Goal: Transaction & Acquisition: Purchase product/service

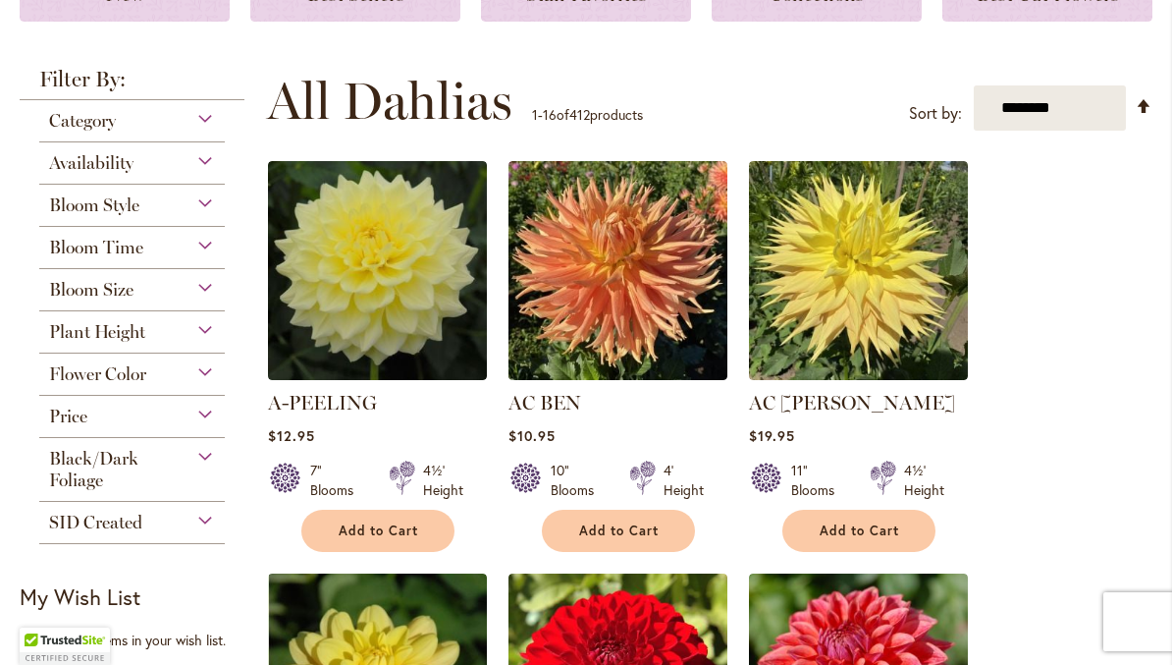
scroll to position [364, 0]
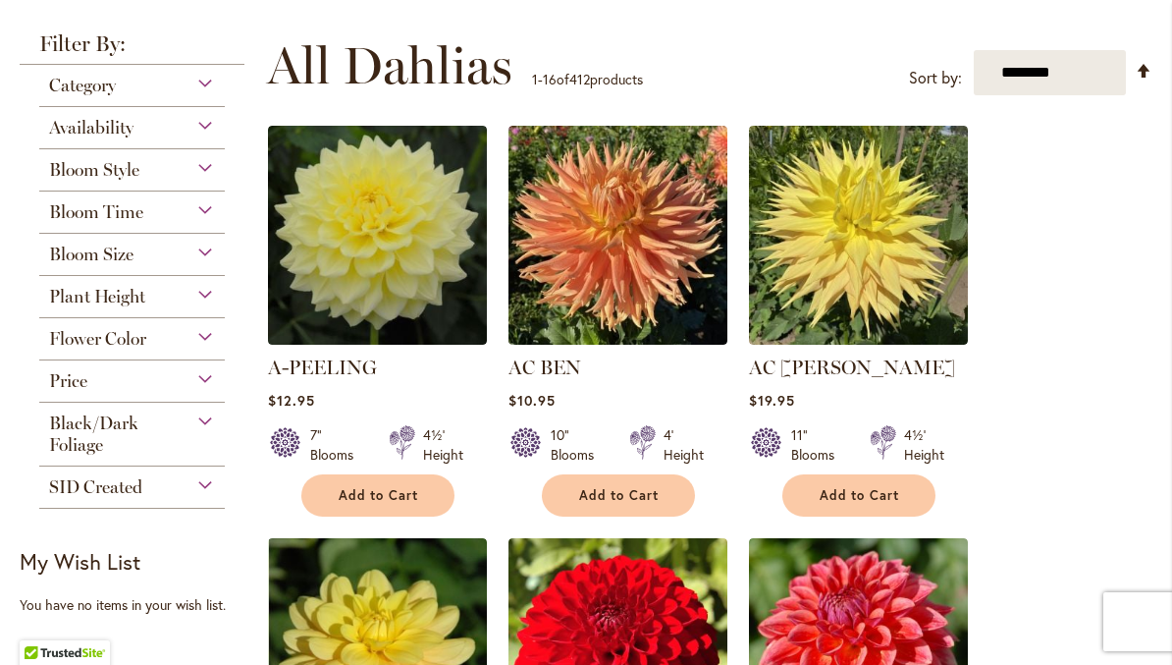
click at [205, 180] on div "Bloom Style" at bounding box center [132, 164] width 186 height 31
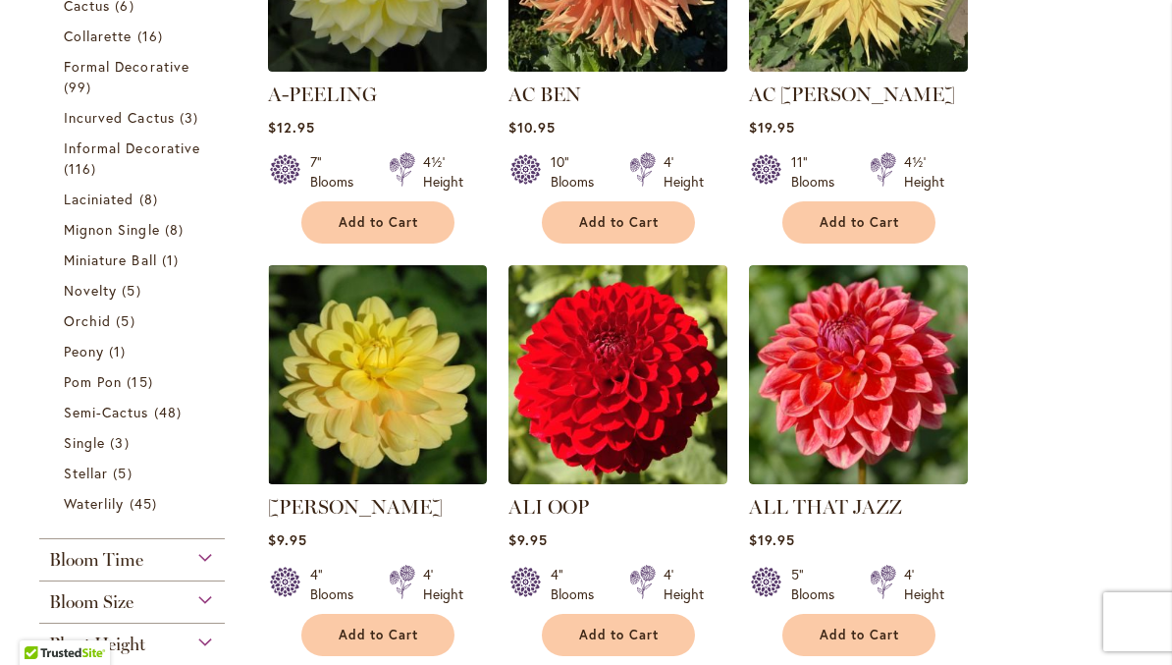
scroll to position [642, 0]
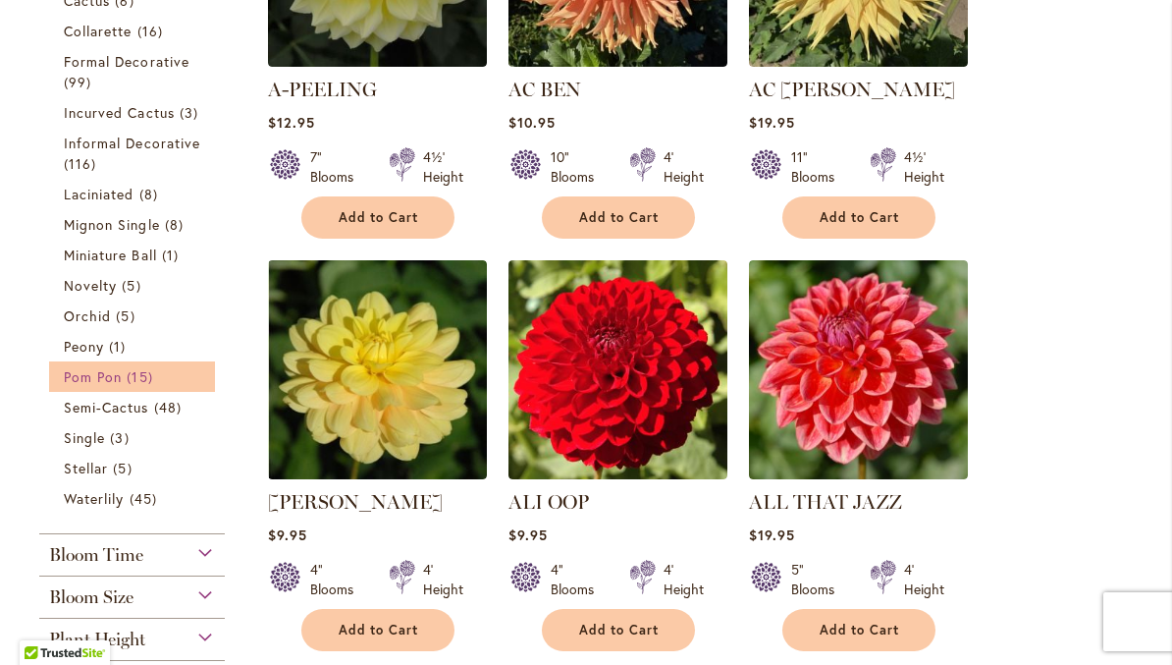
click at [96, 387] on link "Pom Pon 15 items" at bounding box center [134, 376] width 141 height 21
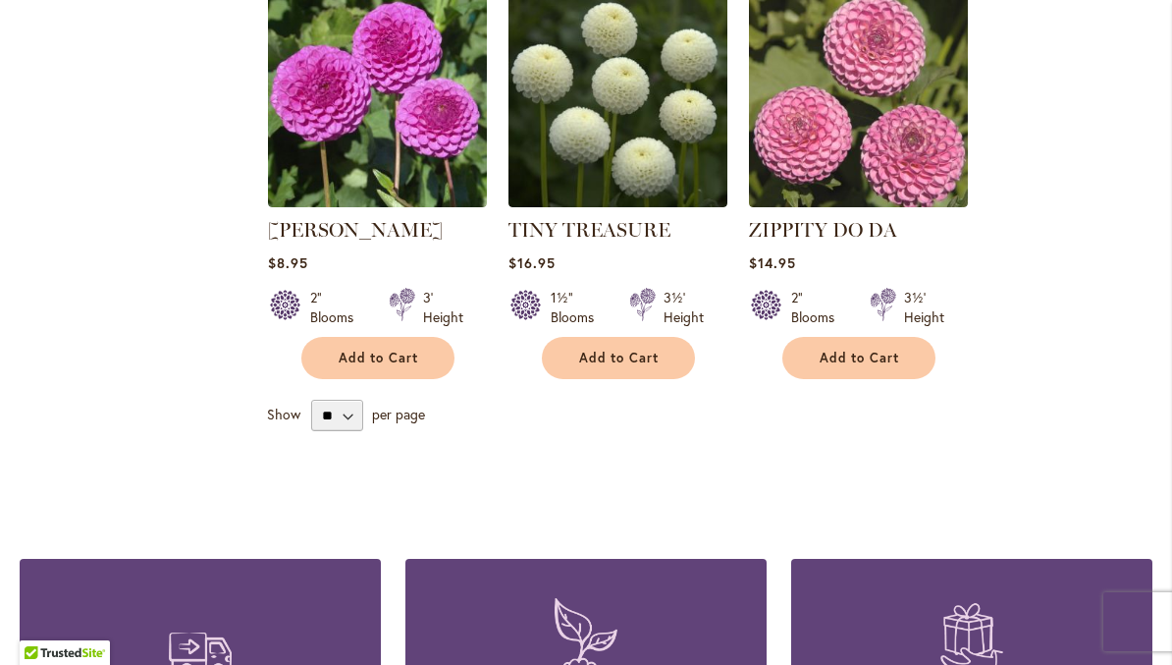
scroll to position [2167, 0]
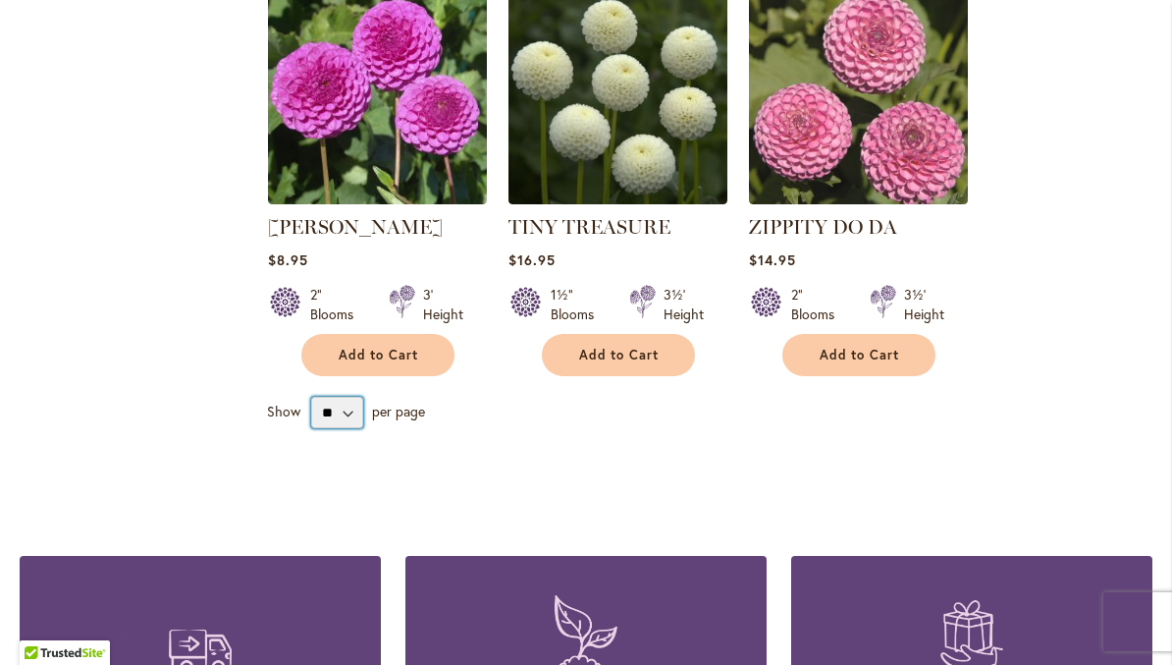
click at [355, 397] on select "** ** ** **" at bounding box center [337, 412] width 52 height 31
select select "**"
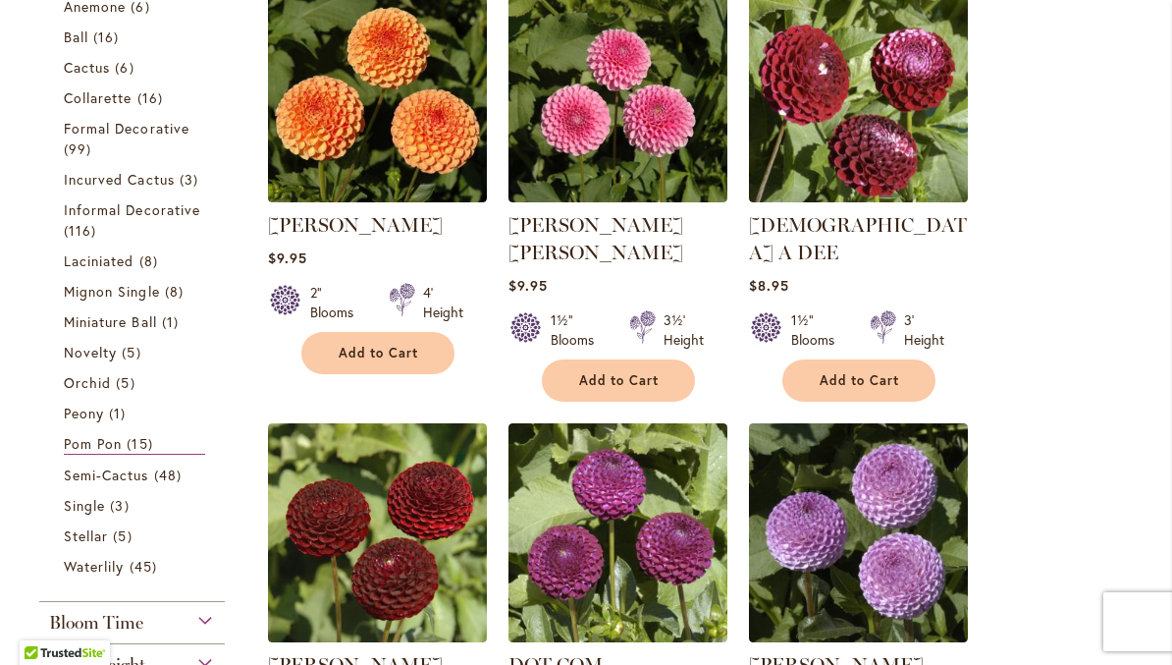
scroll to position [436, 0]
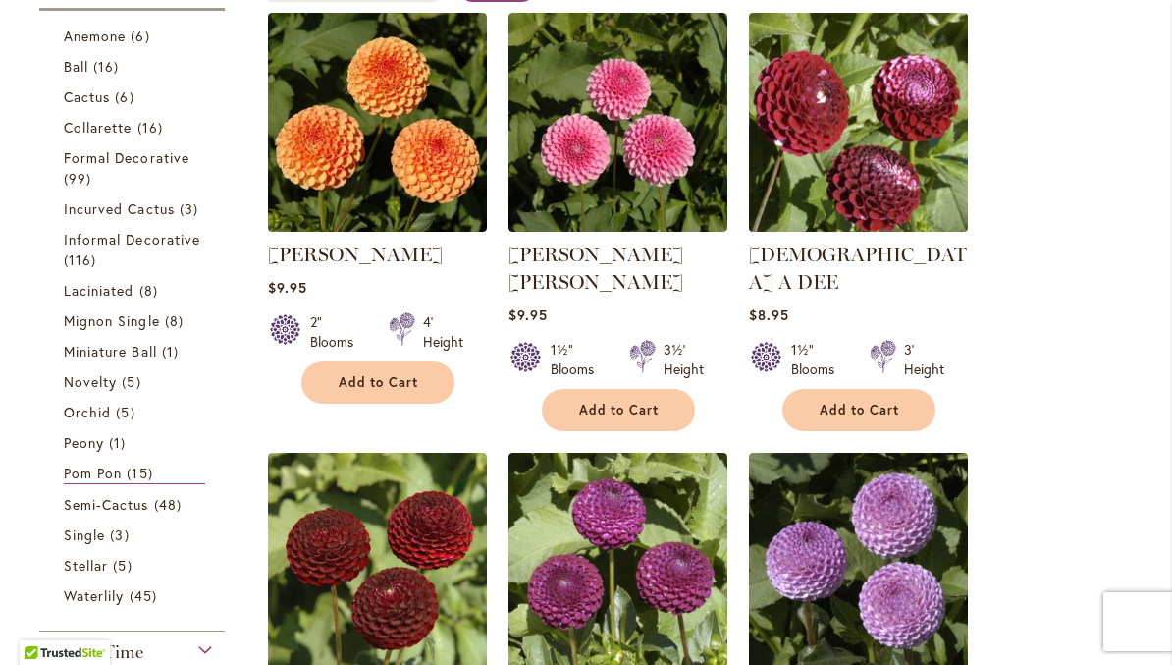
click at [873, 160] on img at bounding box center [858, 122] width 230 height 230
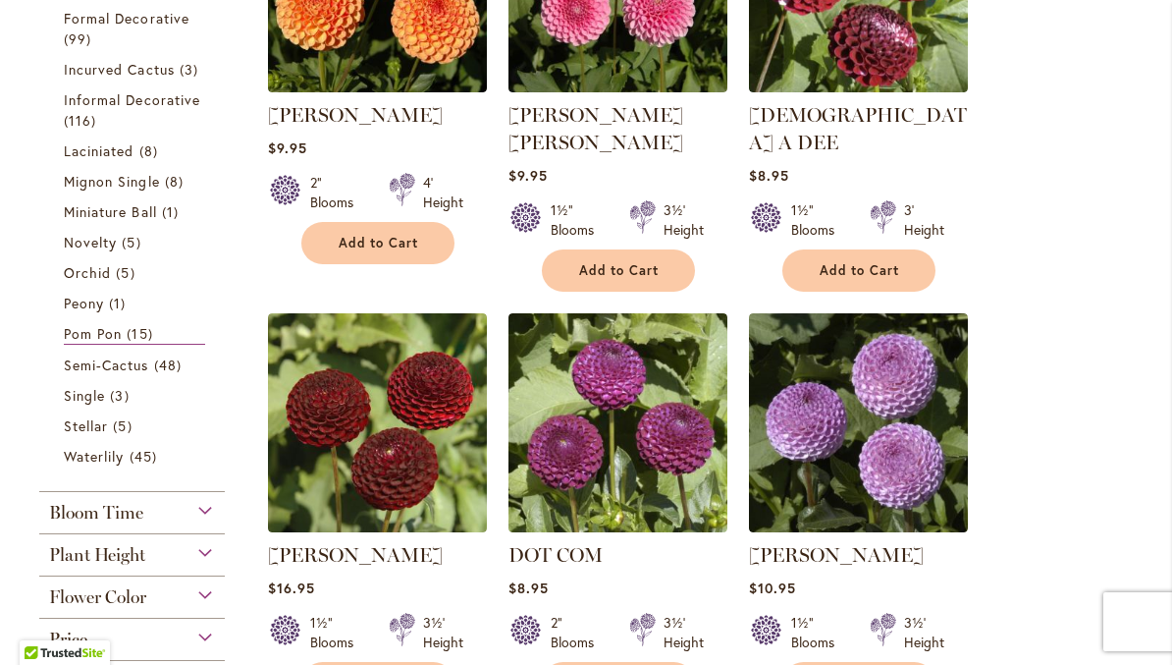
scroll to position [578, 0]
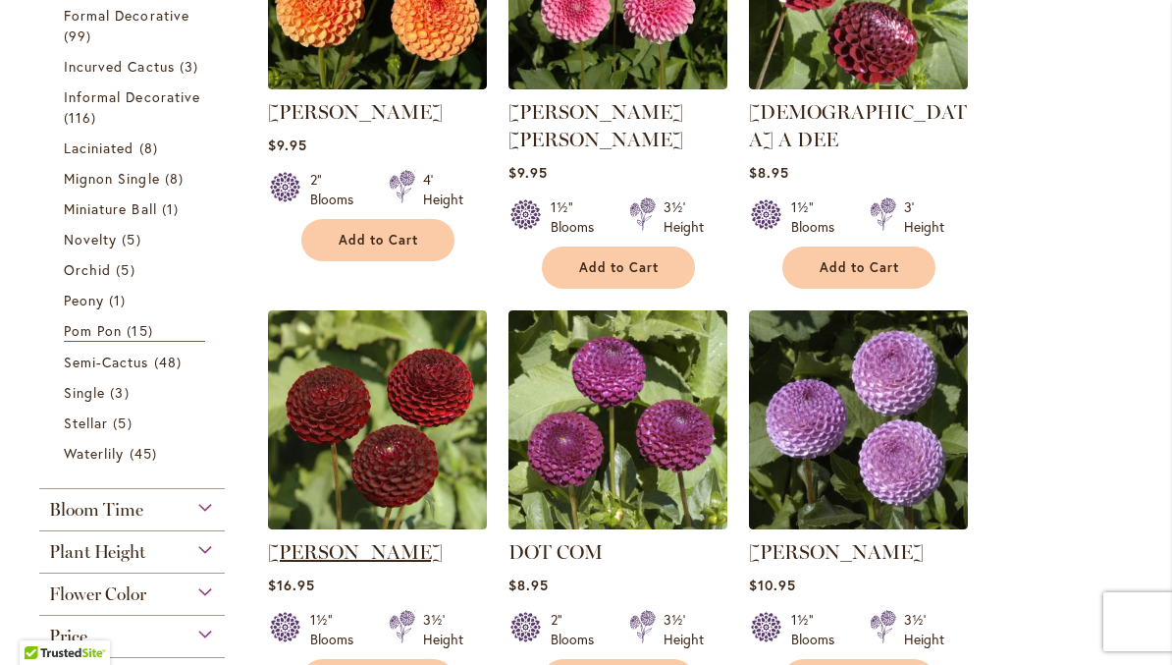
click at [430, 540] on link "[PERSON_NAME]" at bounding box center [355, 552] width 175 height 24
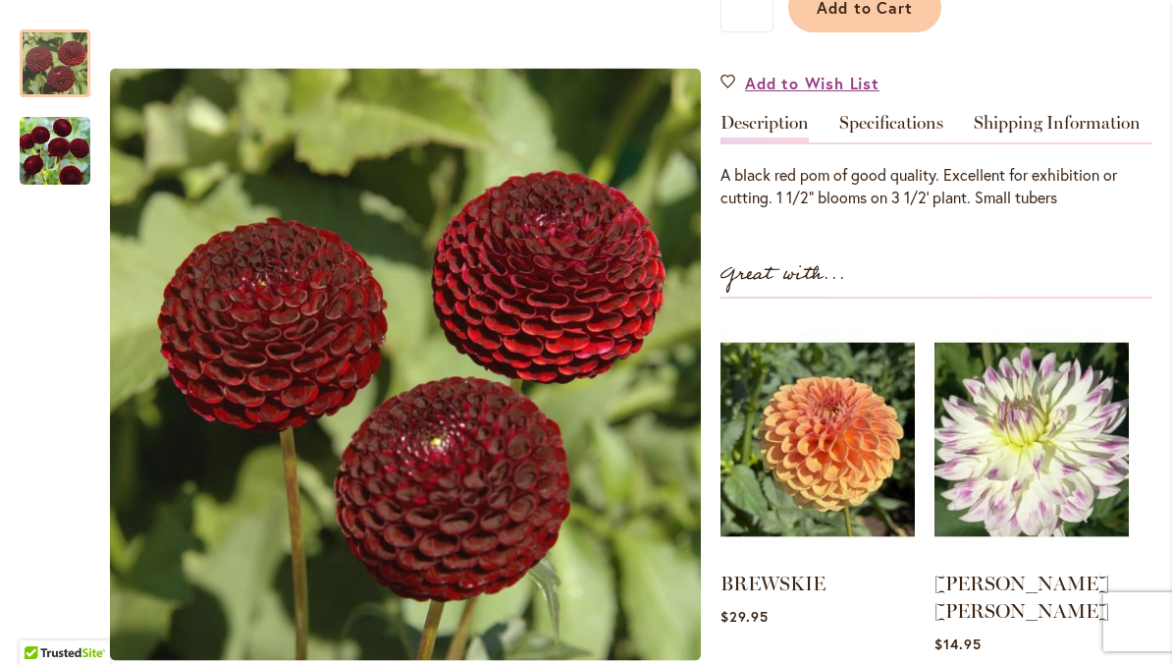
scroll to position [541, 0]
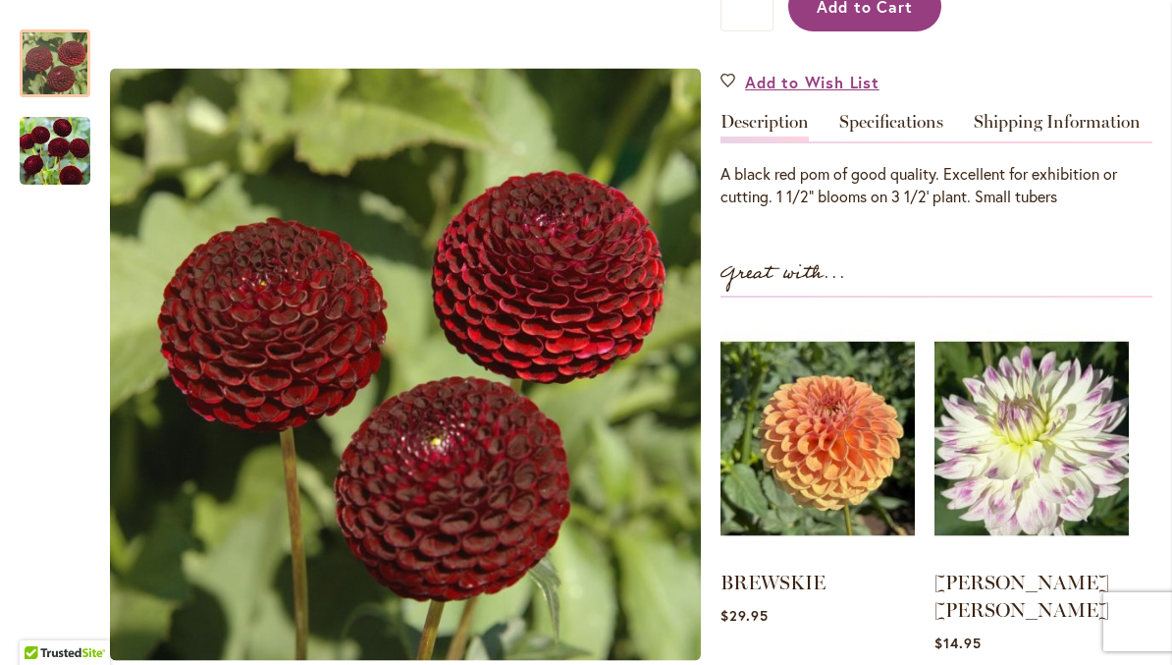
click at [902, 17] on span "Add to Cart" at bounding box center [865, 6] width 97 height 21
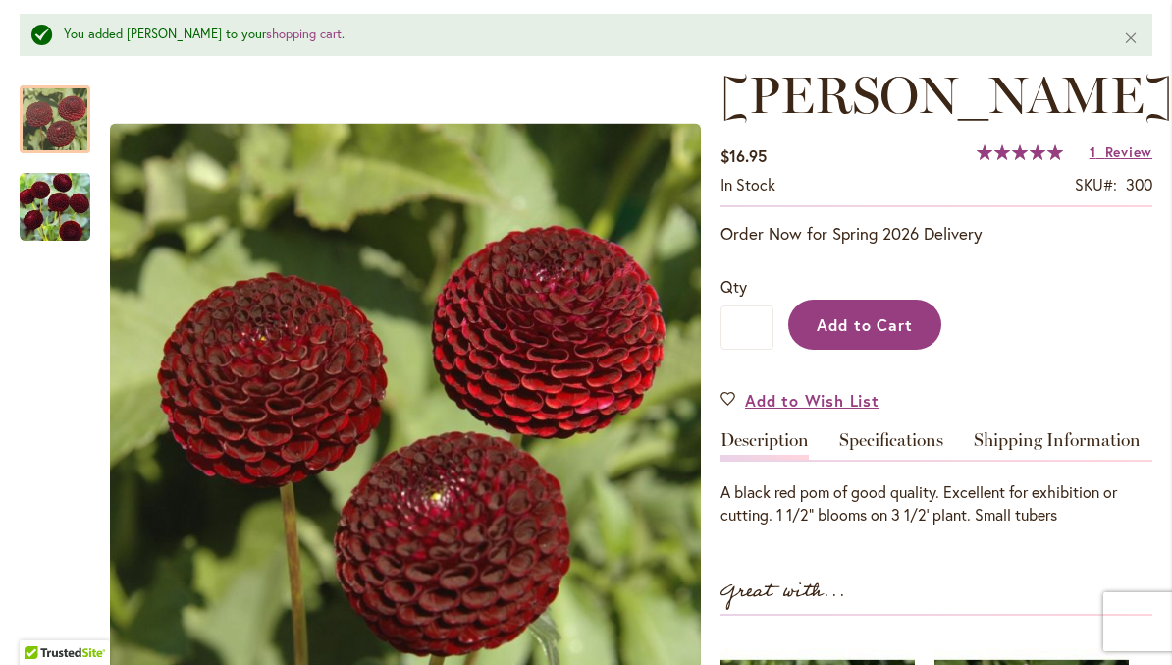
scroll to position [273, 0]
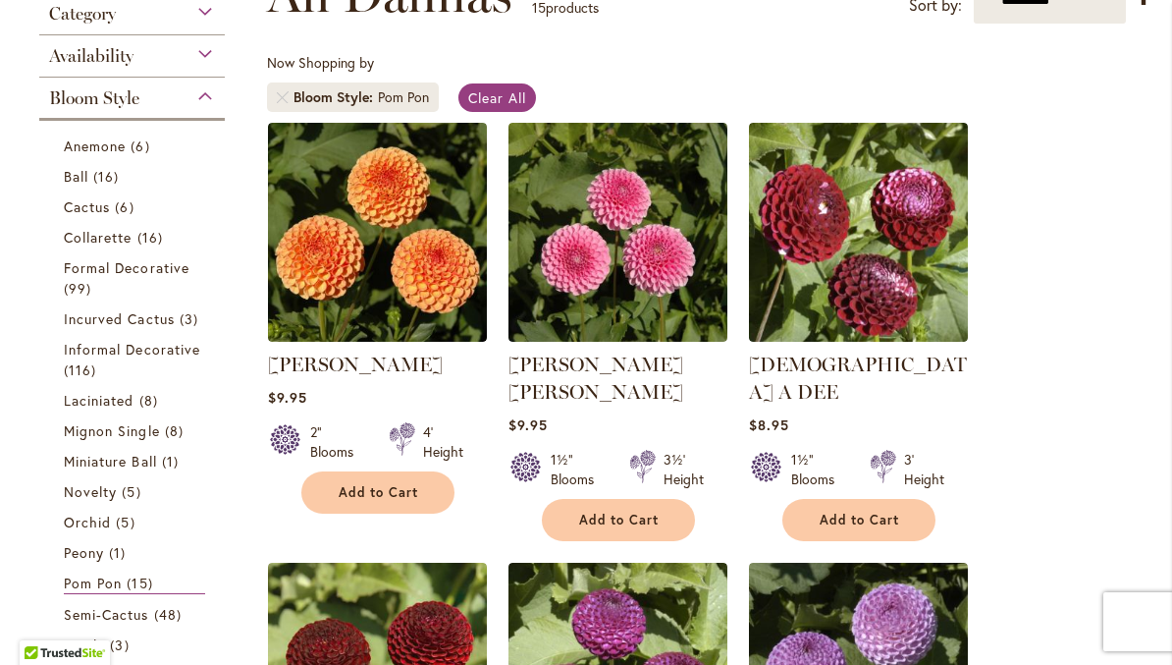
scroll to position [325, 0]
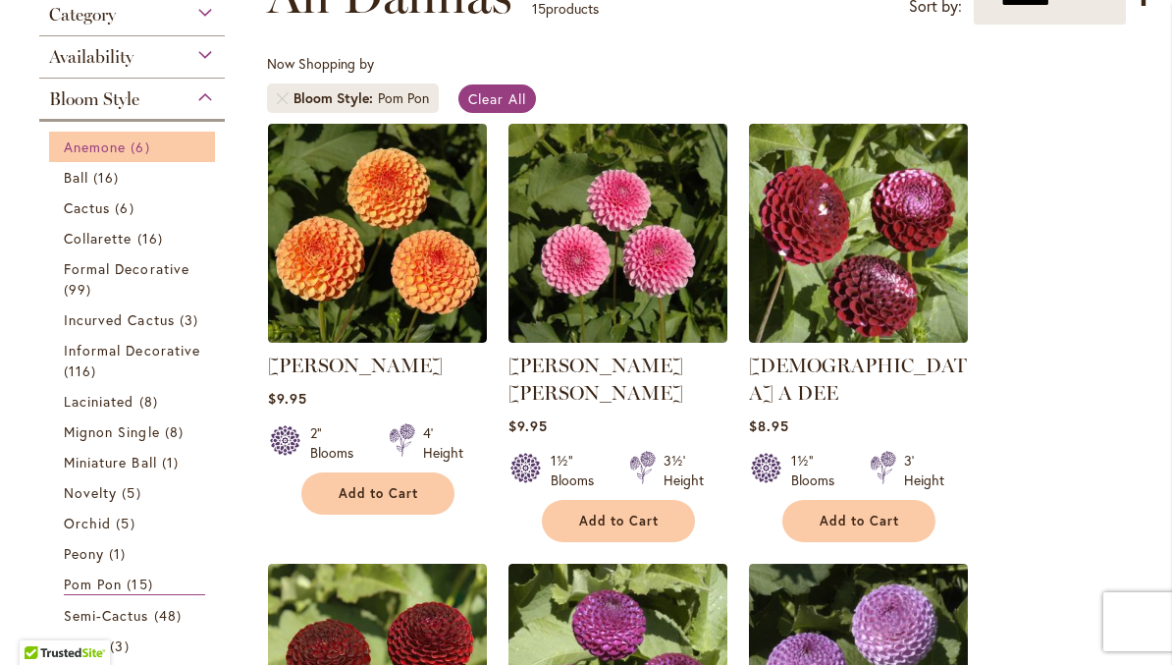
click at [115, 151] on span "Anemone" at bounding box center [95, 146] width 62 height 19
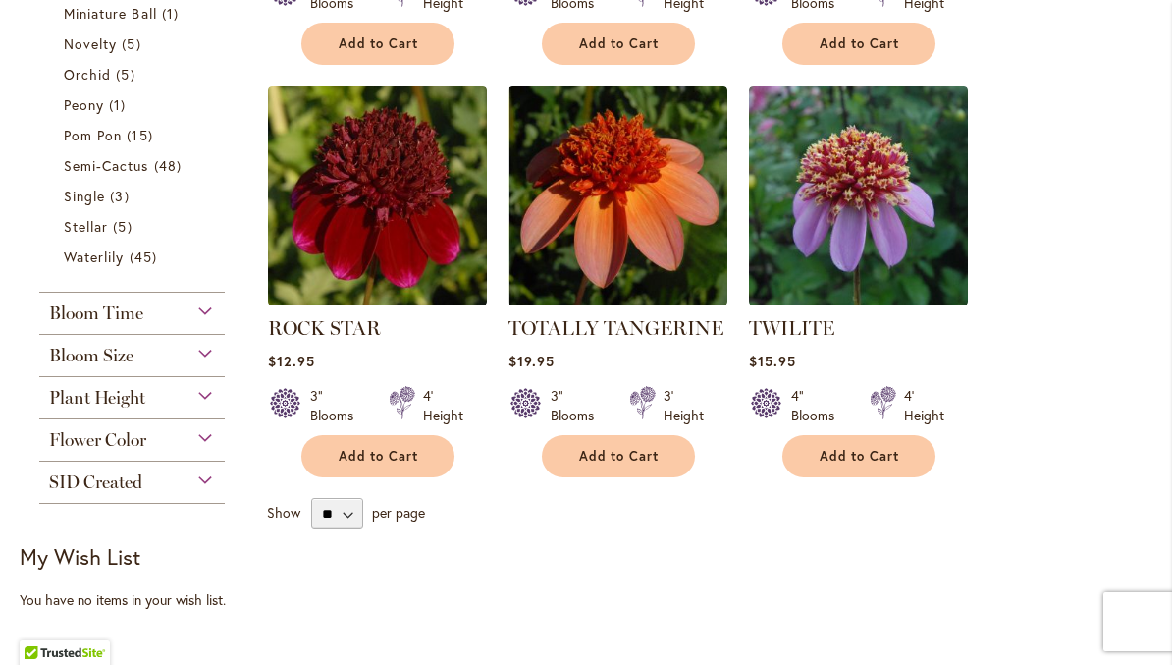
scroll to position [775, 0]
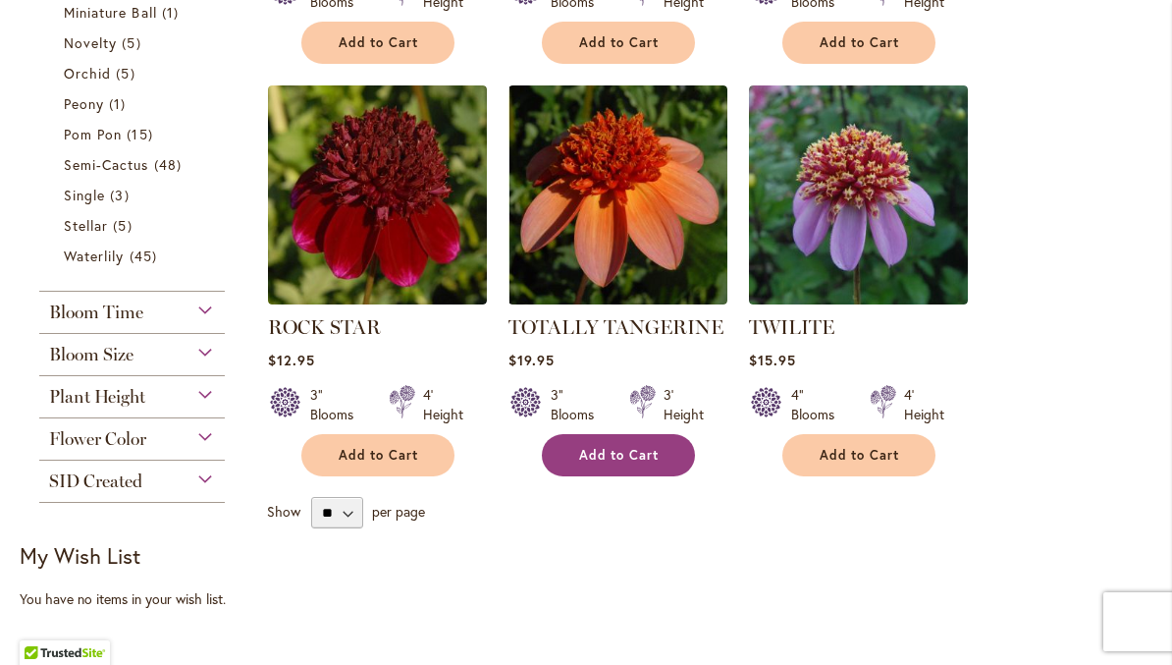
click at [635, 453] on span "Add to Cart" at bounding box center [619, 455] width 80 height 17
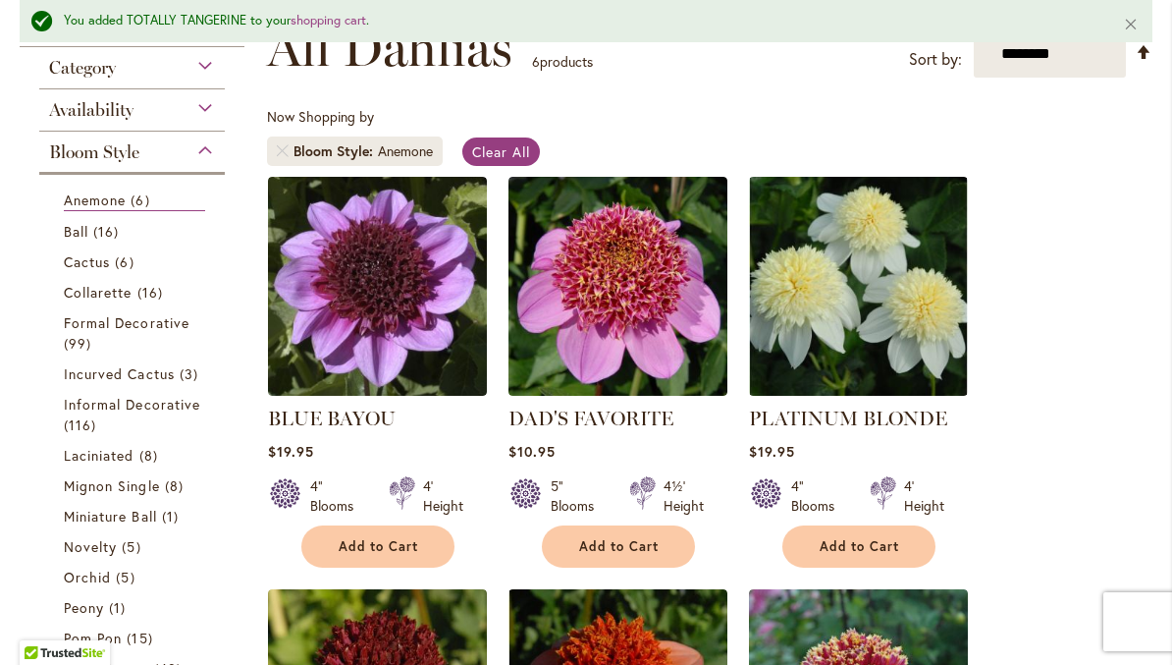
scroll to position [320, 0]
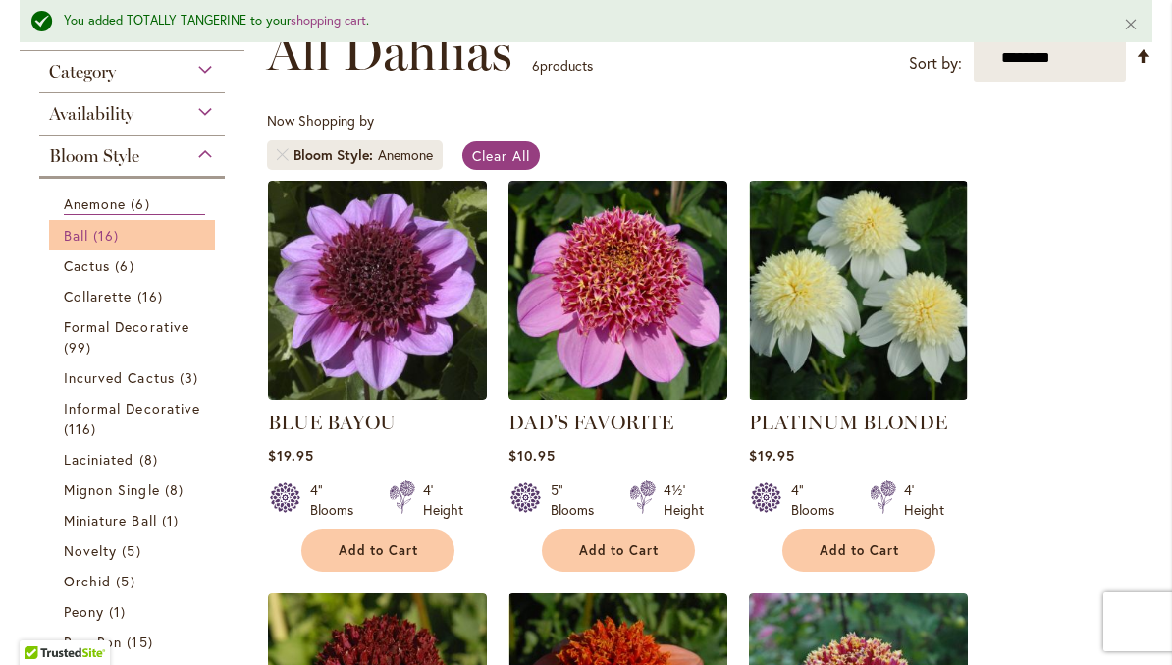
click at [91, 245] on link "Ball 16 items" at bounding box center [134, 235] width 141 height 21
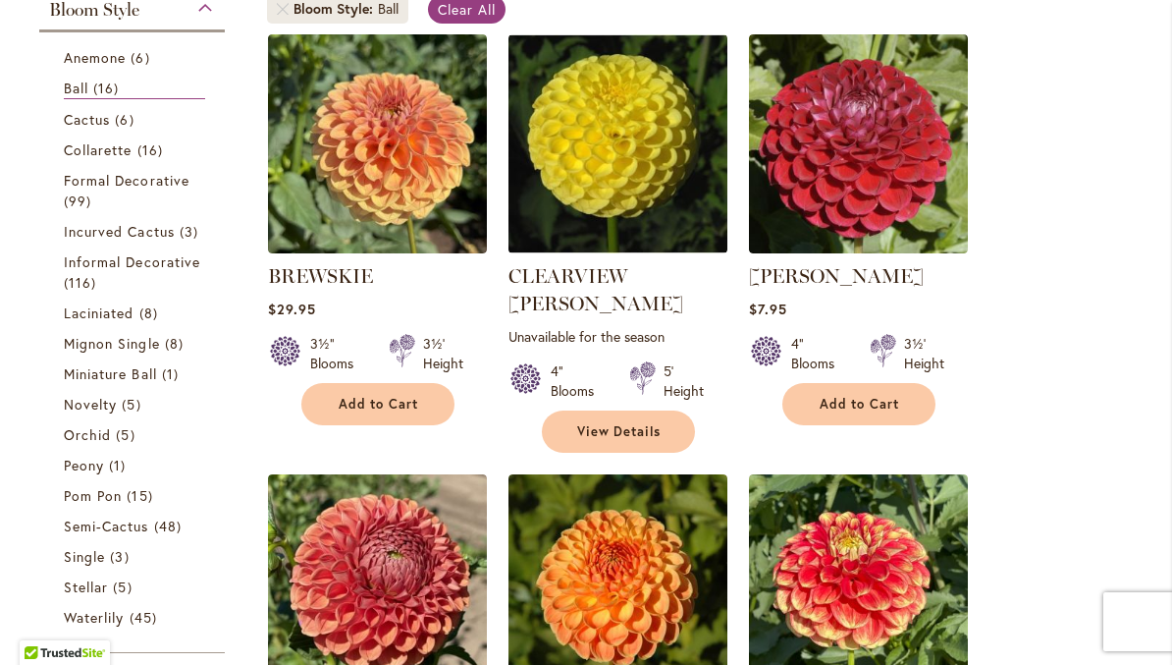
scroll to position [413, 0]
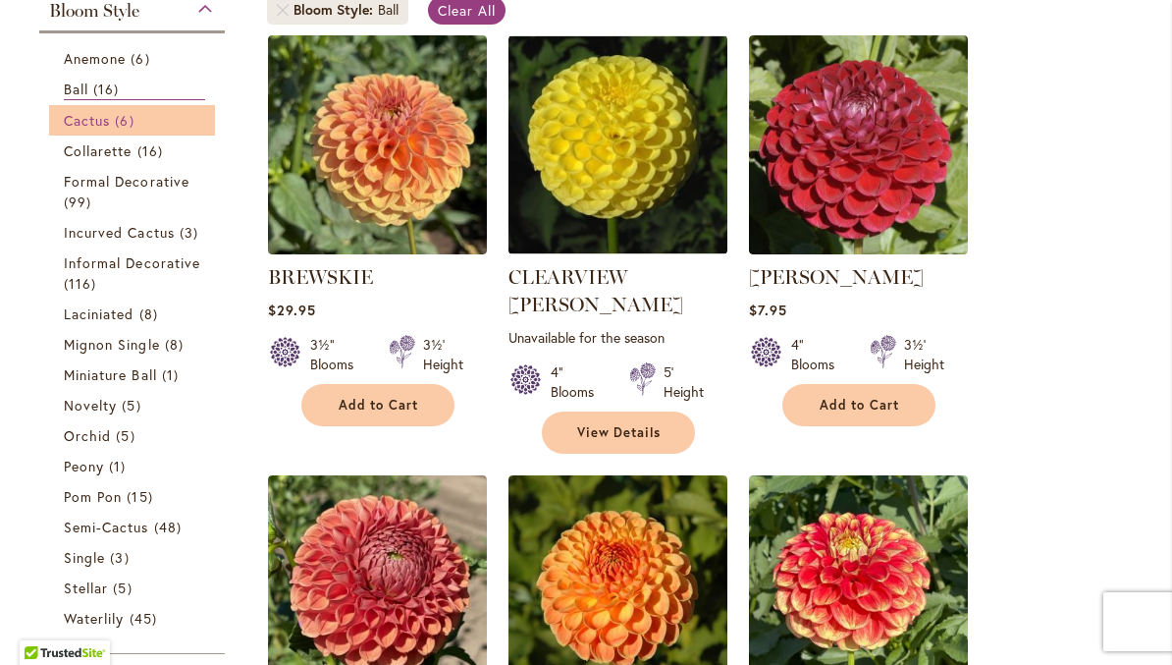
click at [112, 128] on link "Cactus 6 items" at bounding box center [134, 120] width 141 height 21
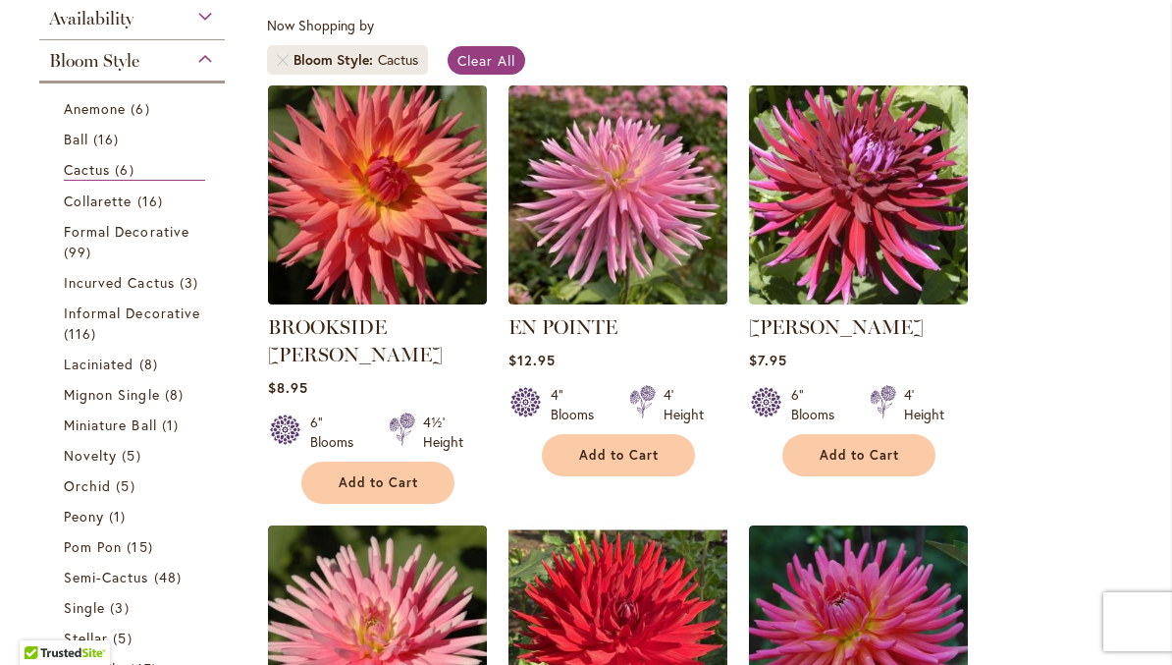
scroll to position [361, 0]
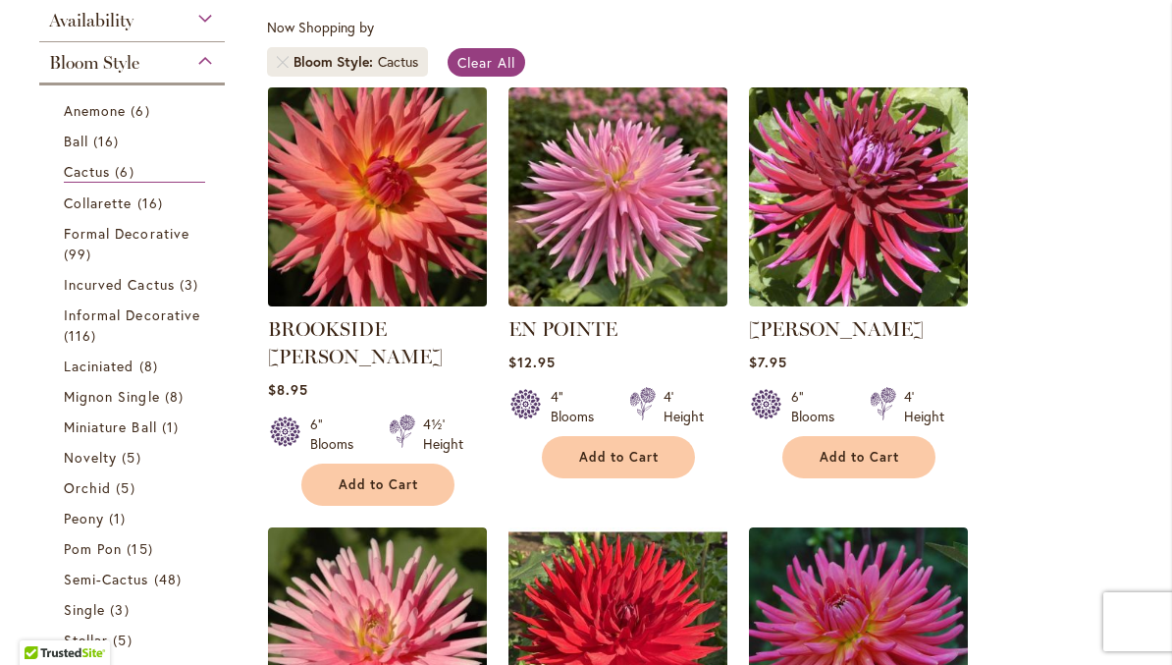
click at [408, 234] on img at bounding box center [377, 196] width 230 height 230
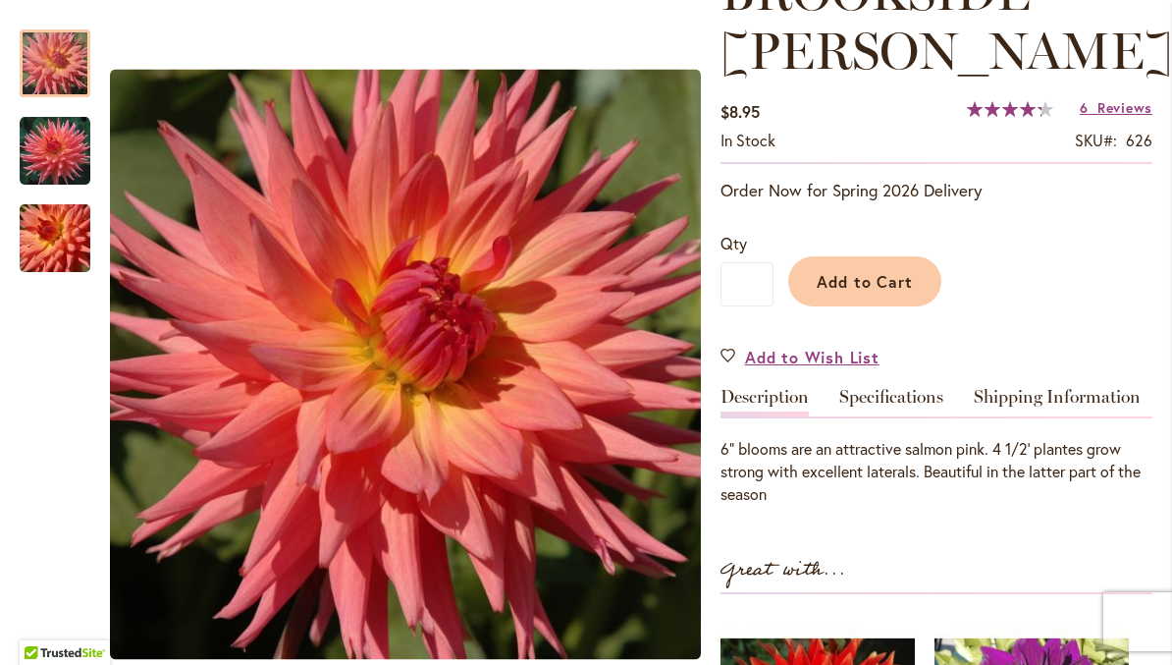
scroll to position [326, 0]
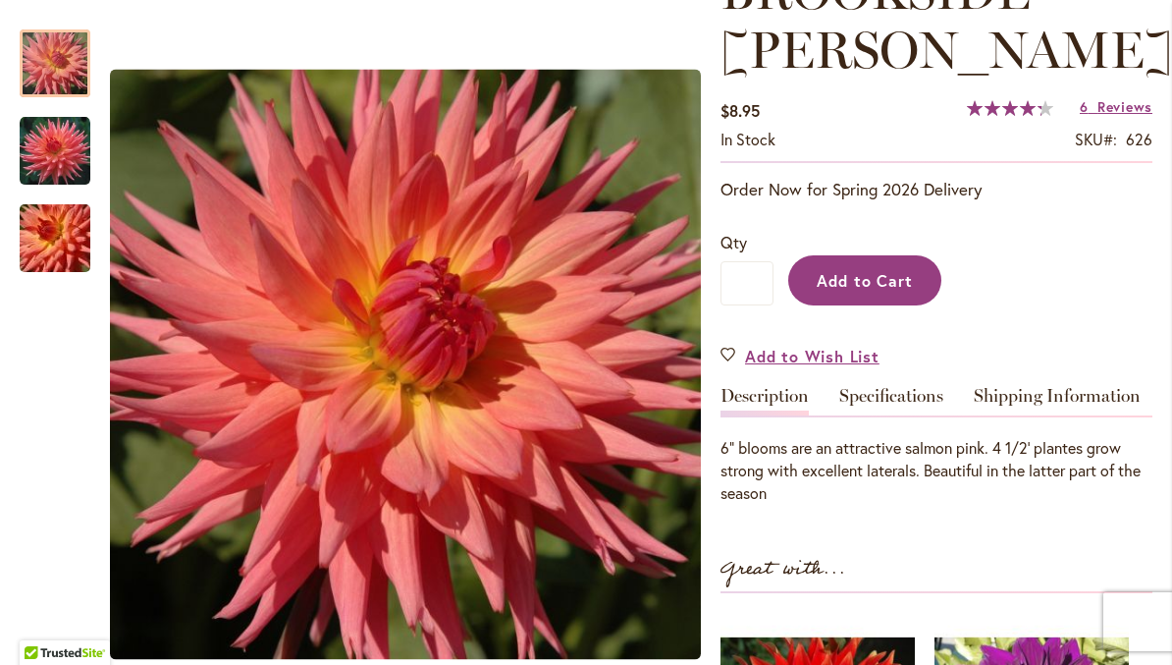
click at [903, 288] on span "Add to Cart" at bounding box center [865, 280] width 97 height 21
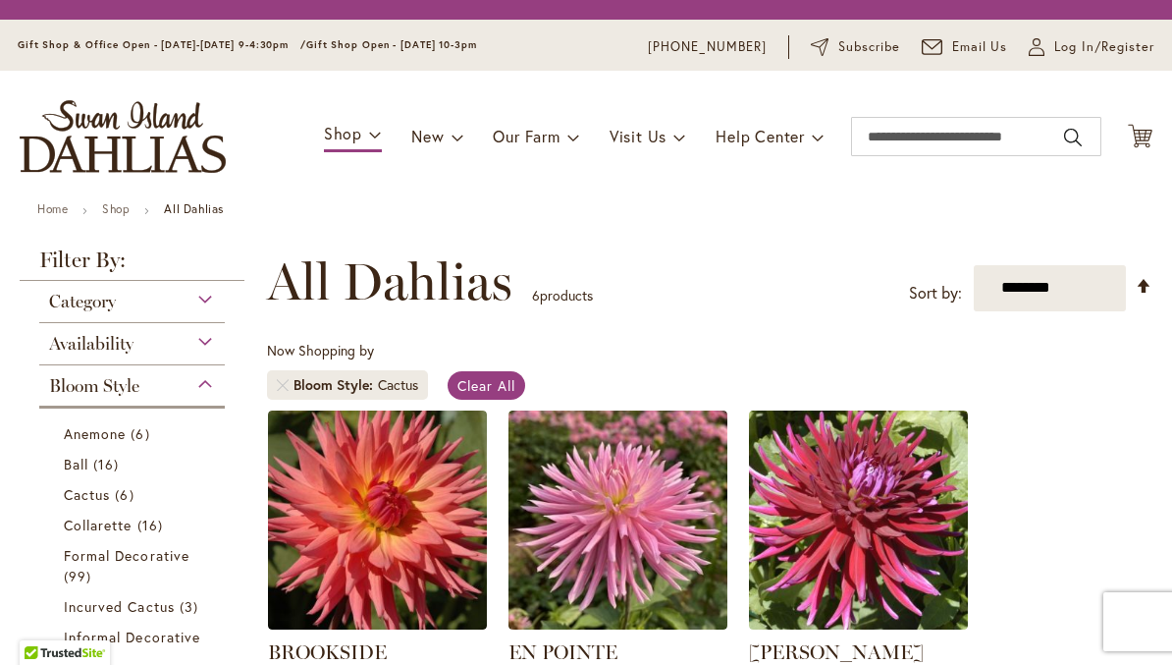
scroll to position [331, 0]
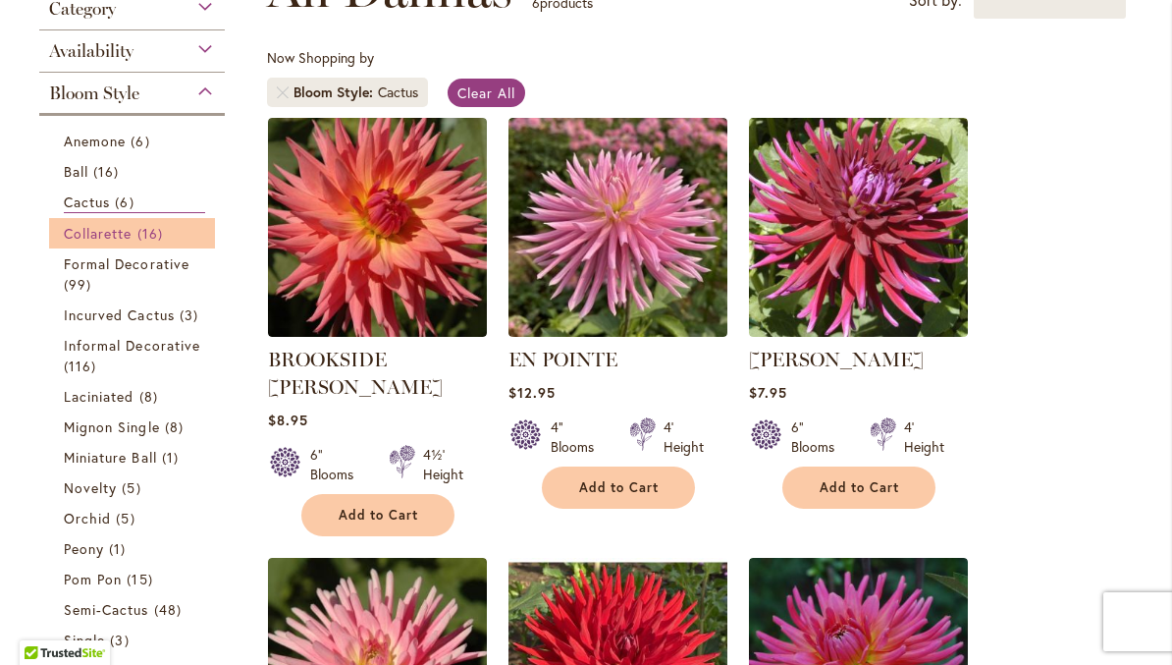
click at [117, 241] on span "Collarette" at bounding box center [98, 233] width 69 height 19
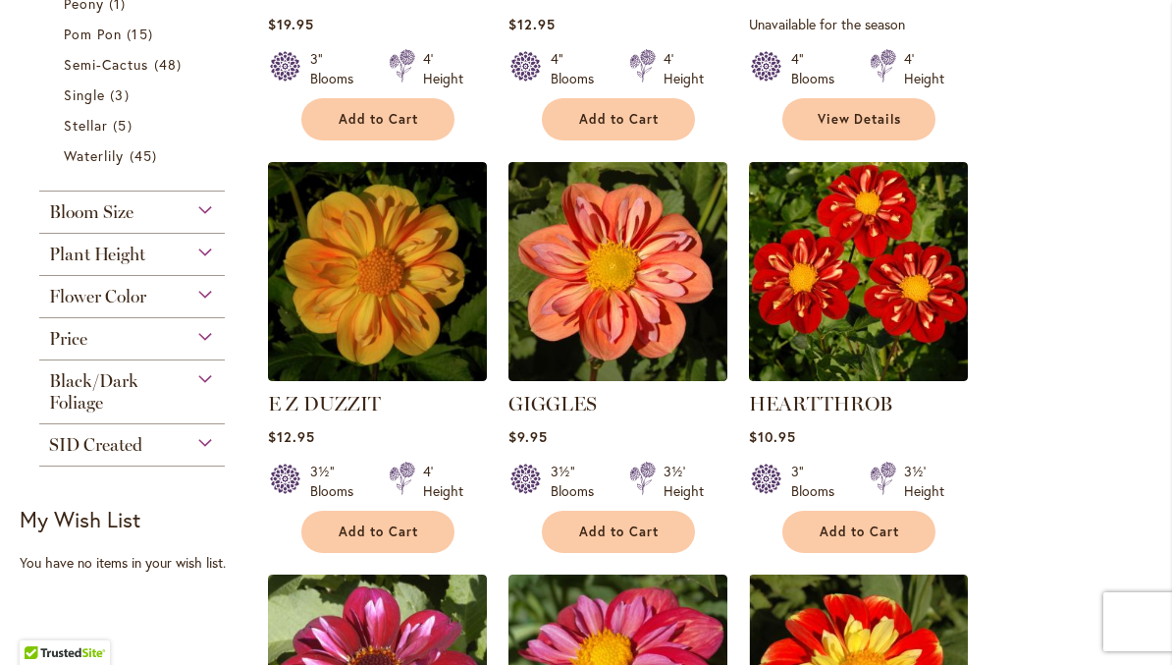
scroll to position [1110, 0]
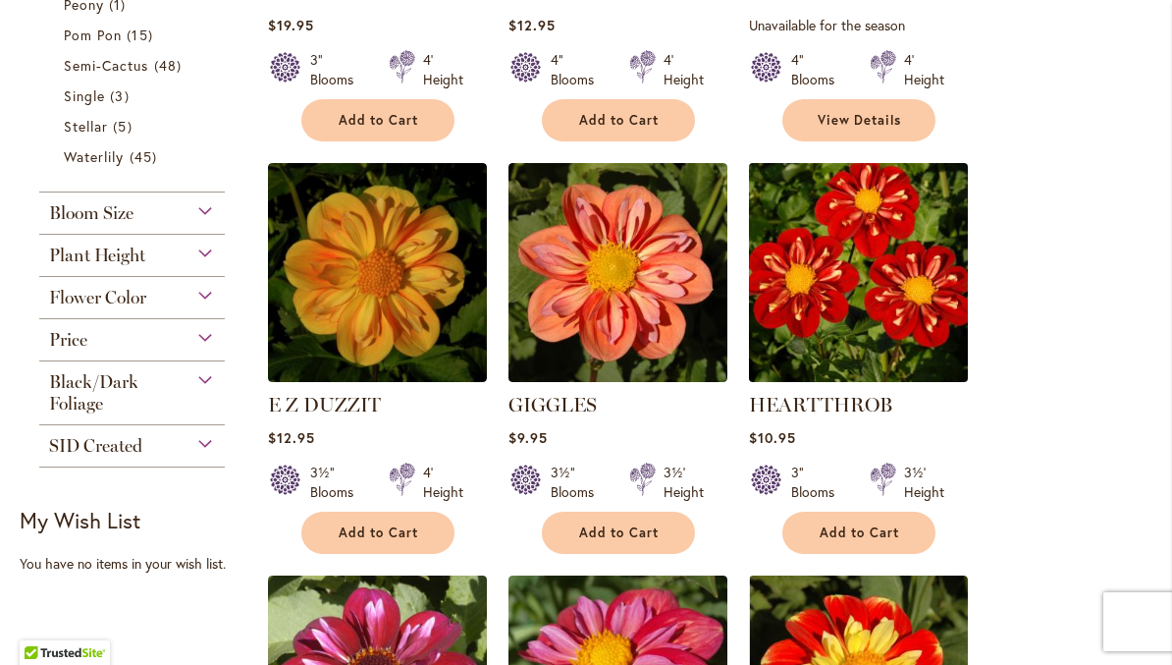
click at [887, 283] on img at bounding box center [858, 272] width 230 height 230
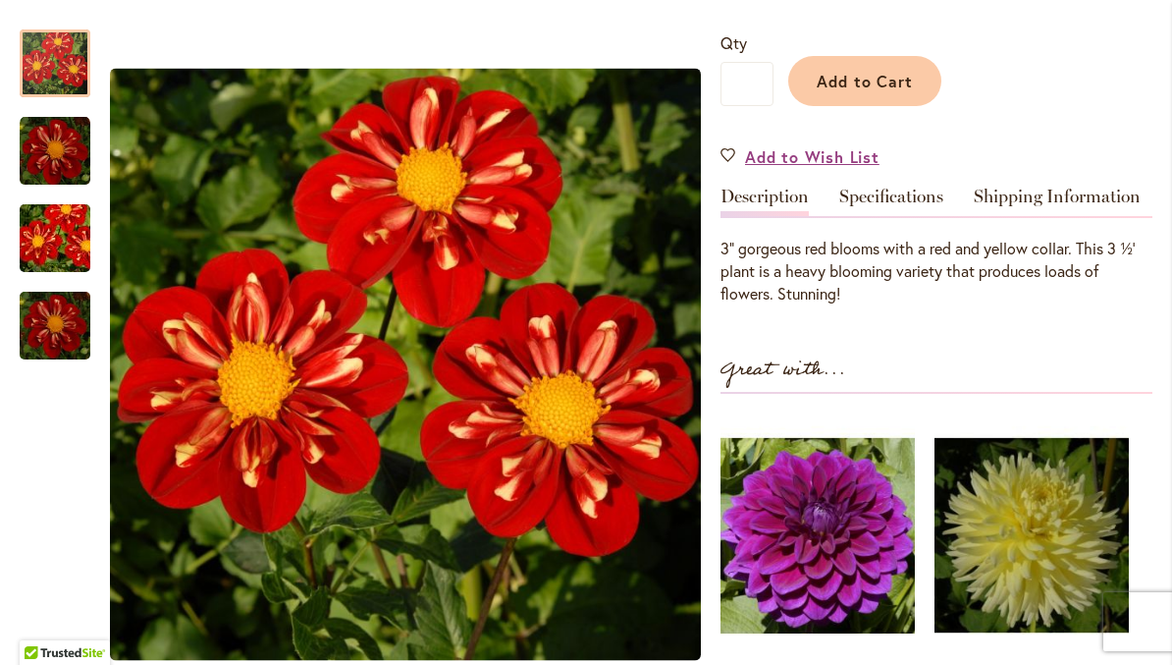
scroll to position [468, 0]
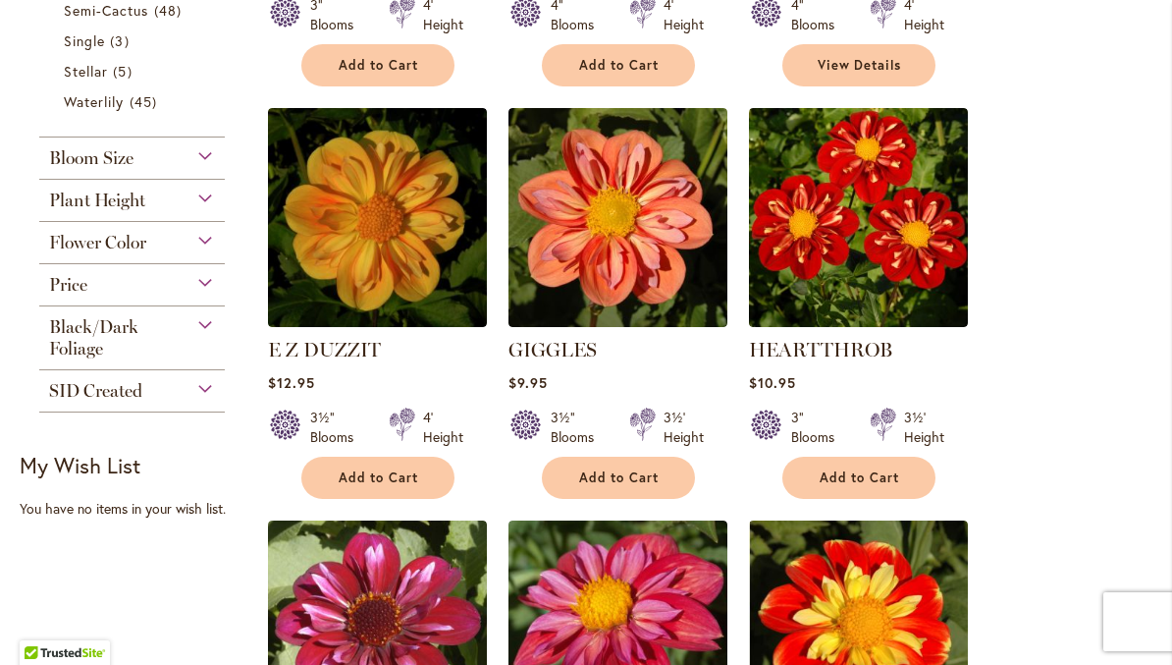
scroll to position [1227, 0]
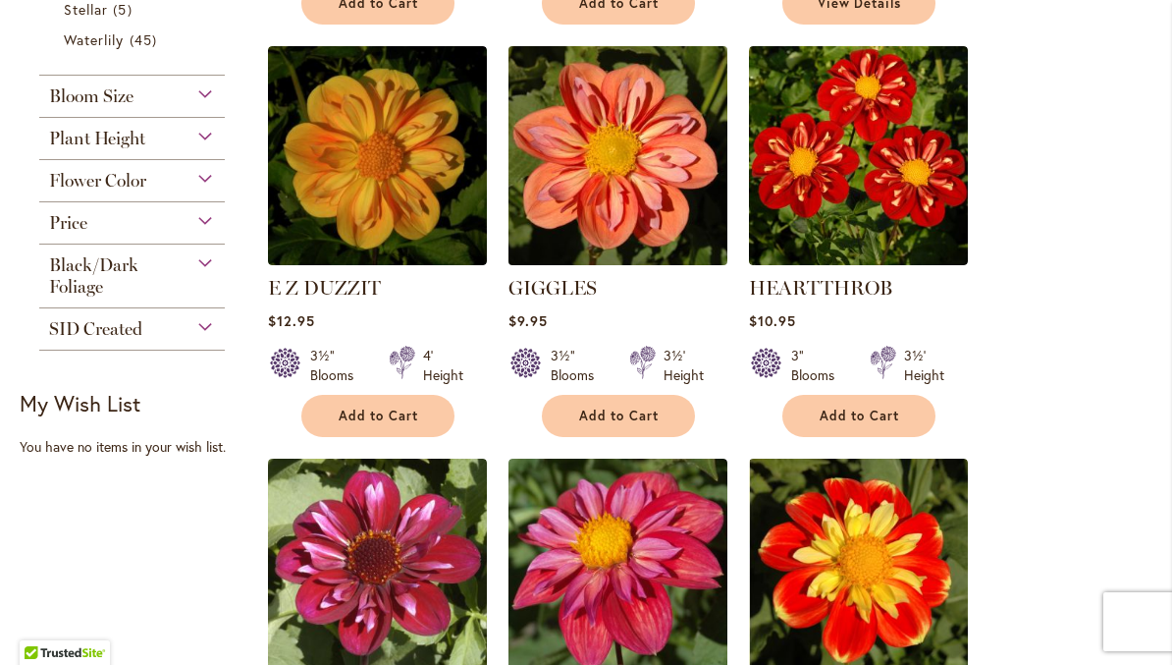
click at [644, 175] on img at bounding box center [618, 155] width 230 height 230
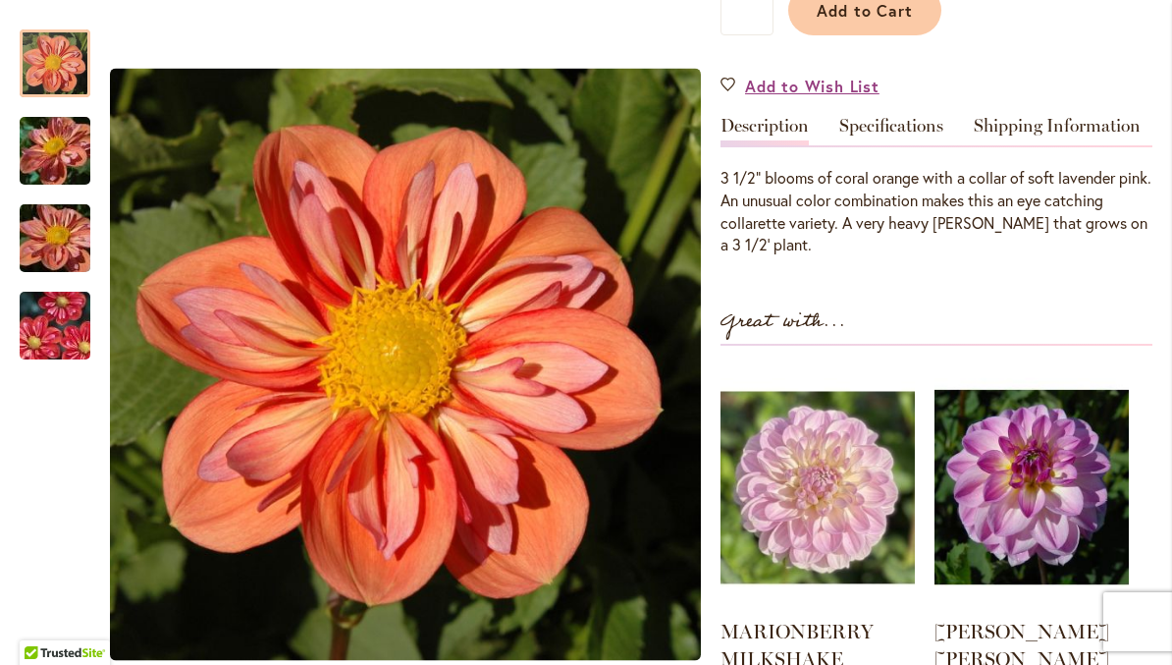
scroll to position [532, 0]
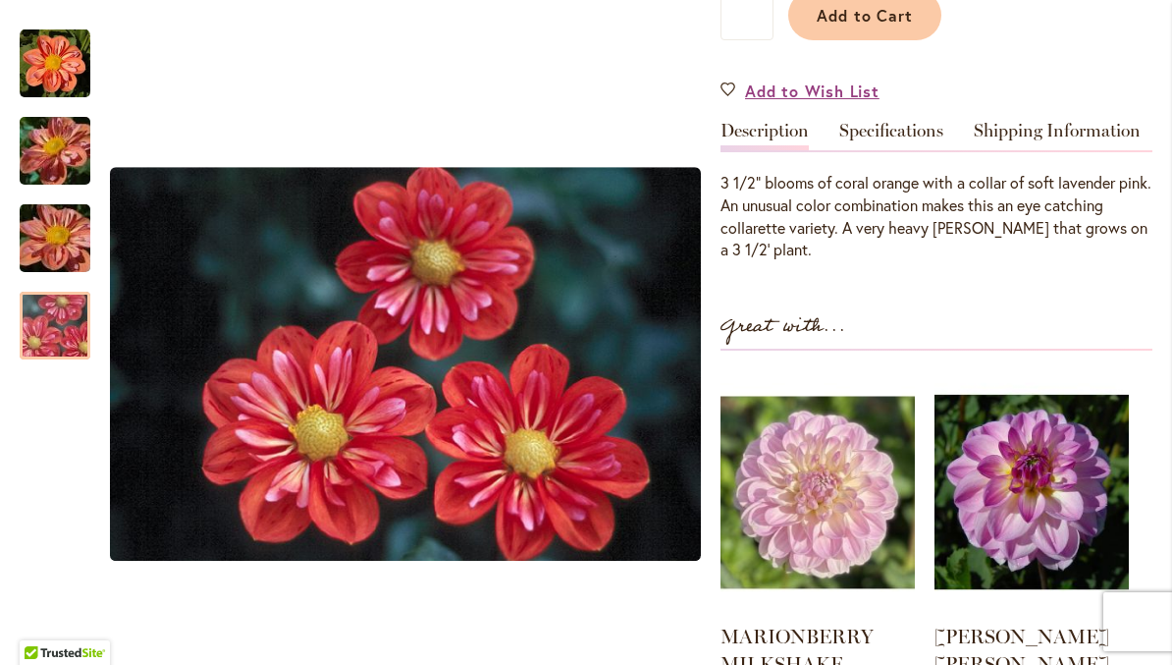
click at [61, 325] on img "GIGGLES" at bounding box center [54, 326] width 141 height 94
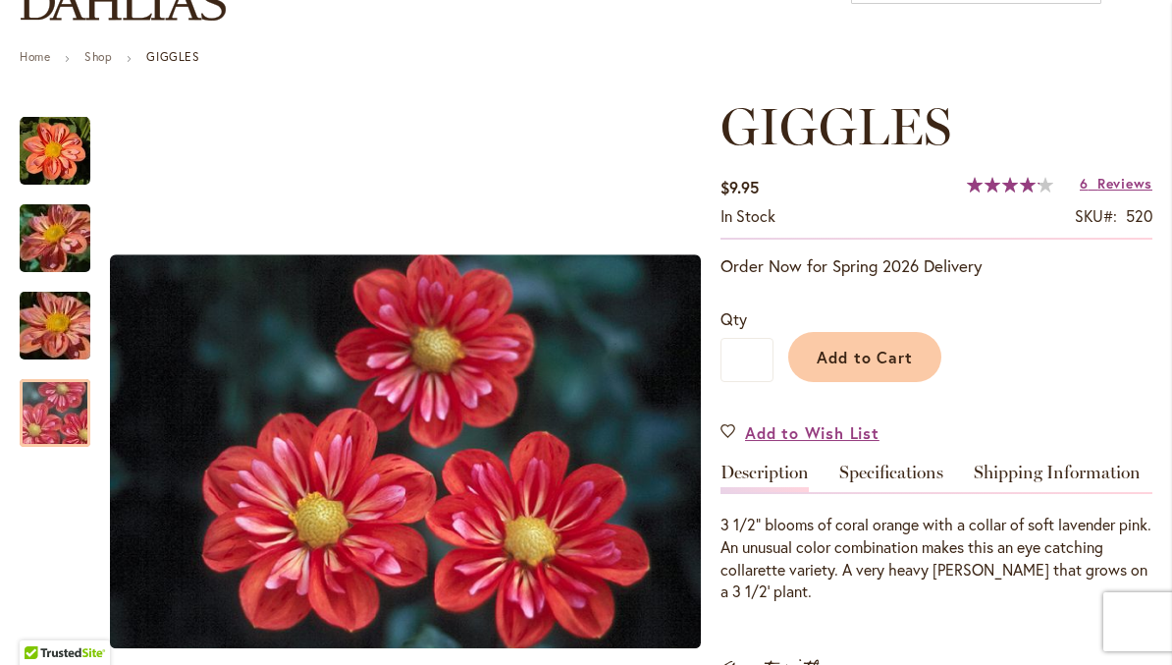
scroll to position [191, 0]
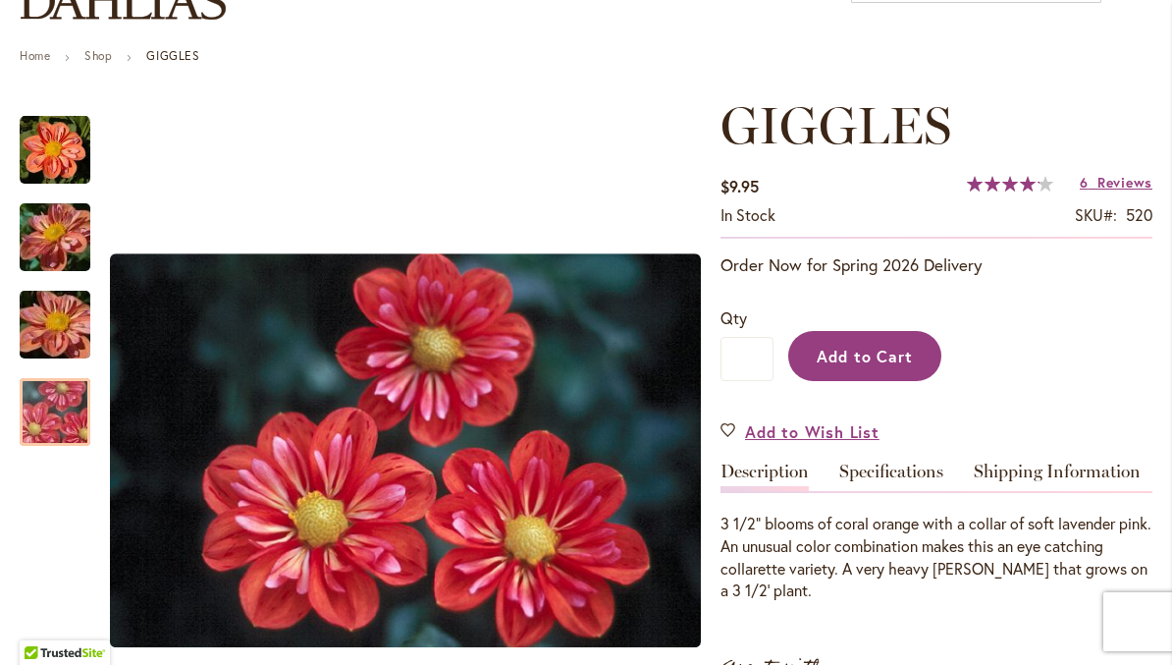
click at [890, 354] on span "Add to Cart" at bounding box center [865, 356] width 97 height 21
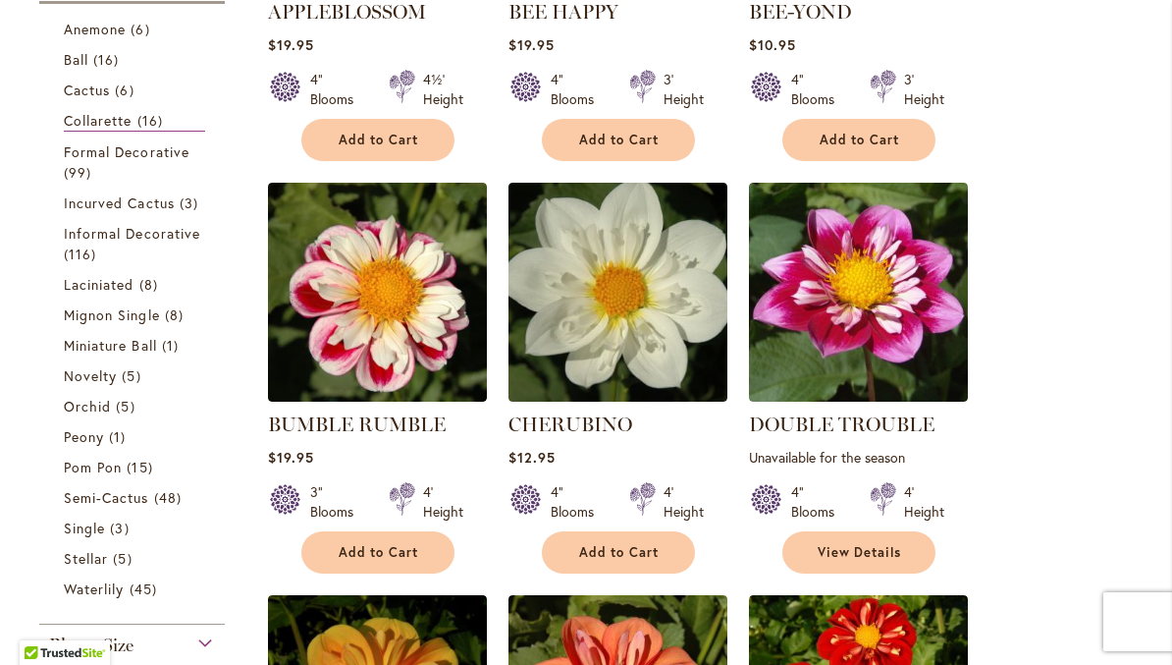
scroll to position [652, 0]
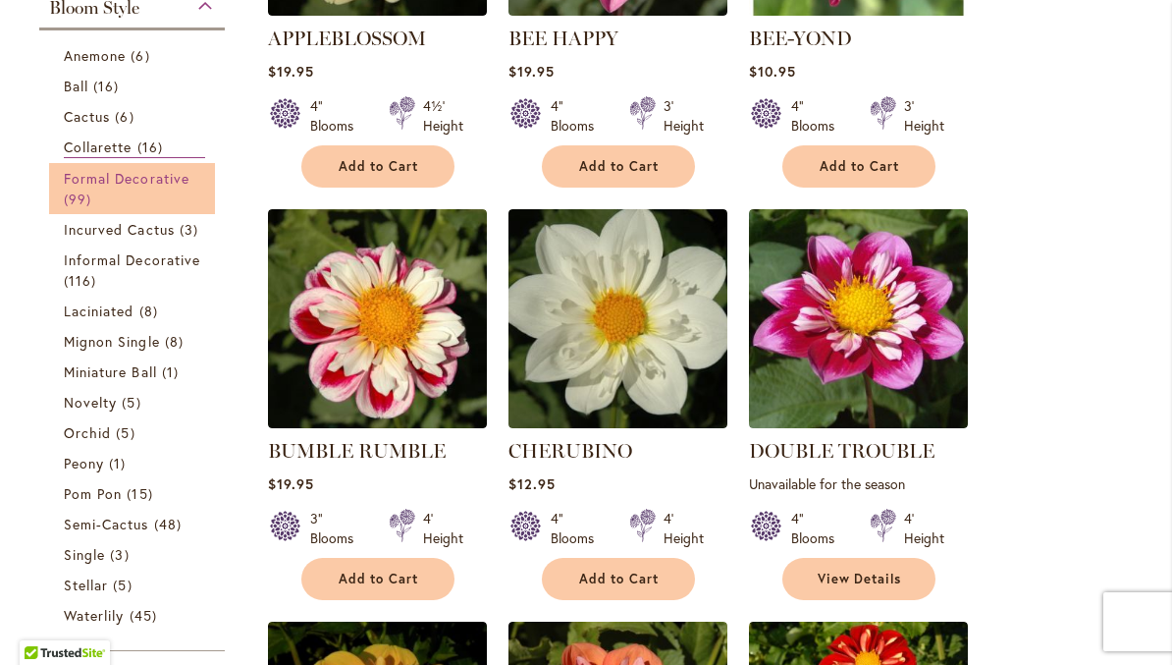
click at [119, 178] on span "Formal Decorative" at bounding box center [127, 178] width 126 height 19
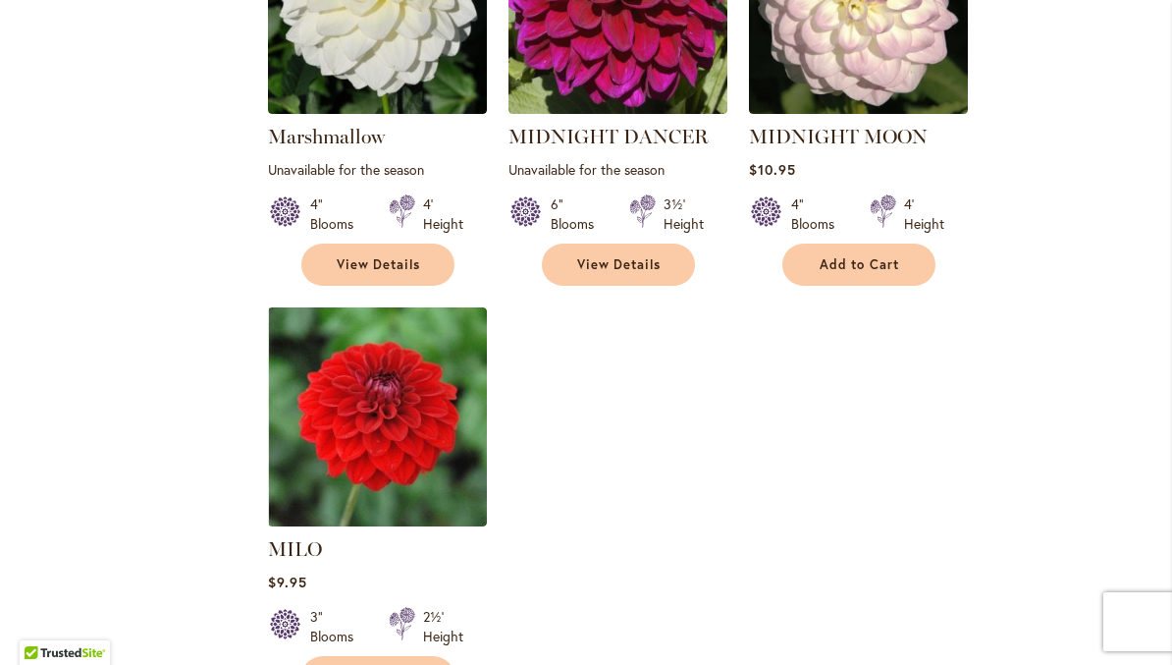
scroll to position [9080, 0]
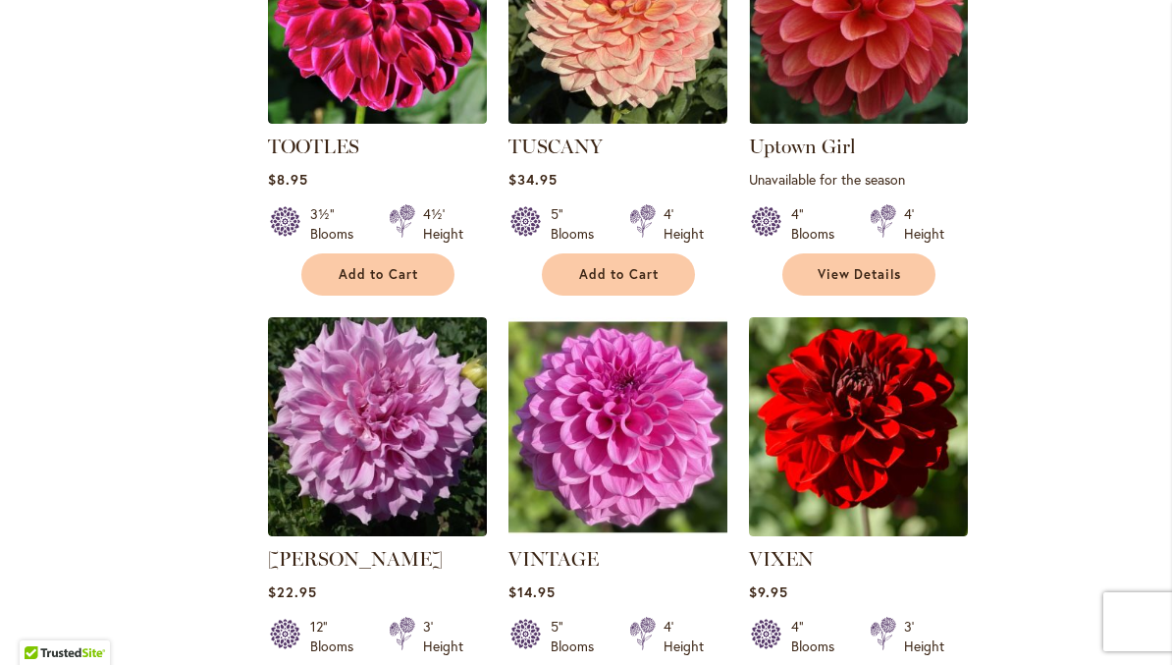
scroll to position [4329, 0]
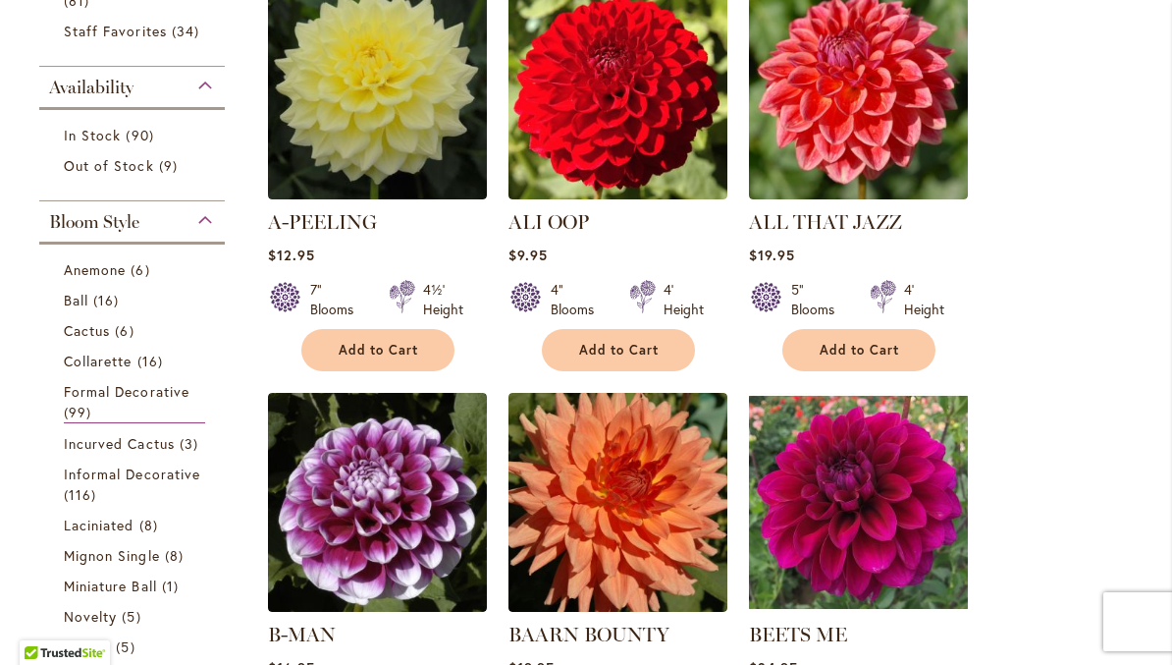
scroll to position [477, 0]
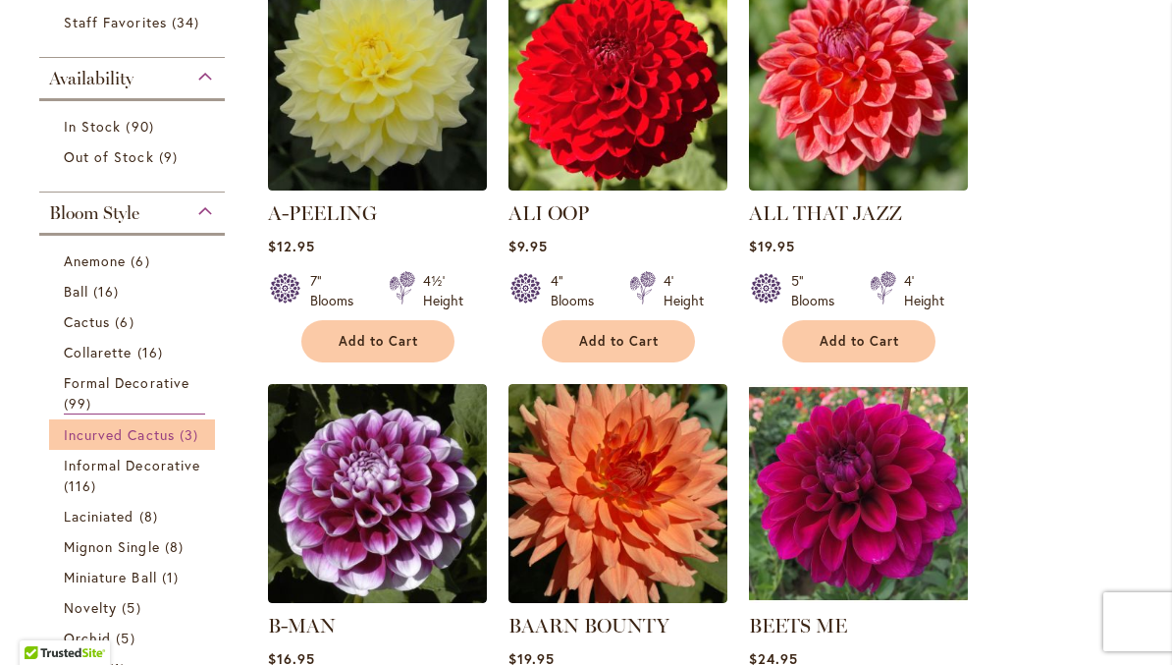
click at [144, 441] on span "Incurved Cactus" at bounding box center [119, 434] width 111 height 19
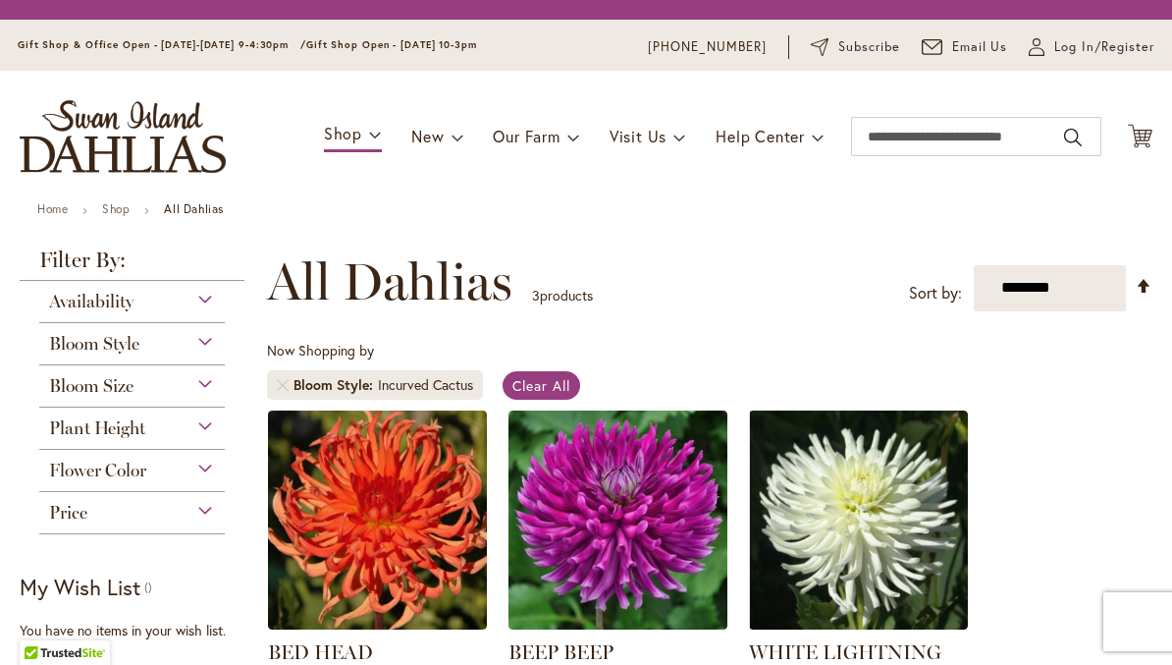
scroll to position [331, 0]
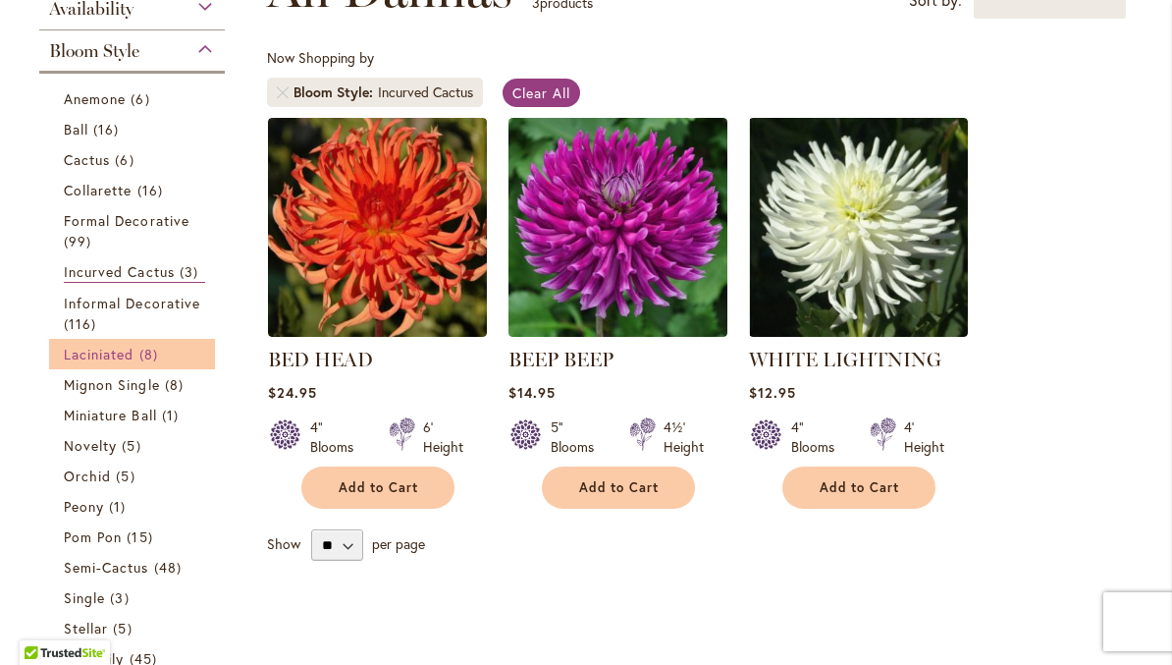
click at [104, 364] on link "Laciniated 8 items" at bounding box center [134, 354] width 141 height 21
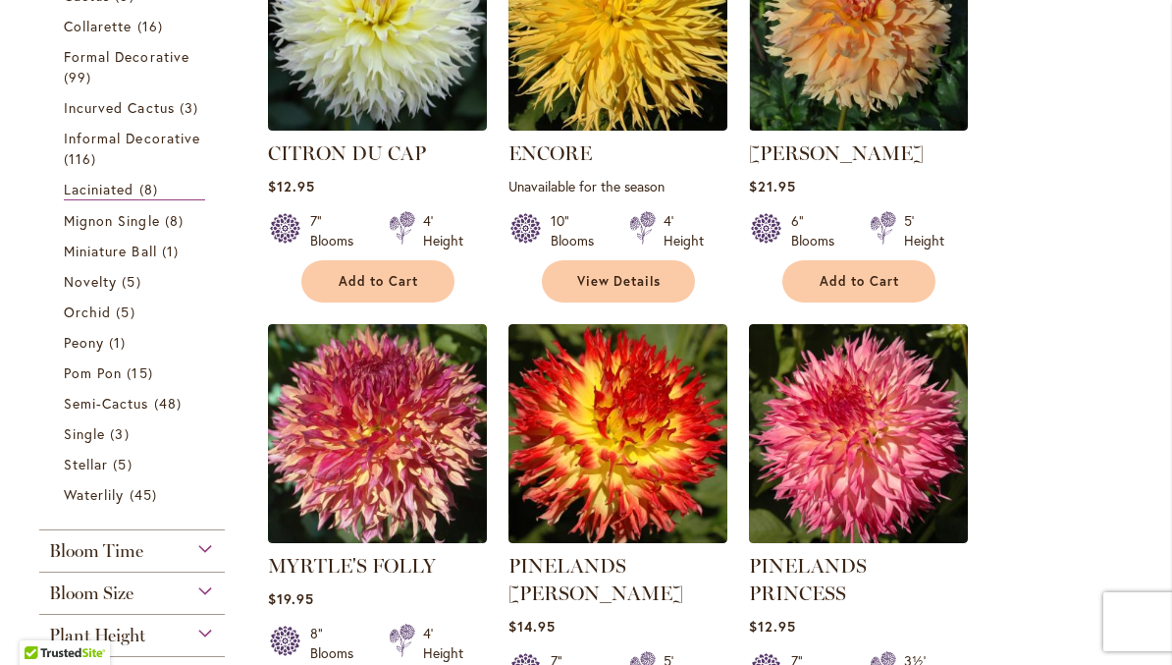
scroll to position [535, 0]
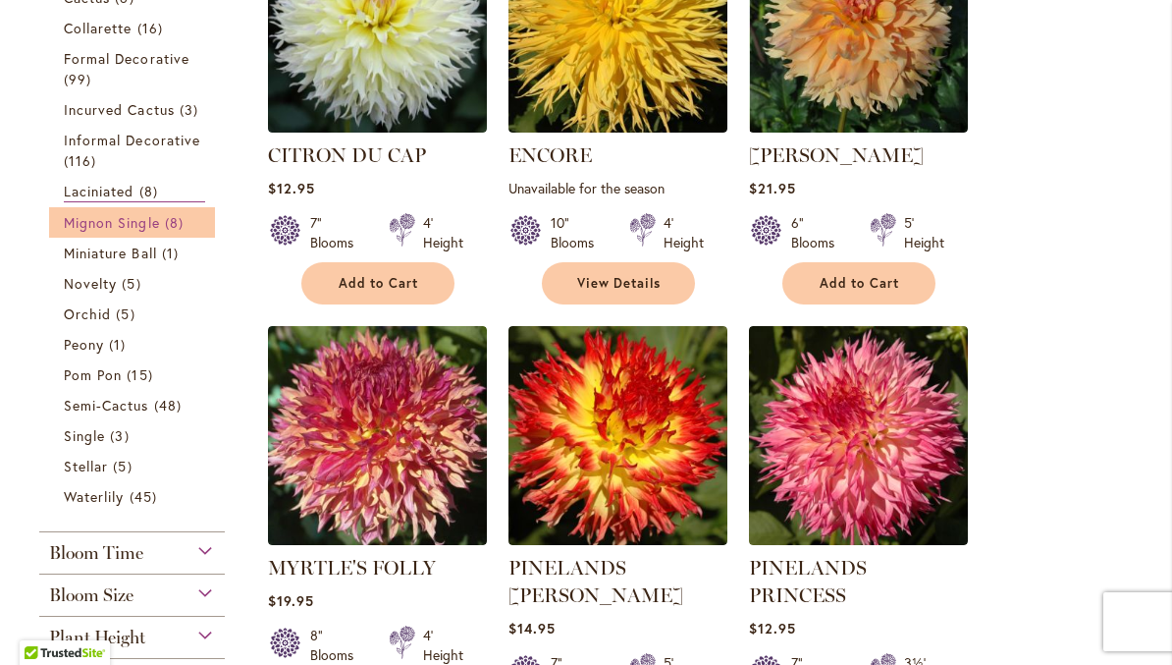
click at [102, 233] on link "Mignon Single 8 items" at bounding box center [134, 222] width 141 height 21
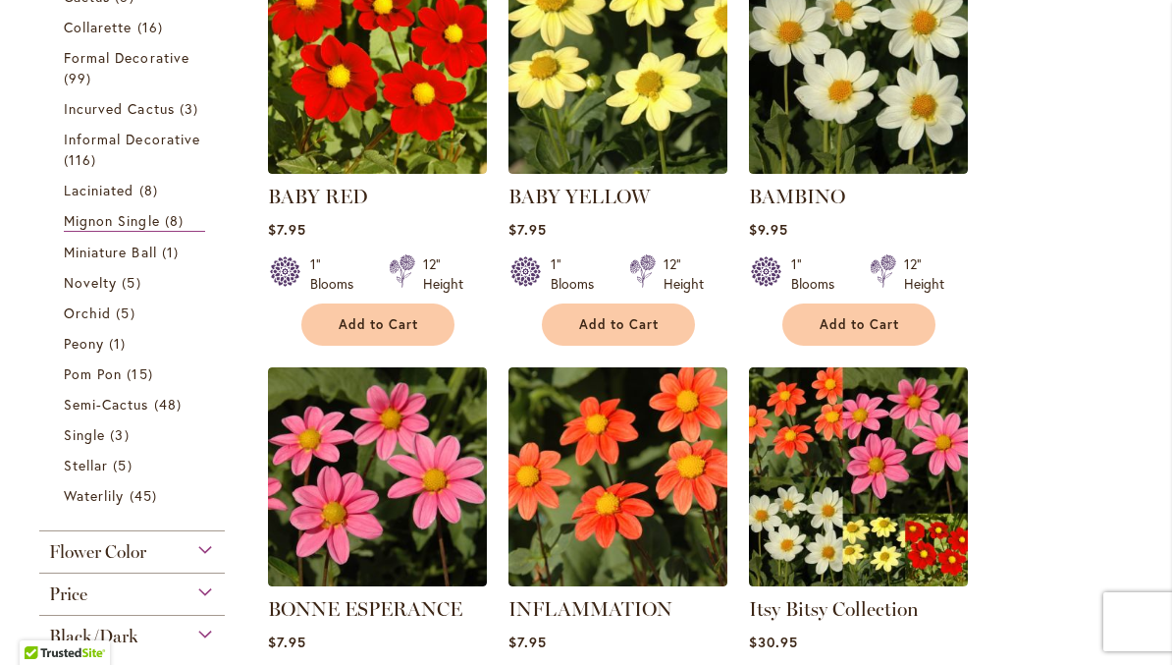
scroll to position [492, 0]
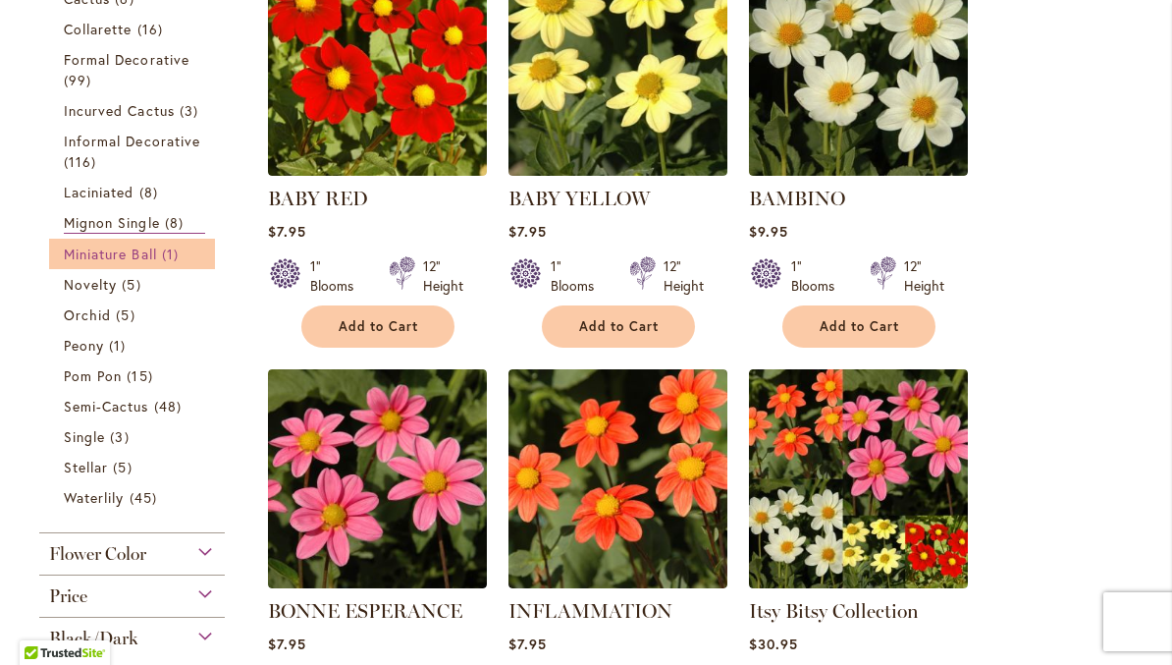
click at [97, 264] on link "Miniature Ball 1 item" at bounding box center [134, 253] width 141 height 21
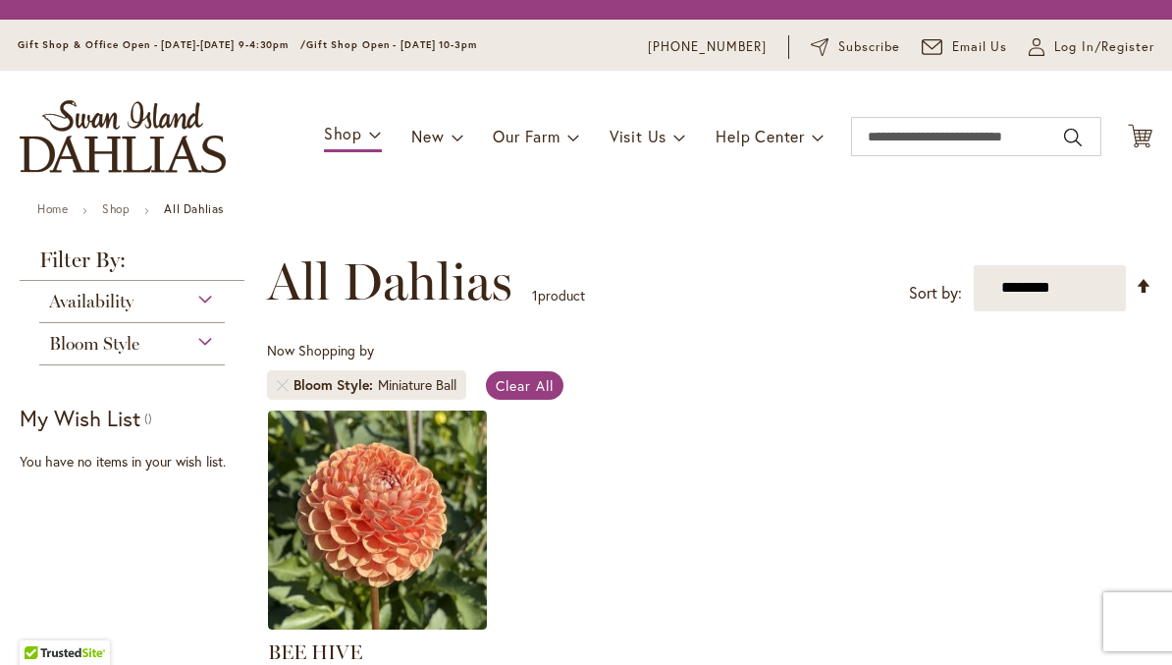
scroll to position [331, 0]
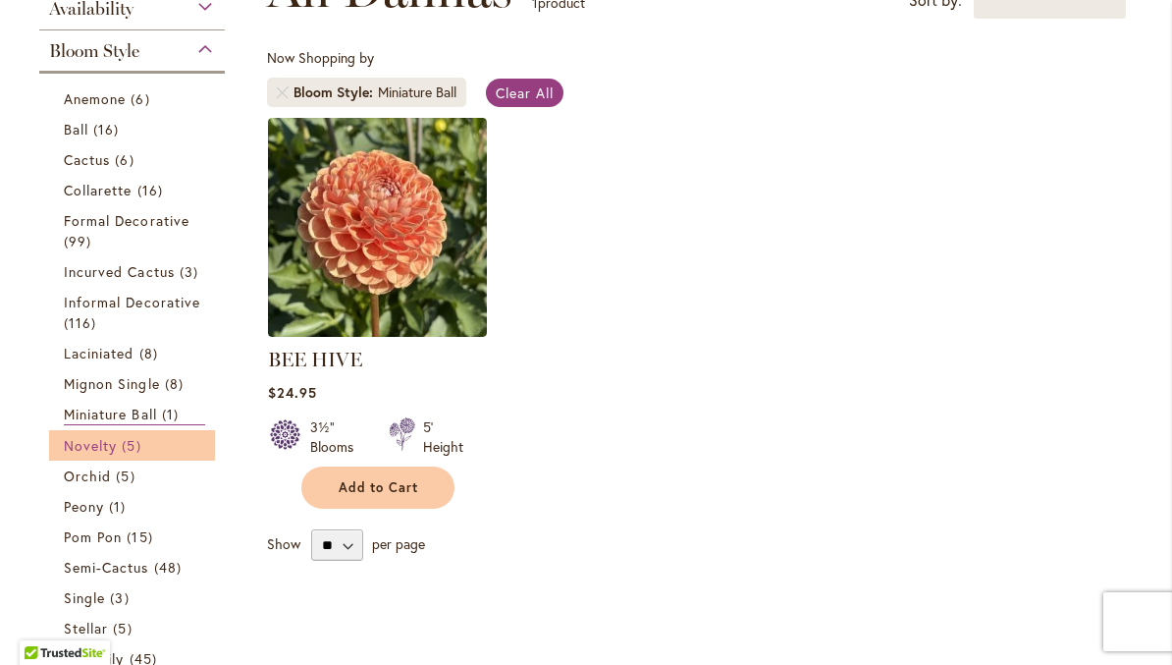
click at [92, 453] on span "Novelty" at bounding box center [90, 445] width 53 height 19
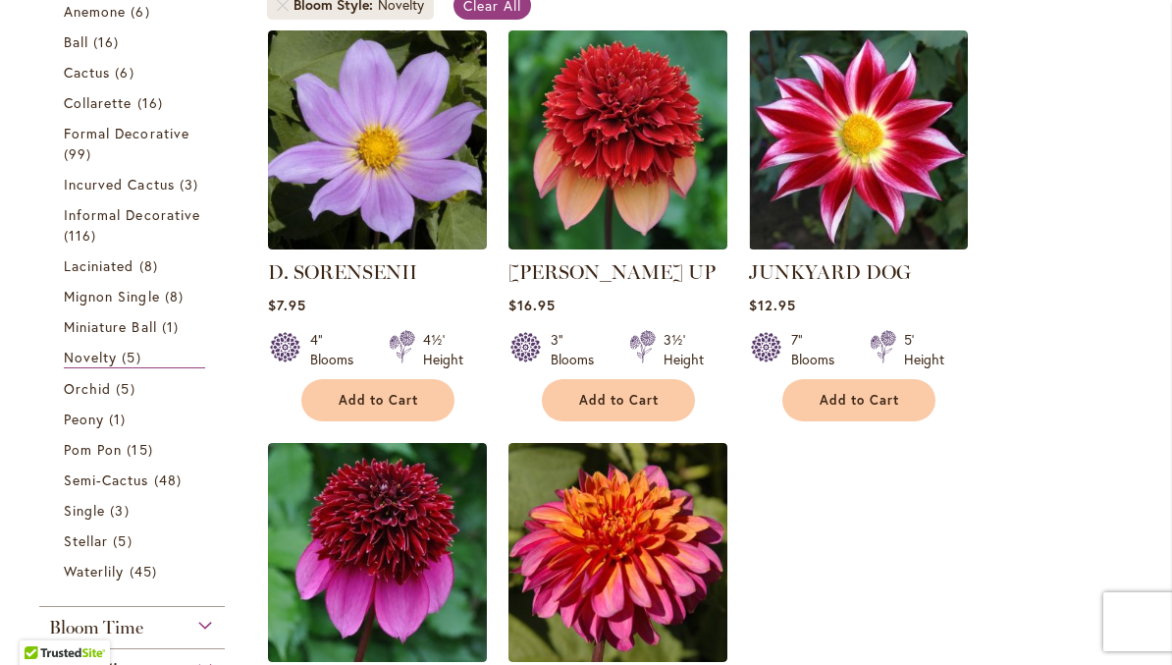
scroll to position [422, 0]
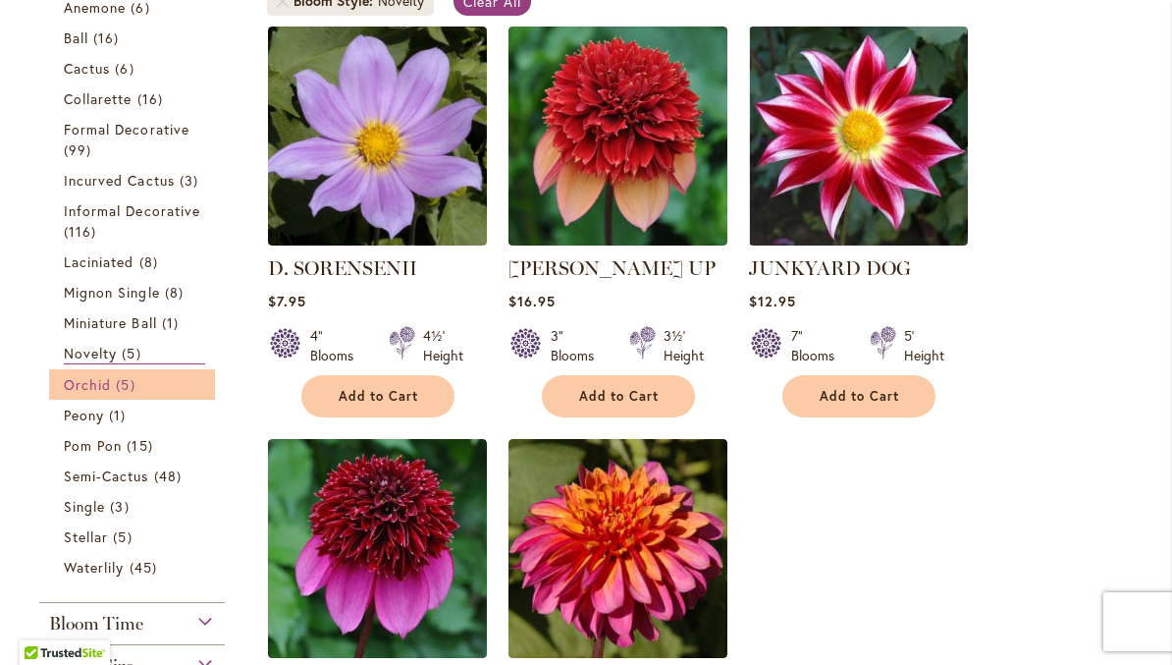
click at [91, 395] on link "Orchid 5 items" at bounding box center [134, 384] width 141 height 21
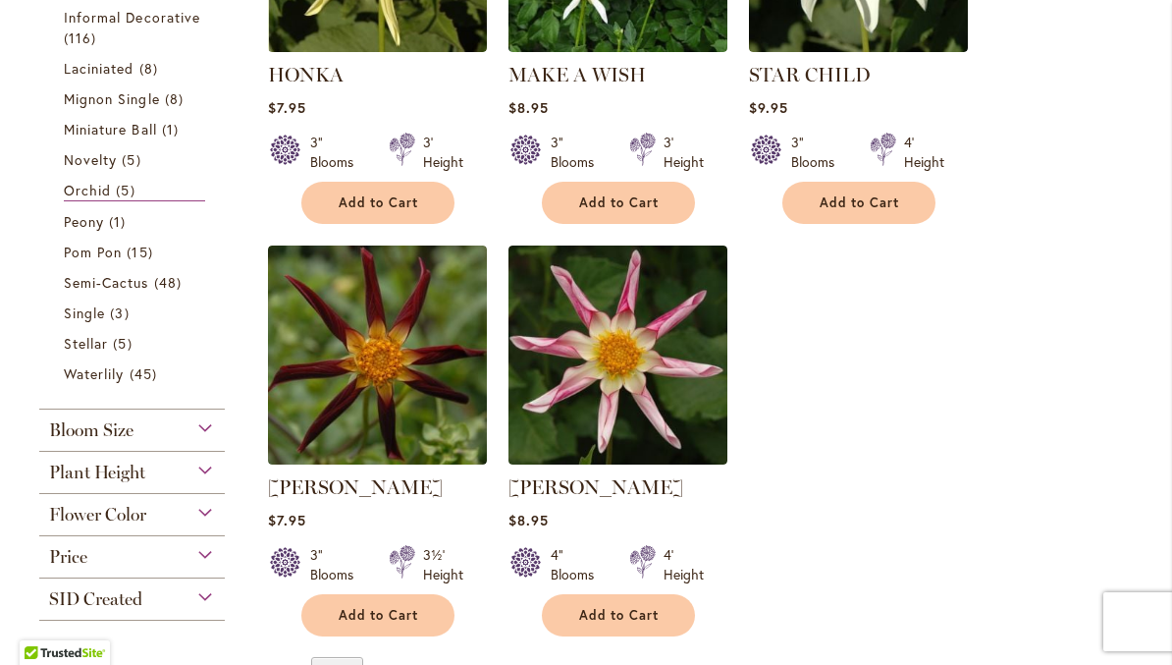
scroll to position [616, 0]
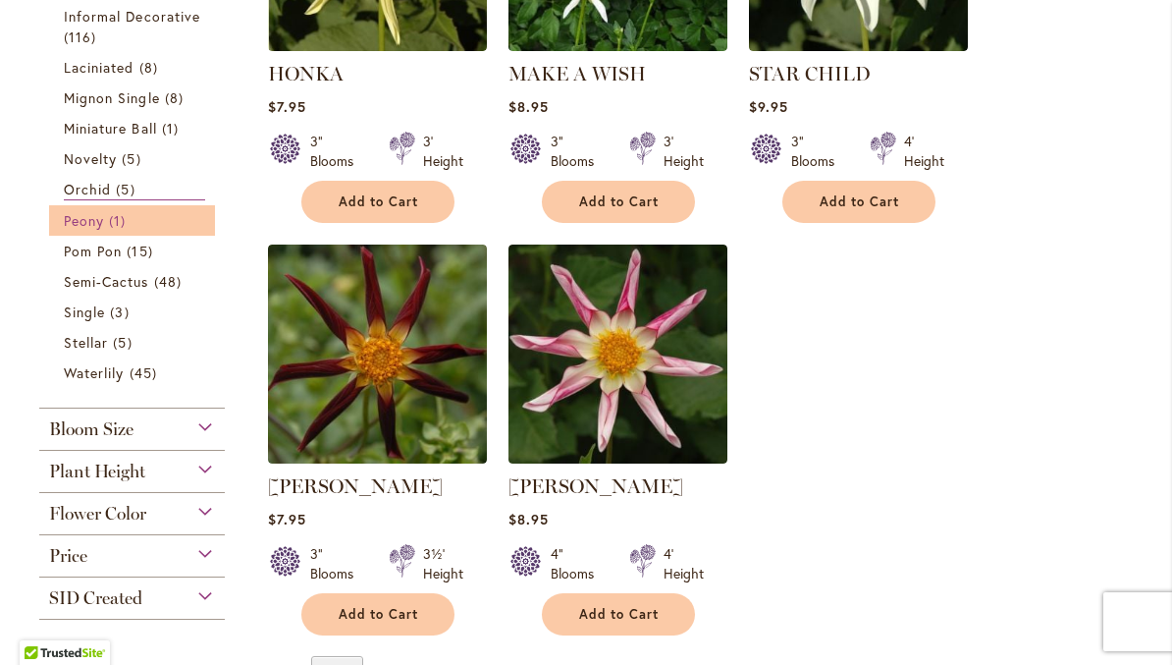
click at [90, 231] on link "Peony 1 item" at bounding box center [134, 220] width 141 height 21
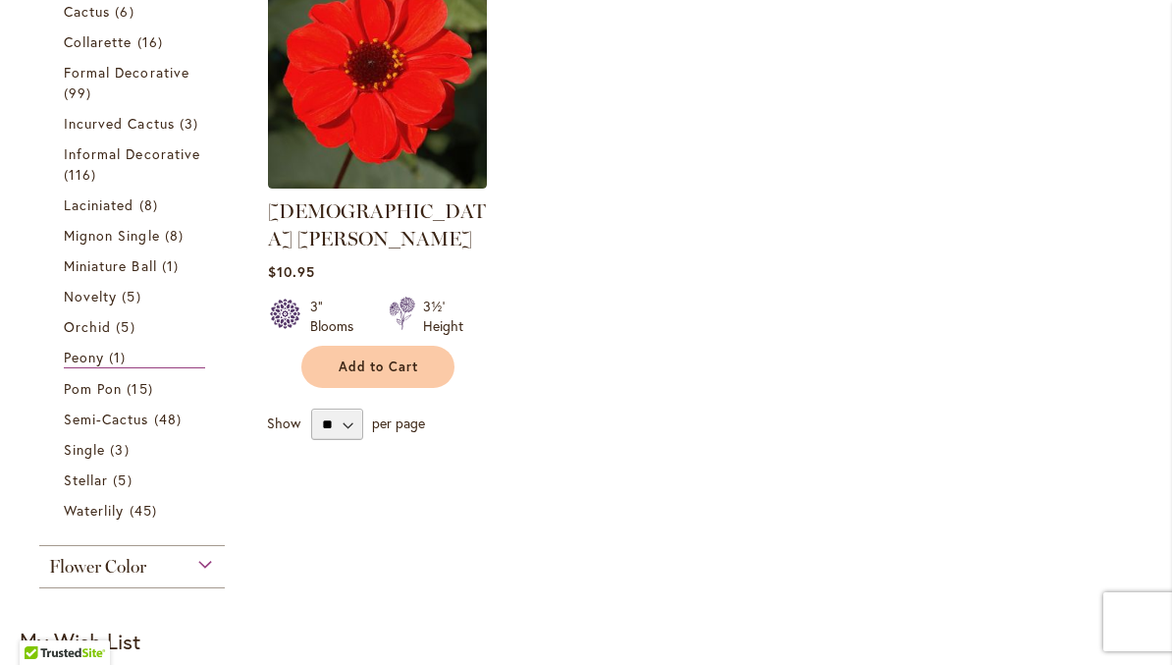
scroll to position [491, 0]
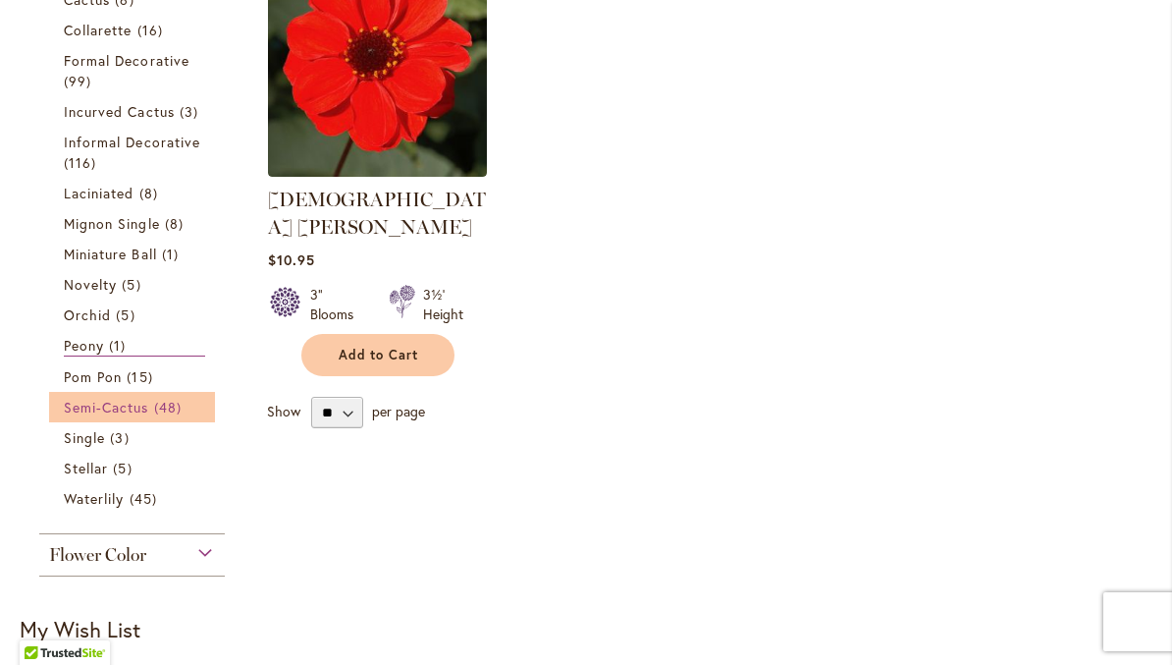
click at [136, 414] on span "Semi-Cactus" at bounding box center [106, 407] width 85 height 19
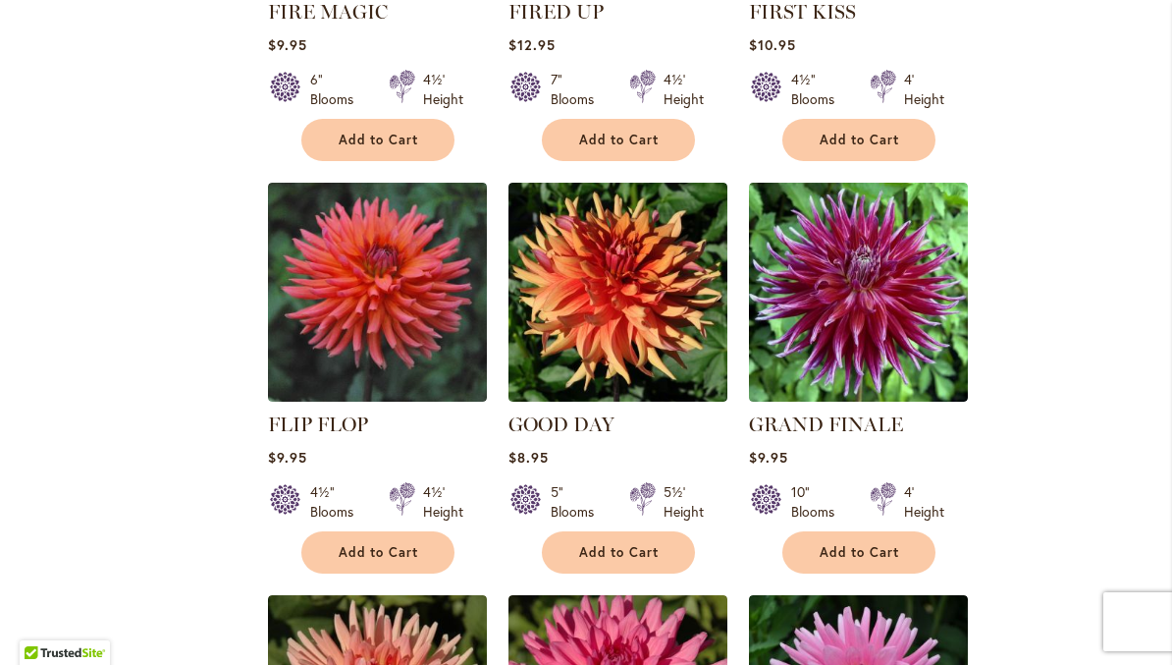
scroll to position [2769, 0]
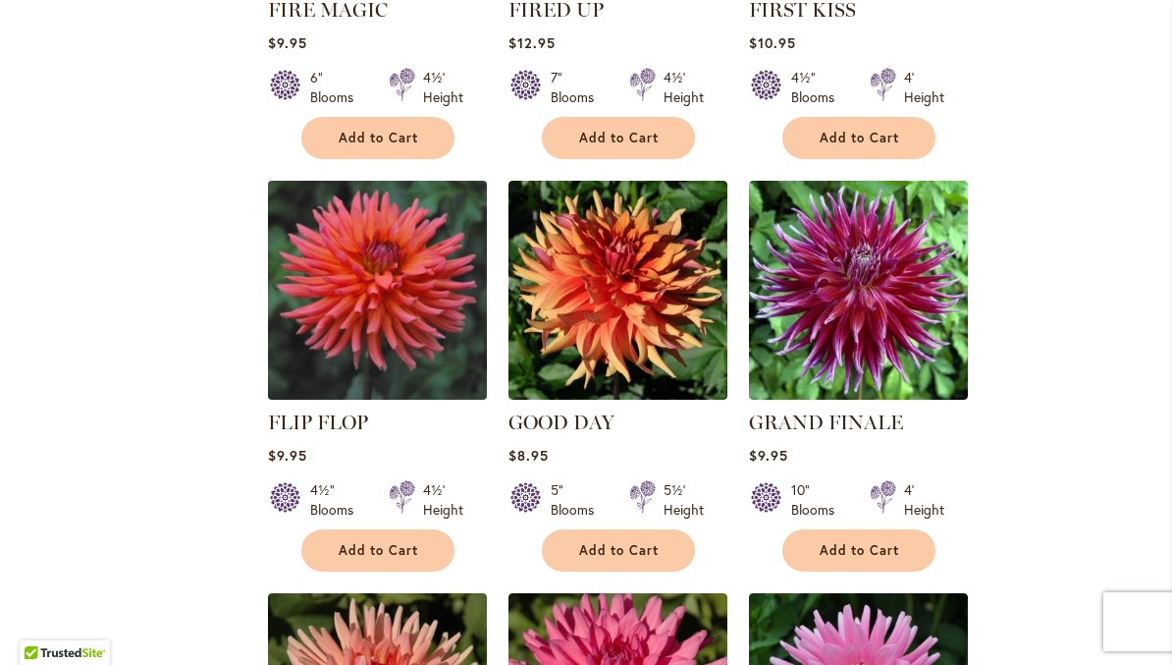
click at [396, 290] on img at bounding box center [377, 290] width 230 height 230
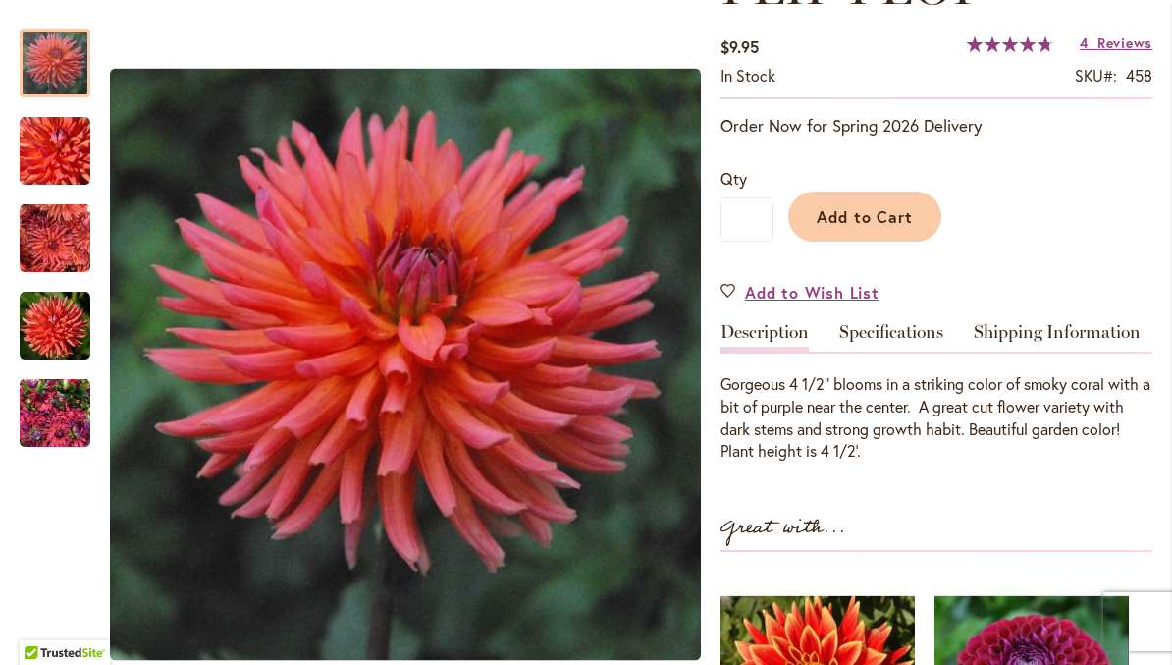
scroll to position [334, 0]
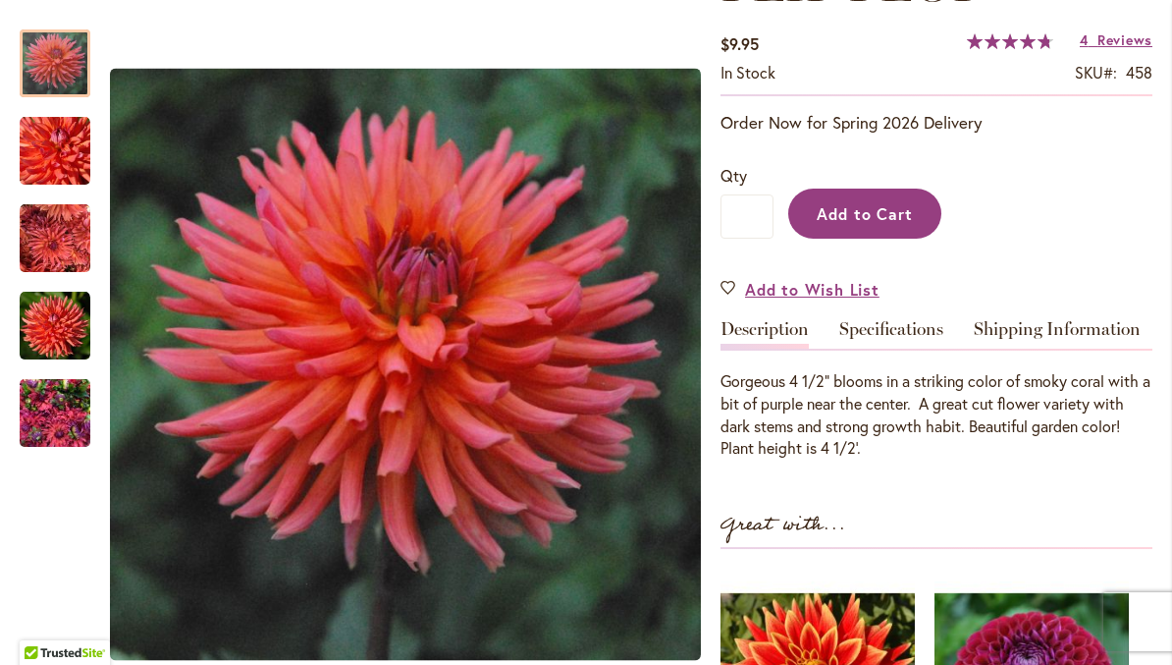
click at [897, 211] on span "Add to Cart" at bounding box center [865, 213] width 97 height 21
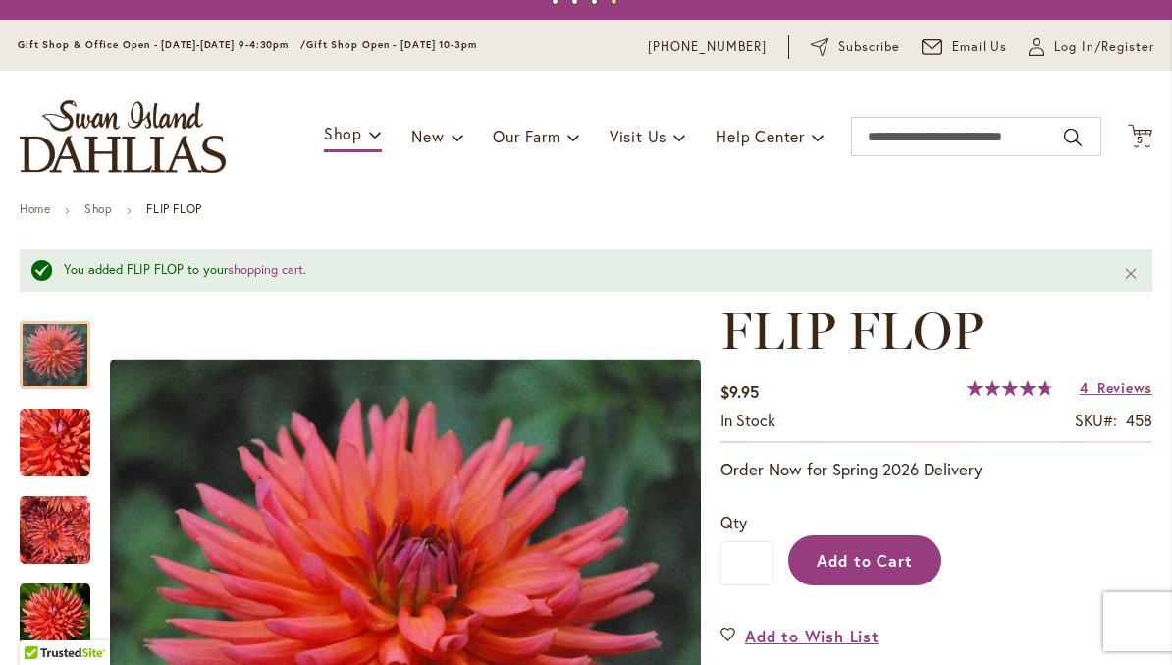
scroll to position [33, 0]
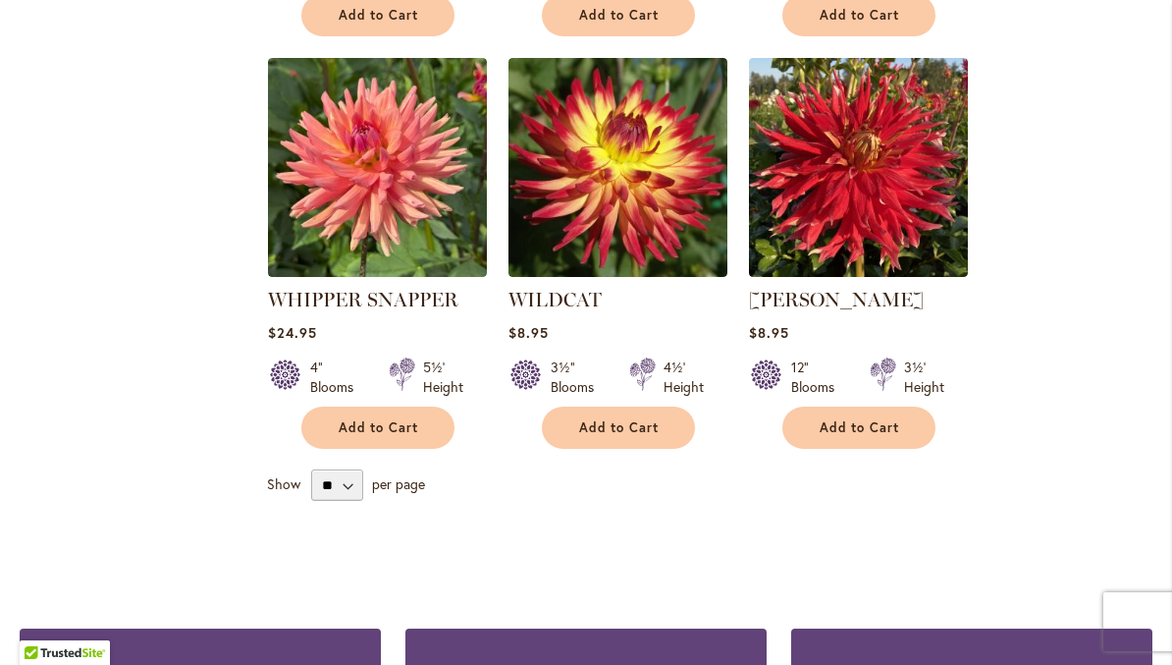
scroll to position [6711, 0]
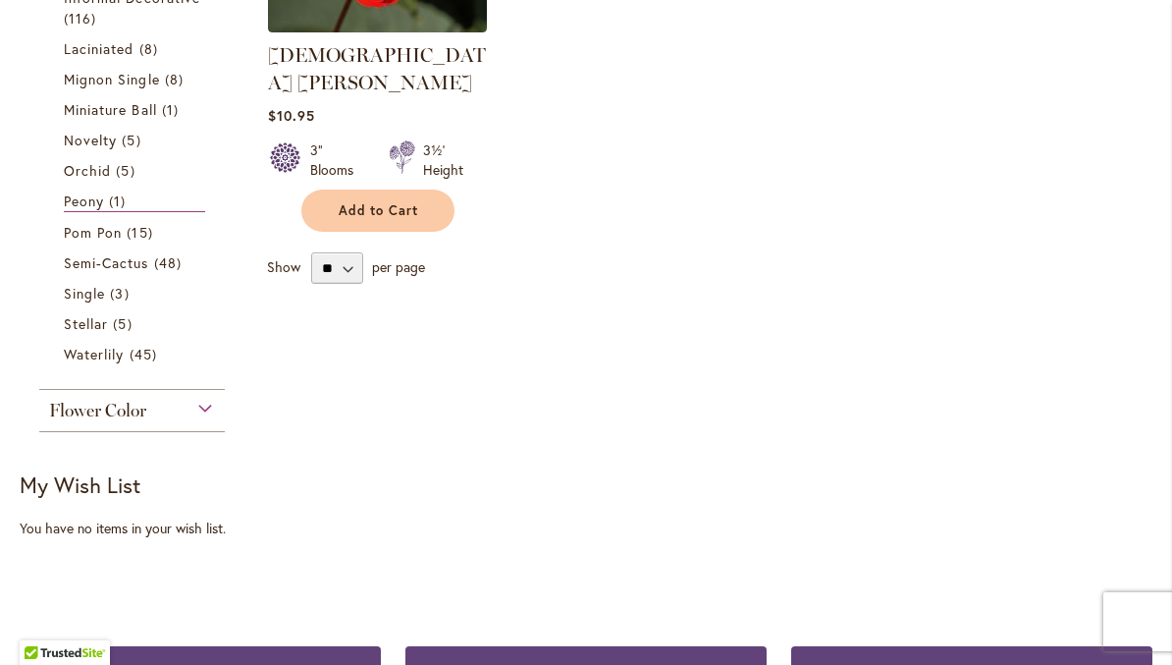
scroll to position [634, 0]
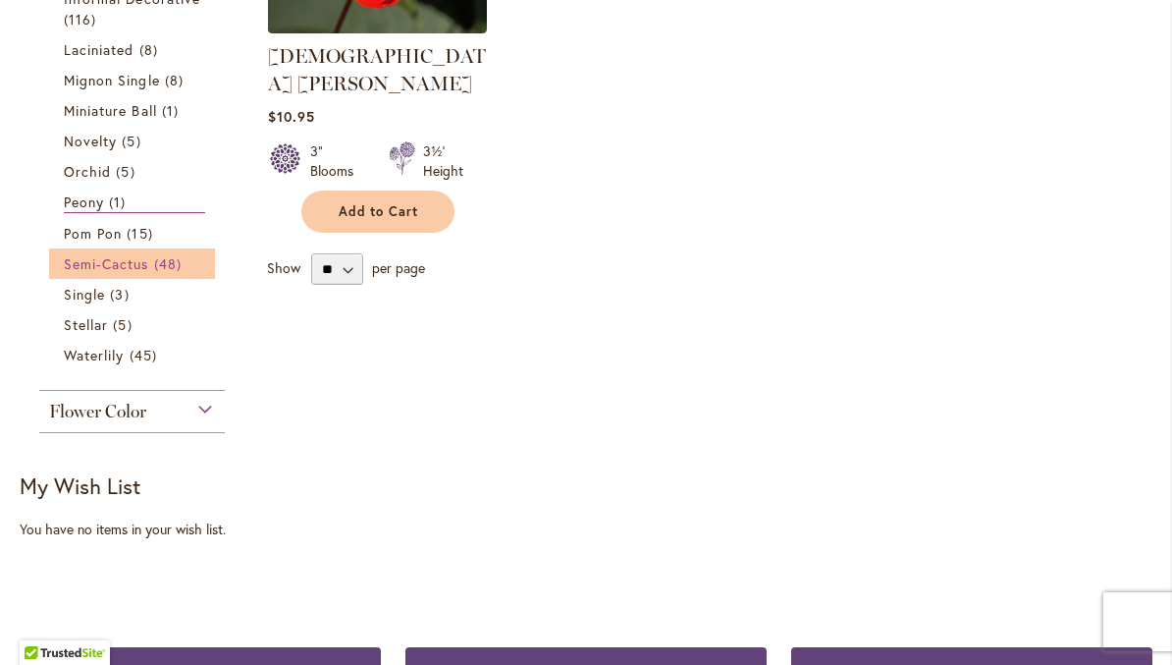
click at [164, 271] on span "48 items" at bounding box center [170, 263] width 32 height 21
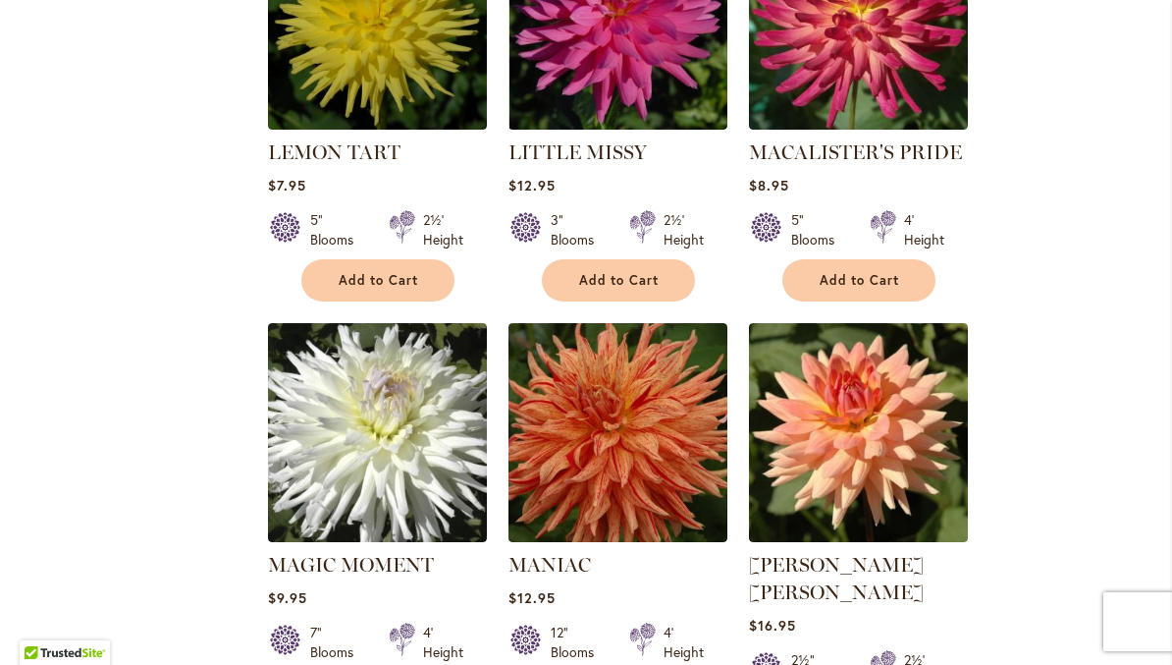
scroll to position [4347, 0]
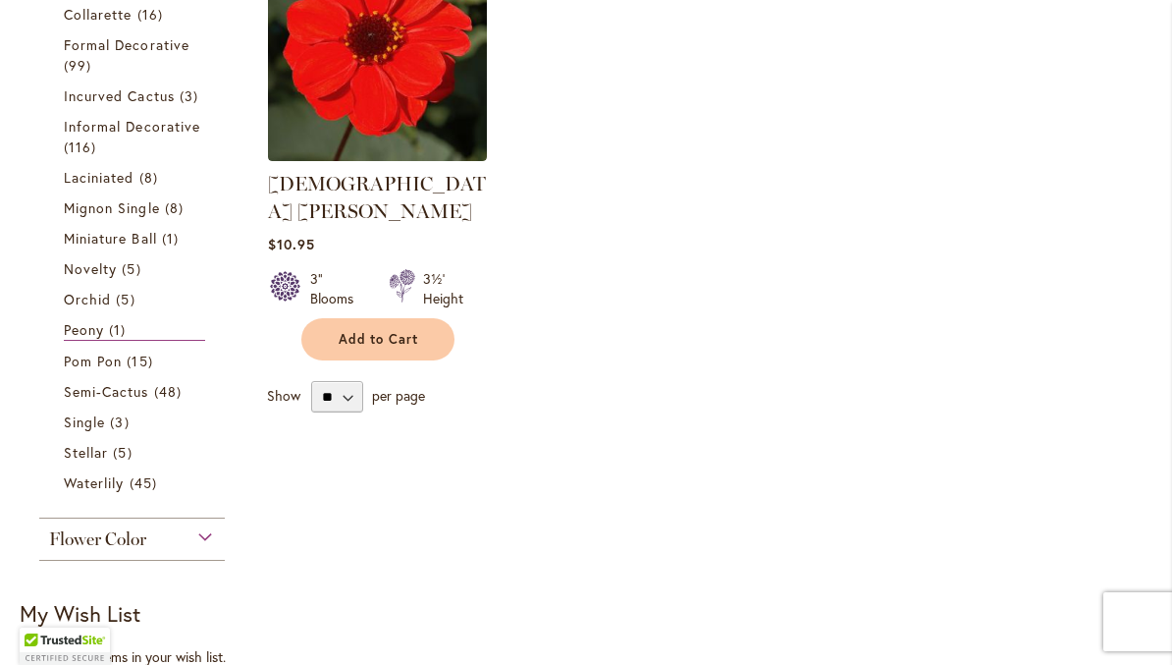
scroll to position [508, 0]
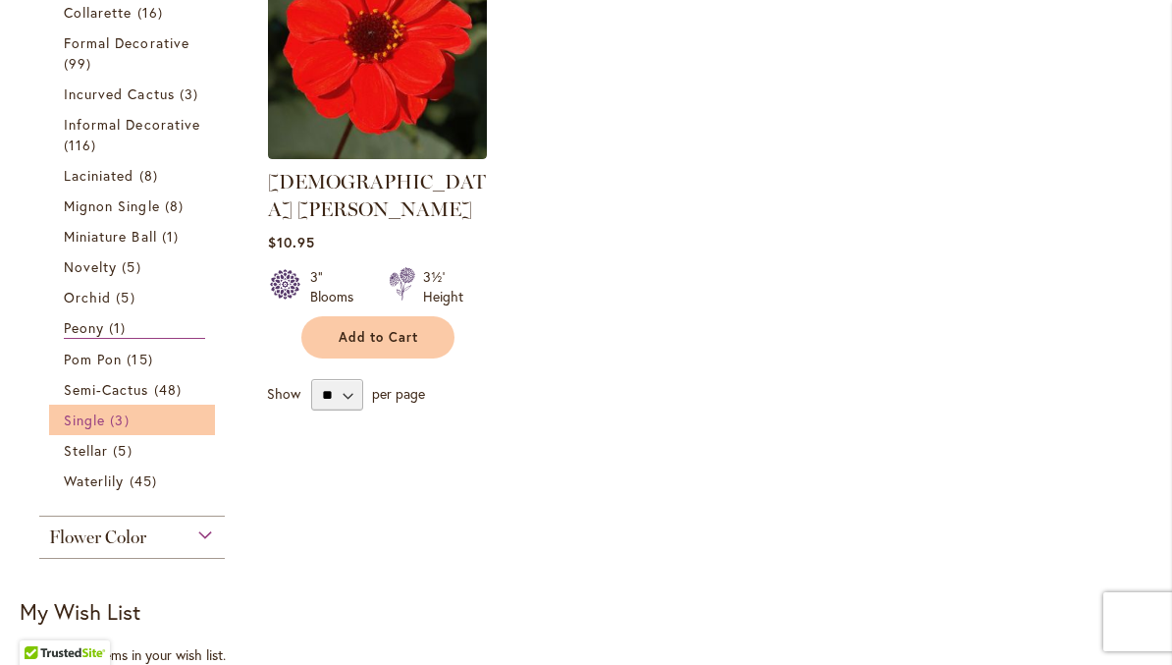
click at [88, 430] on link "Single 3 items" at bounding box center [134, 419] width 141 height 21
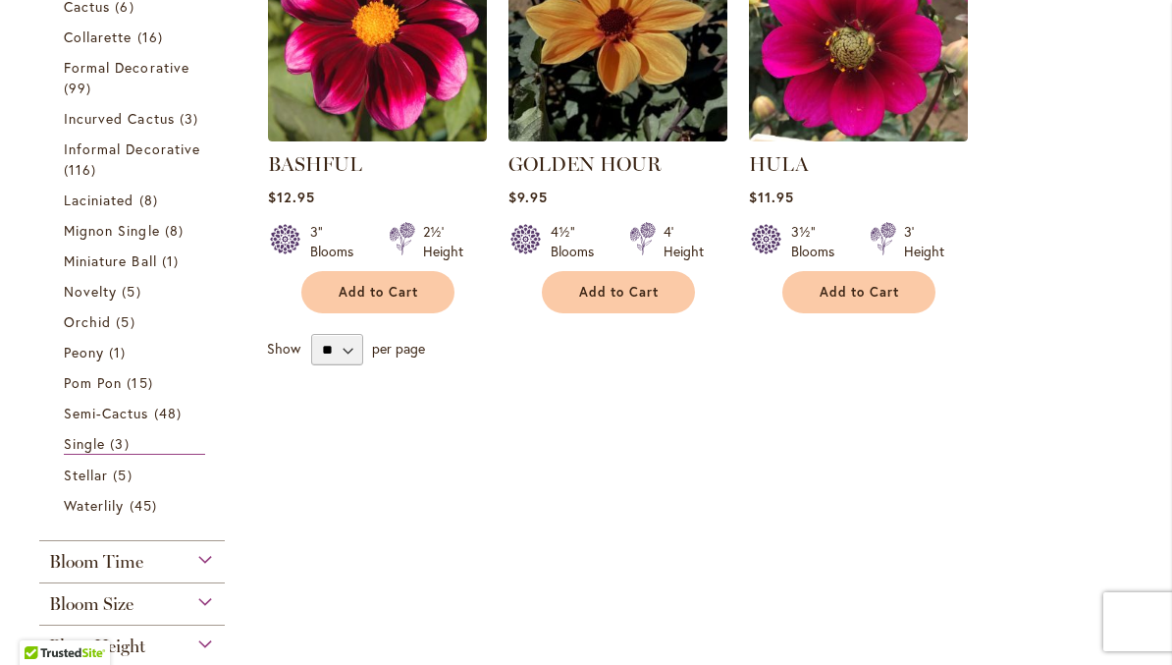
scroll to position [545, 0]
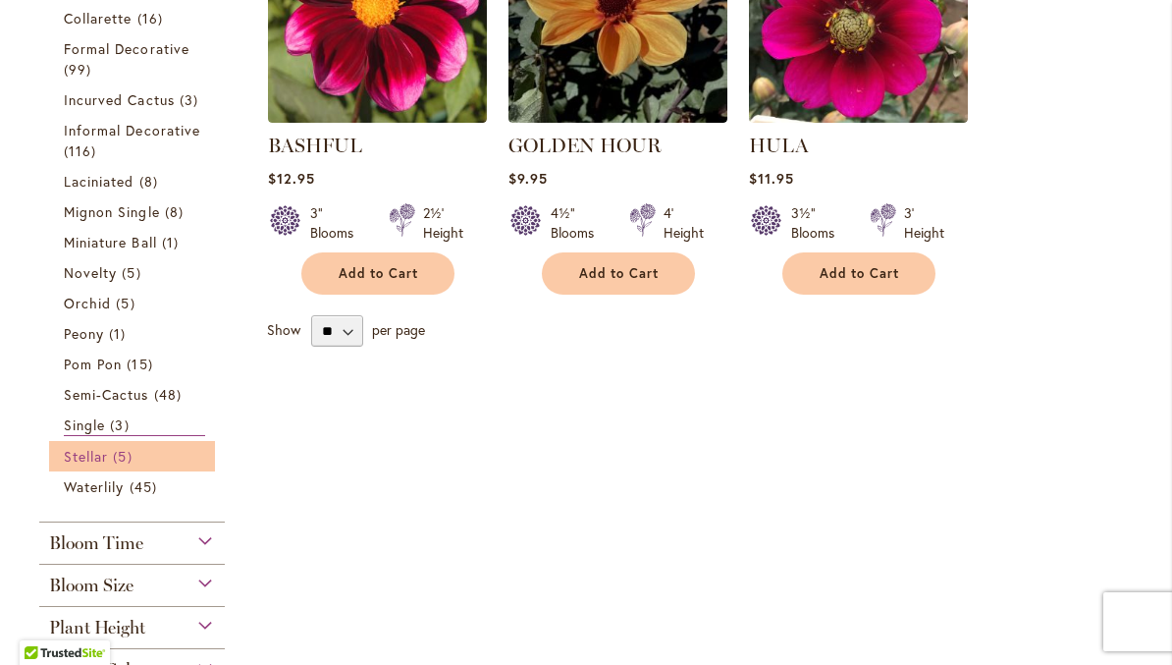
click at [113, 462] on link "Stellar 5 items" at bounding box center [134, 456] width 141 height 21
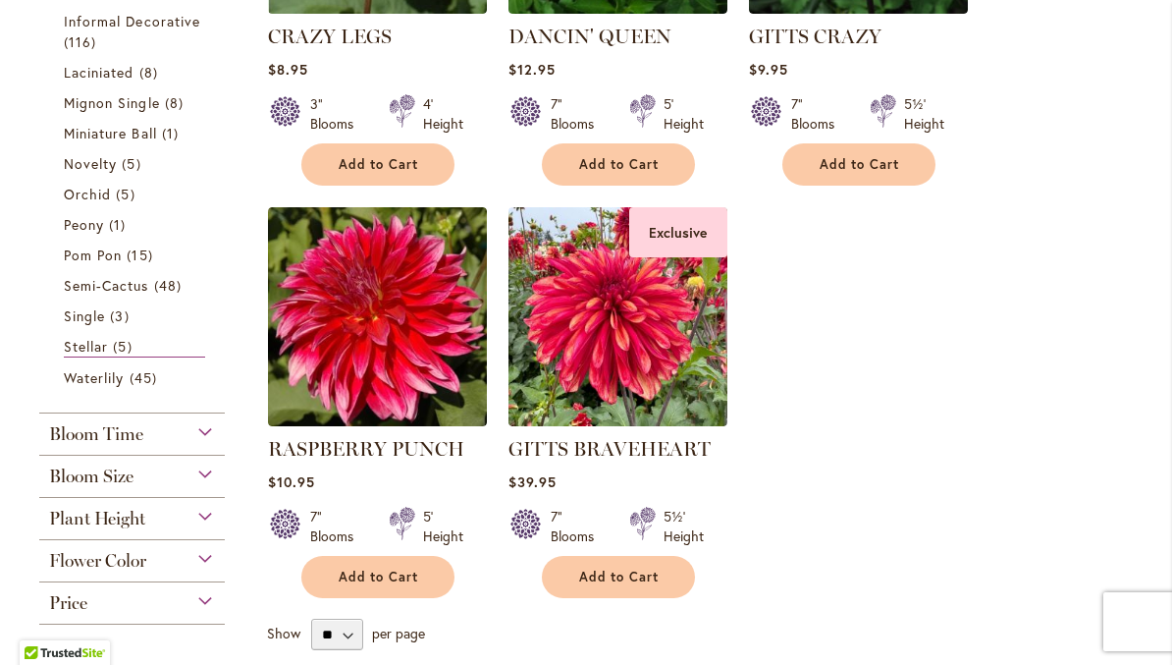
scroll to position [655, 0]
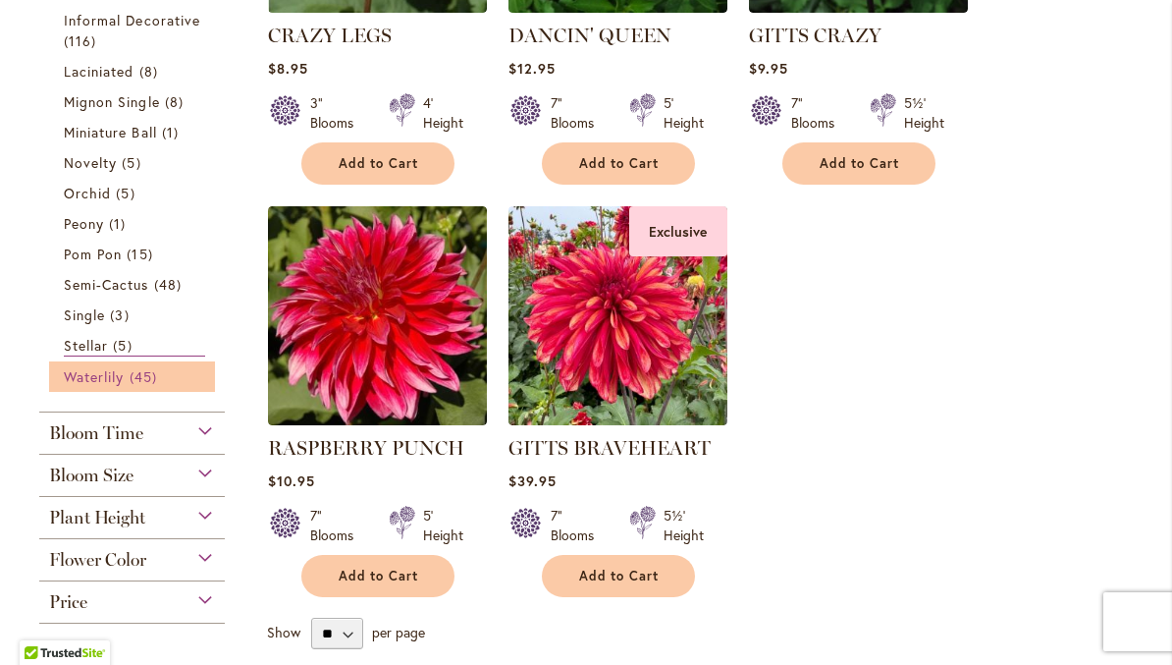
click at [122, 381] on span "Waterlily" at bounding box center [94, 376] width 60 height 19
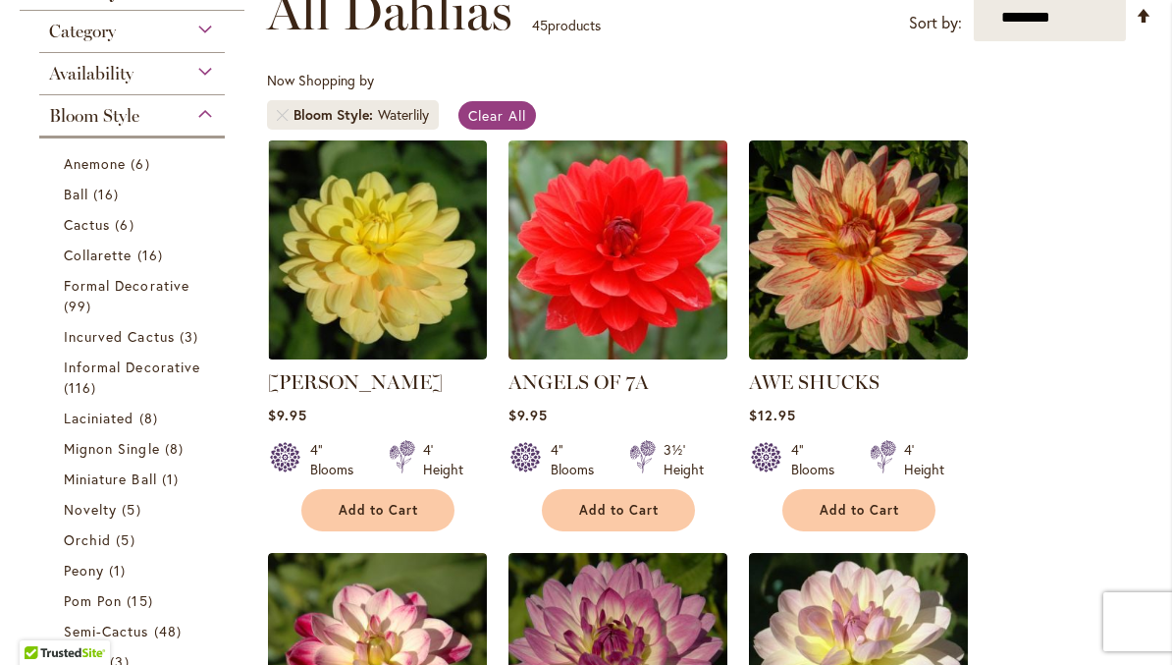
scroll to position [316, 0]
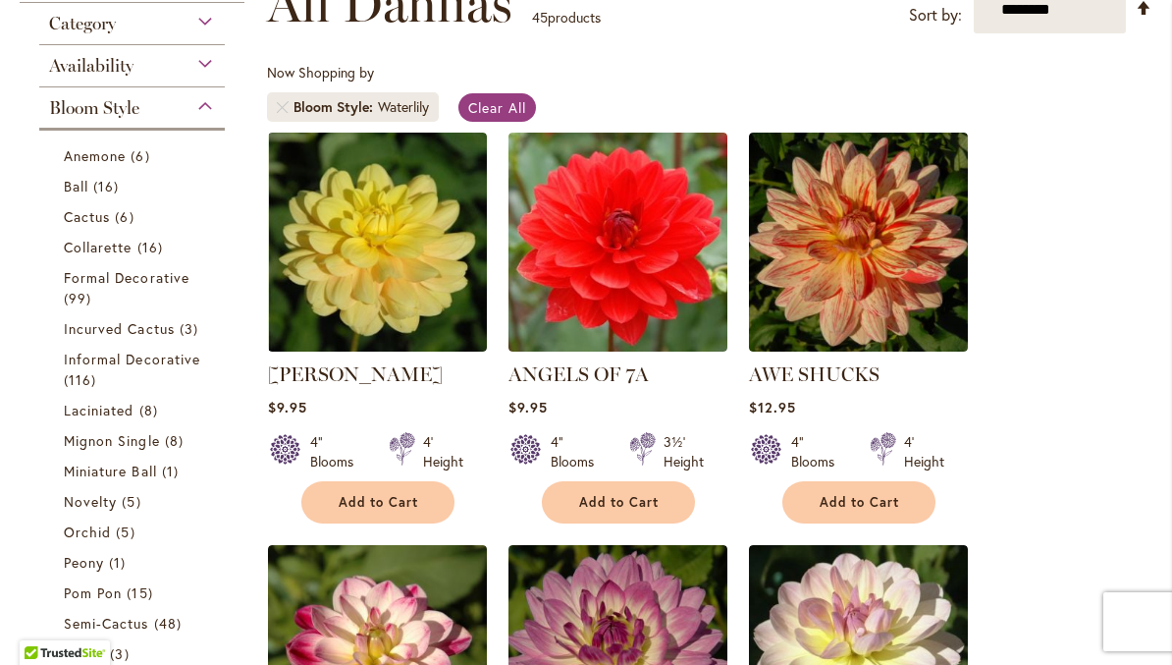
click at [210, 109] on div "Bloom Style" at bounding box center [132, 102] width 186 height 31
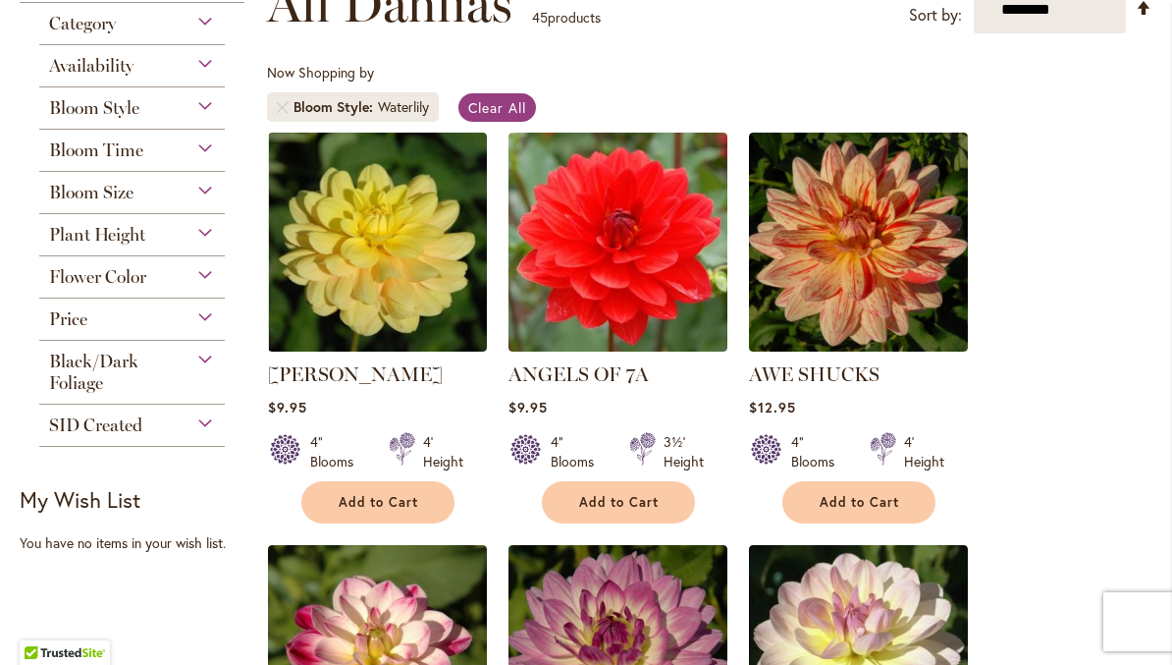
click at [206, 203] on div "Bloom Size" at bounding box center [132, 187] width 186 height 31
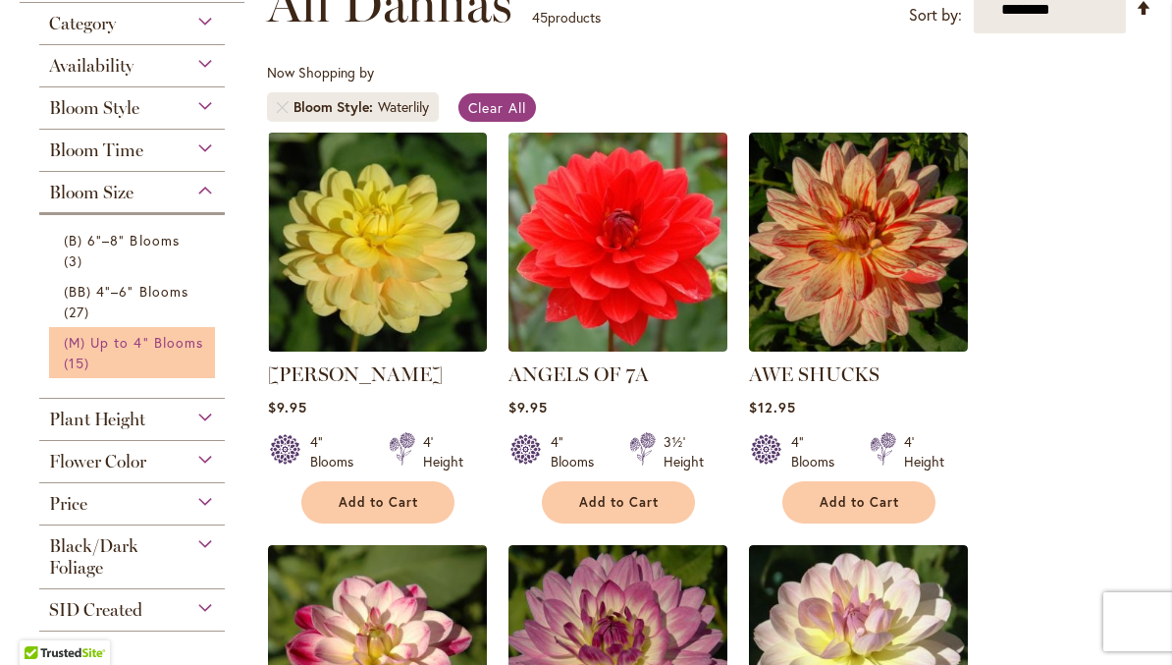
click at [172, 356] on link "(M) Up to 4" Blooms 15 items" at bounding box center [134, 352] width 141 height 41
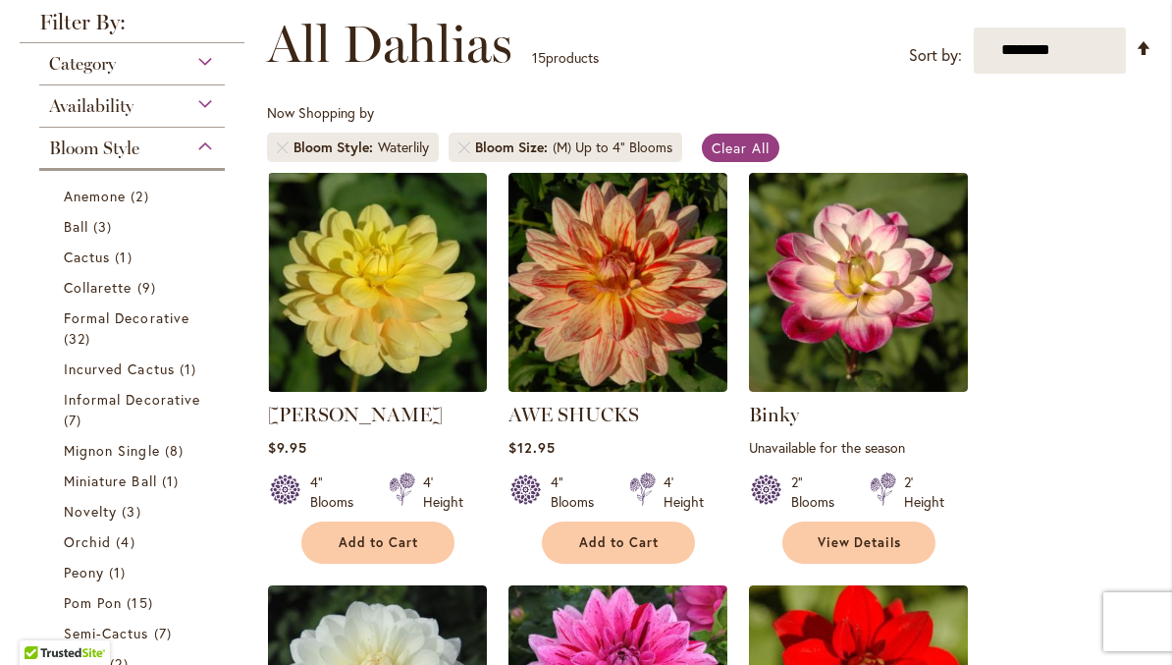
scroll to position [277, 0]
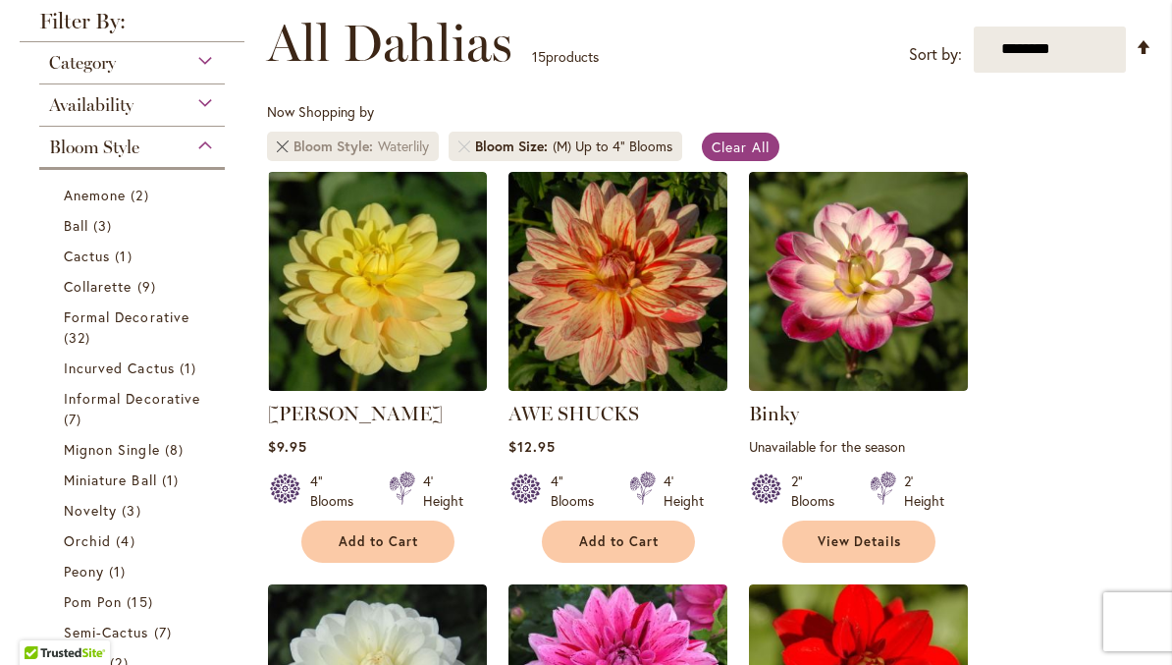
click at [288, 151] on link "Remove Bloom Style Waterlily" at bounding box center [283, 146] width 12 height 12
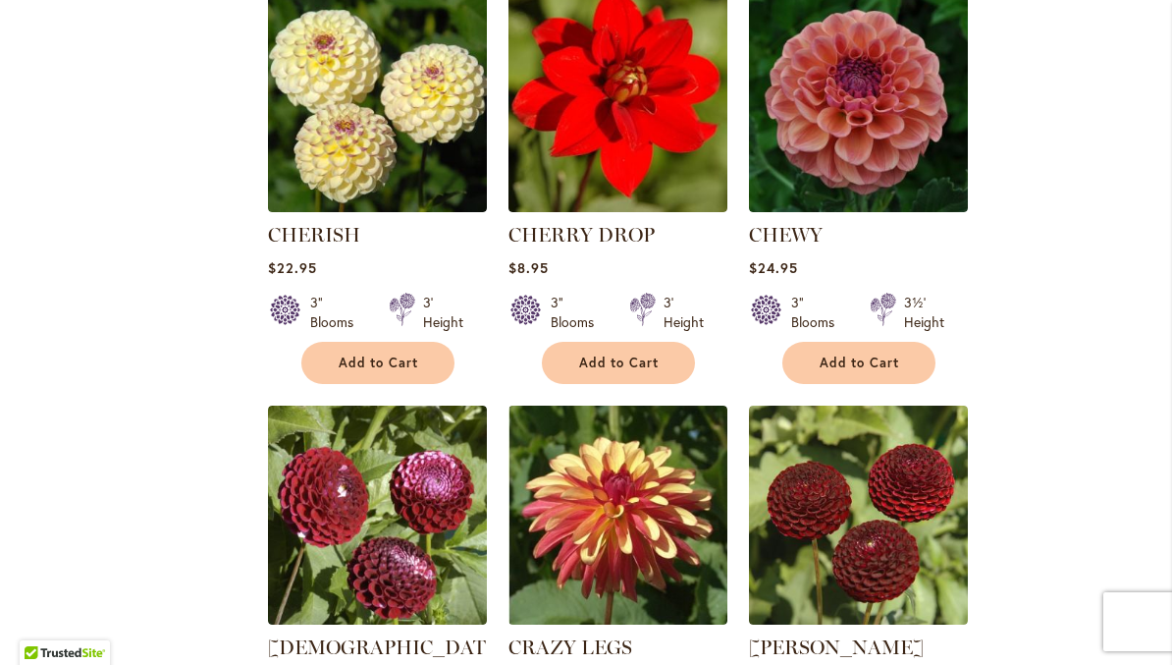
scroll to position [3385, 0]
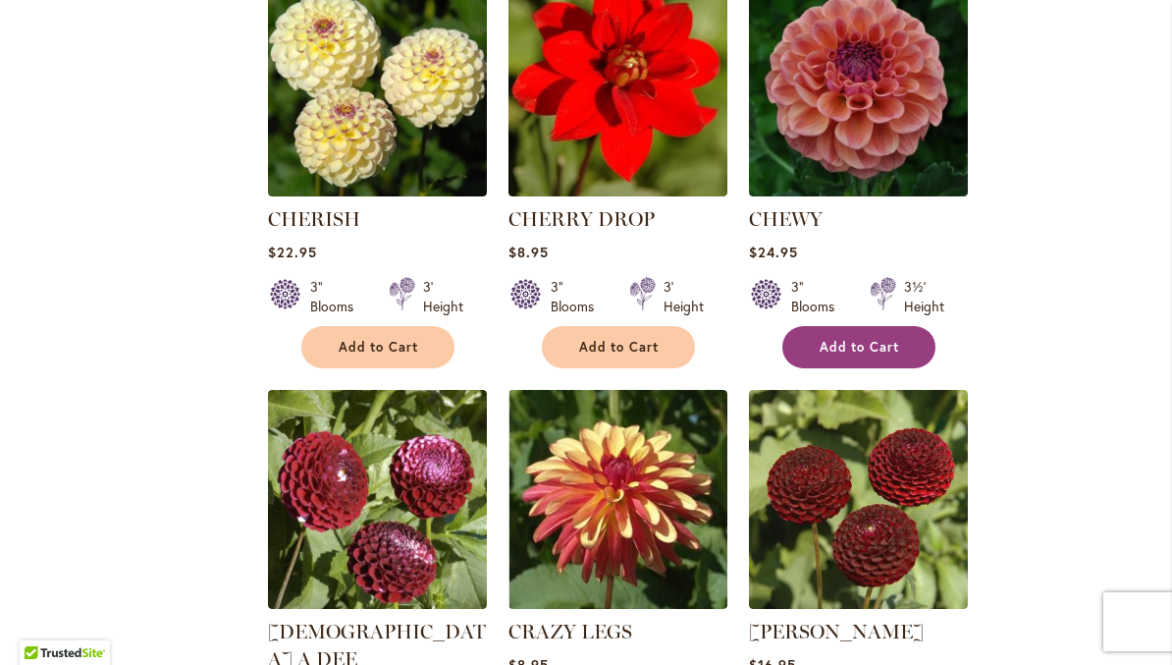
click at [891, 339] on span "Add to Cart" at bounding box center [860, 347] width 80 height 17
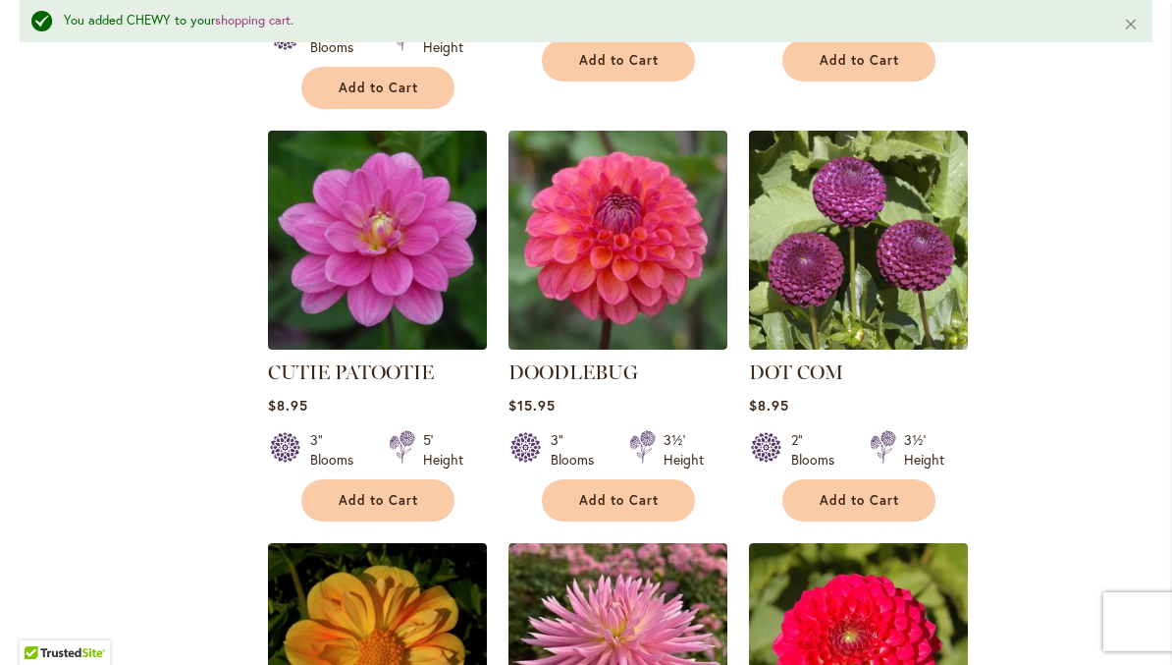
scroll to position [4137, 0]
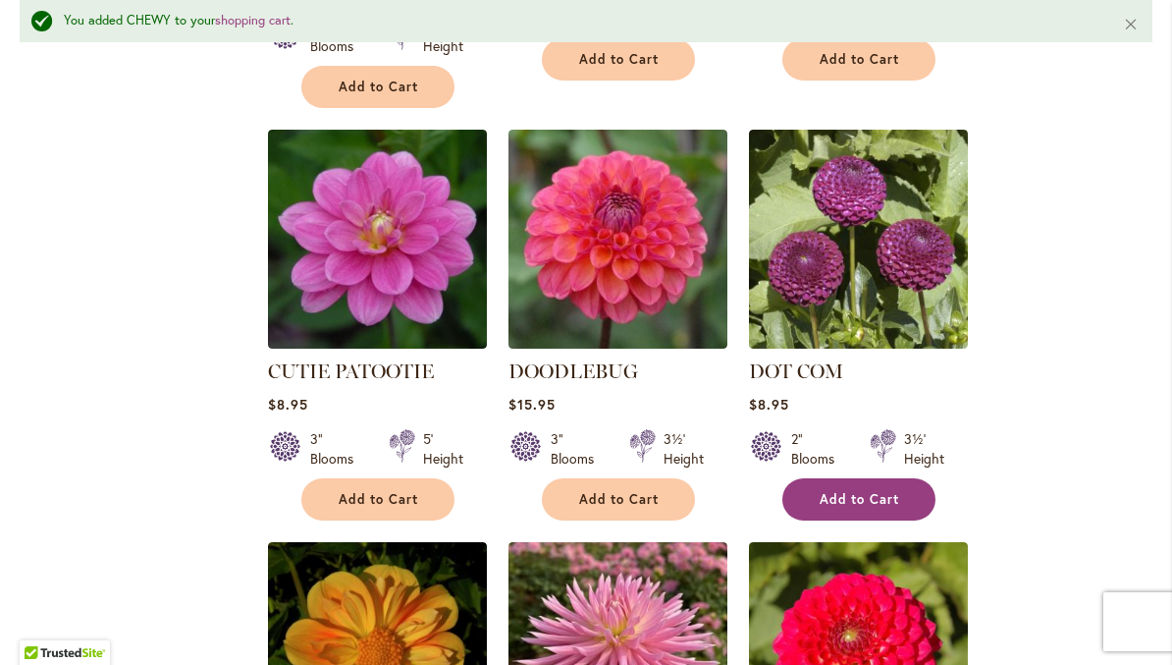
click at [890, 491] on span "Add to Cart" at bounding box center [860, 499] width 80 height 17
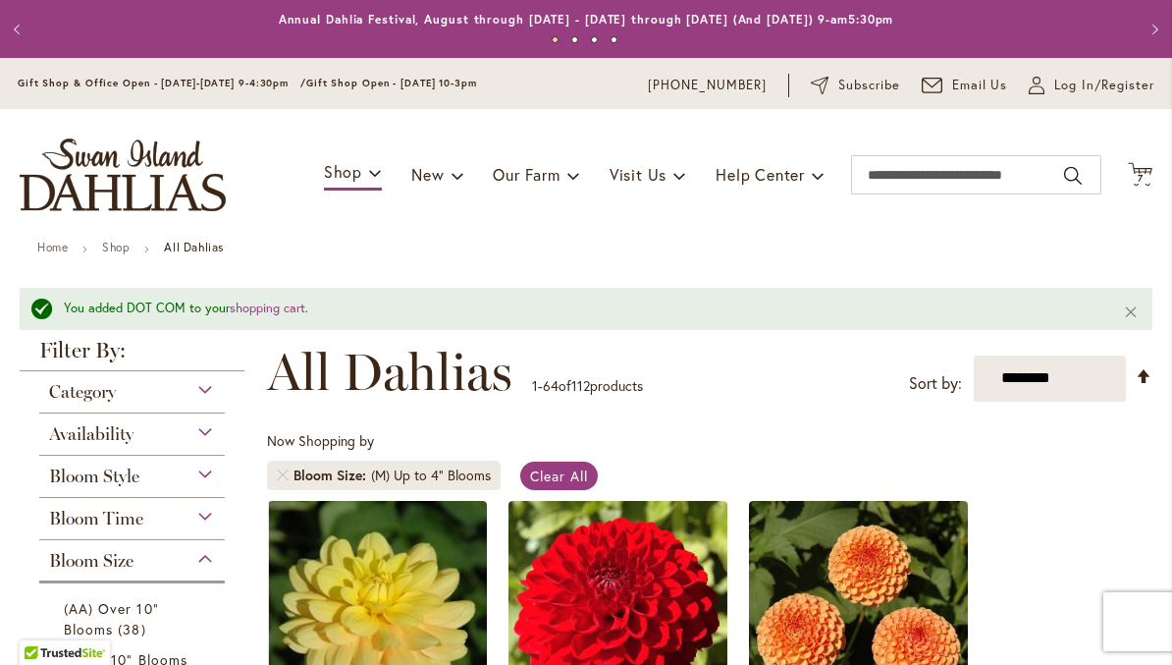
scroll to position [0, 0]
click at [1141, 187] on span "Cart .cls-1 { fill: #231f20; }" at bounding box center [1140, 175] width 25 height 27
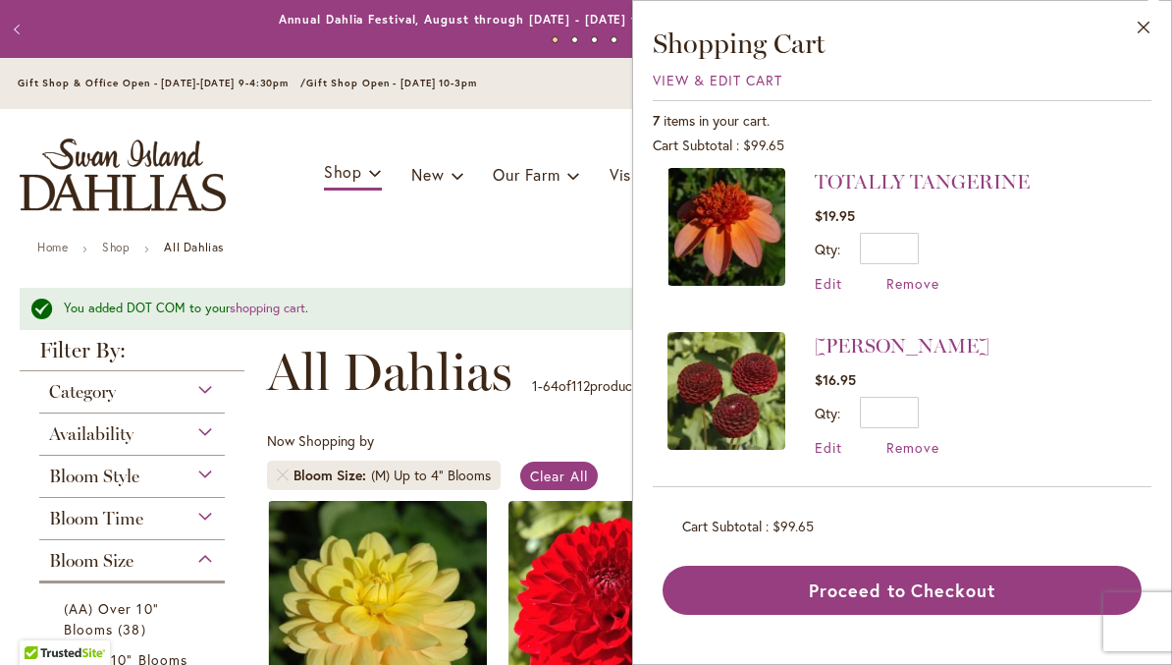
scroll to position [829, 0]
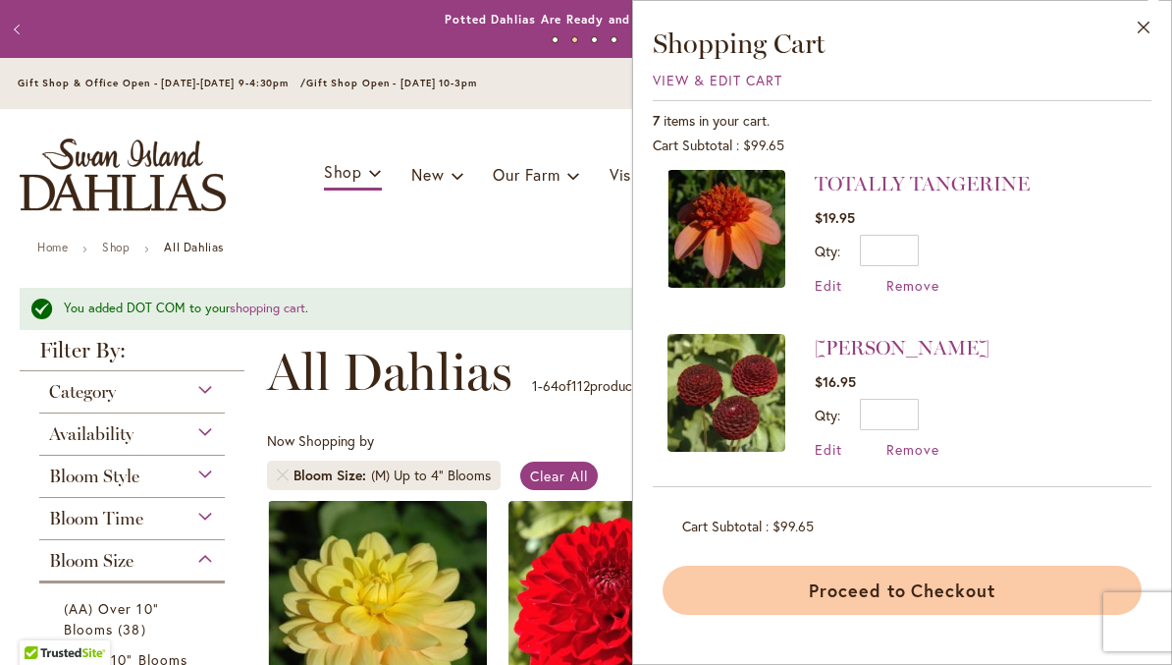
click at [1003, 577] on button "Proceed to Checkout" at bounding box center [902, 589] width 479 height 49
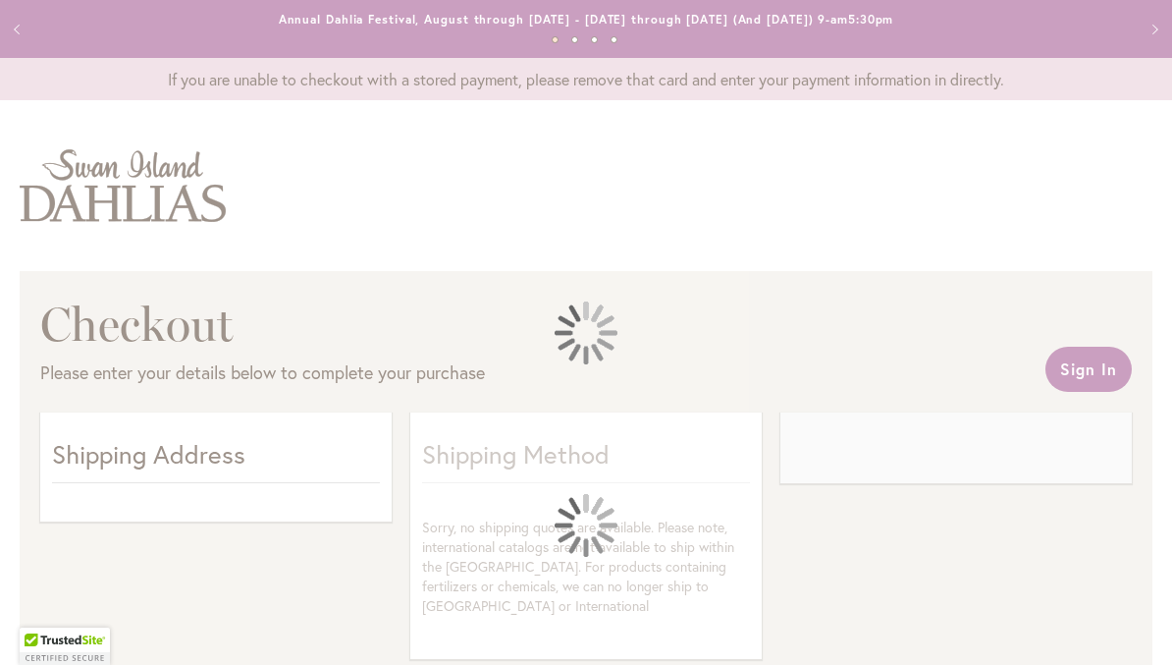
select select "**"
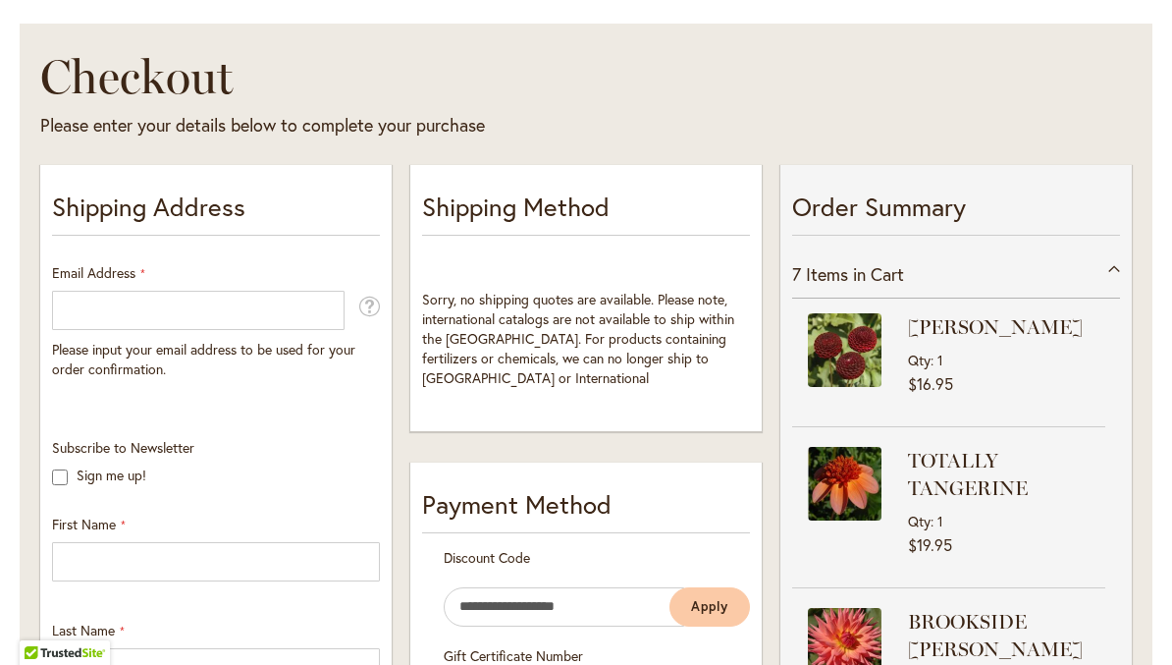
scroll to position [246, 0]
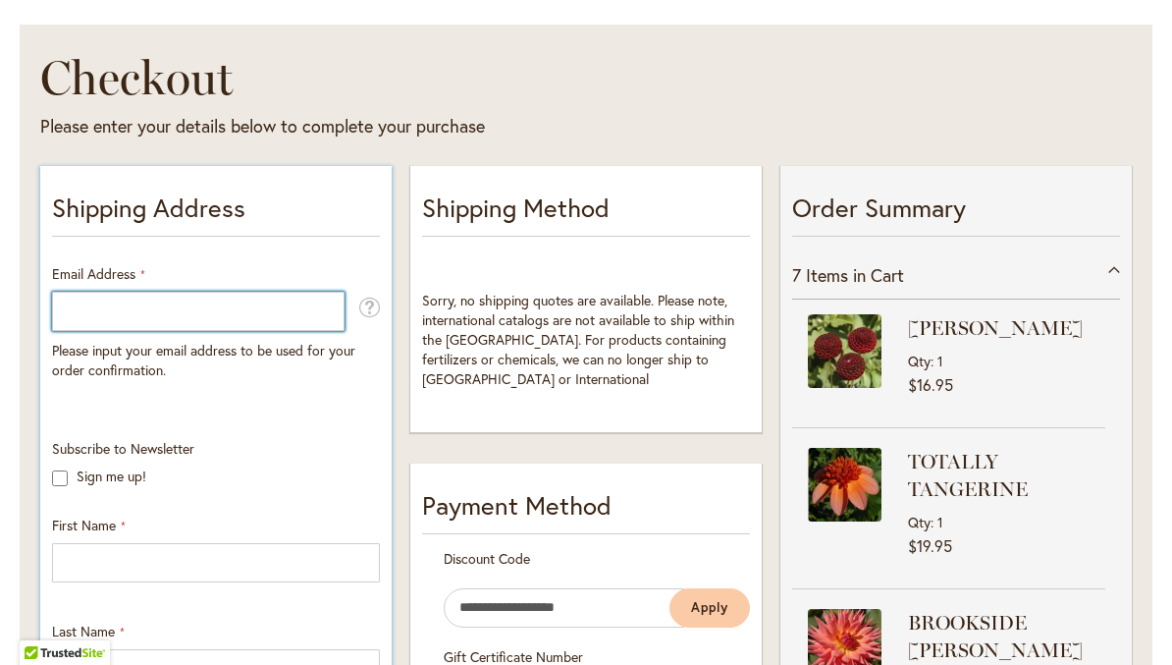
click at [256, 301] on input "Email Address" at bounding box center [198, 311] width 293 height 39
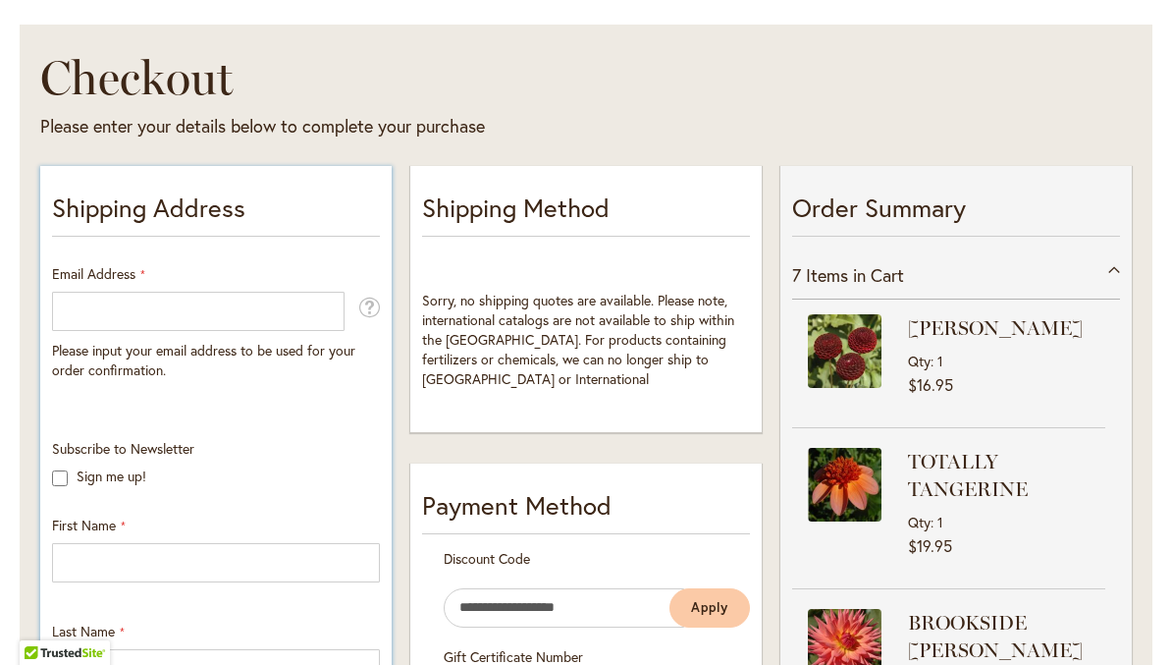
type input "**********"
type input "*****"
type input "***"
type input "*****"
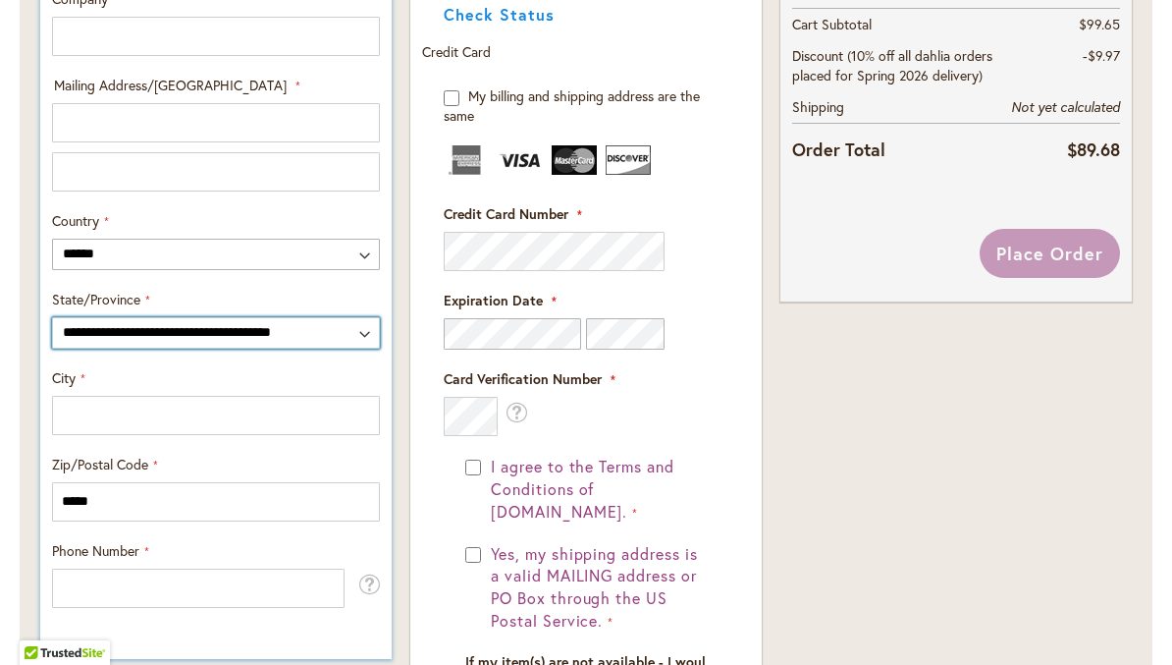
click at [347, 332] on select "**********" at bounding box center [216, 332] width 328 height 31
click at [320, 332] on select "**********" at bounding box center [216, 332] width 328 height 31
select select "**"
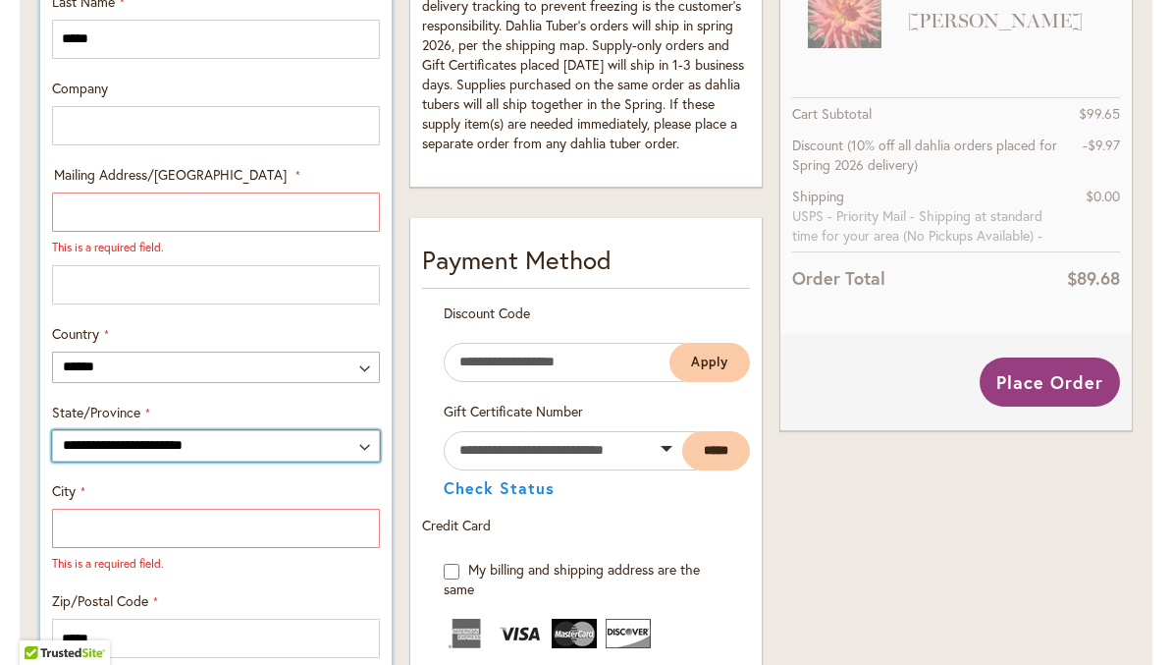
scroll to position [872, 0]
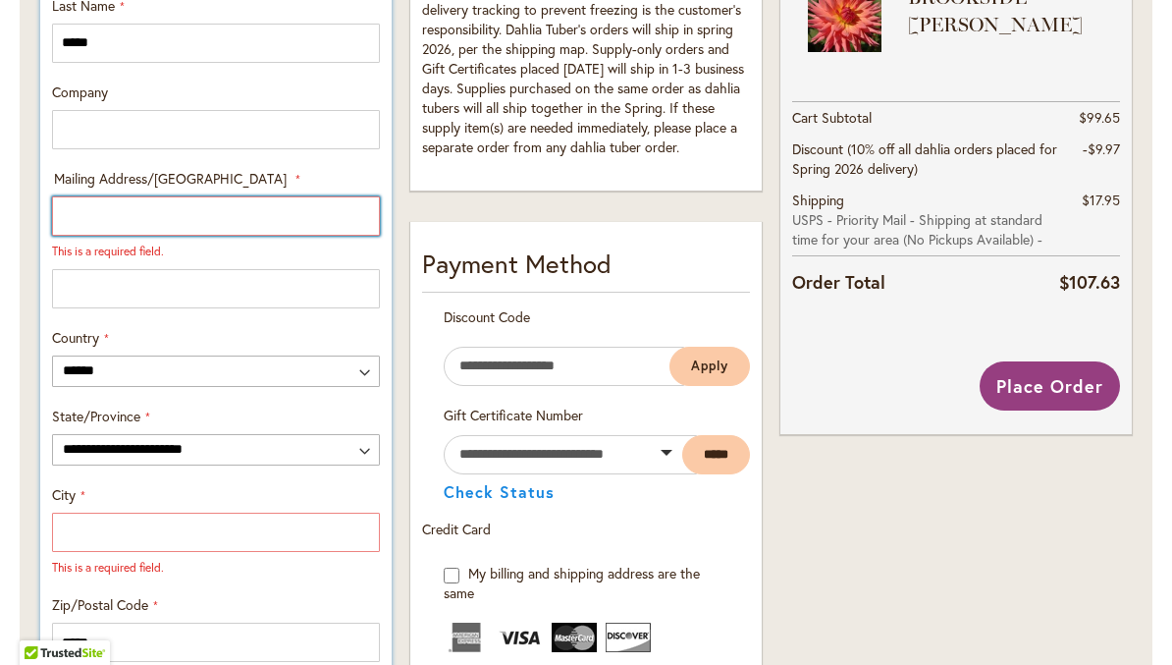
click at [250, 220] on input "Mailing Address/PO BOX: Line 1" at bounding box center [216, 215] width 328 height 39
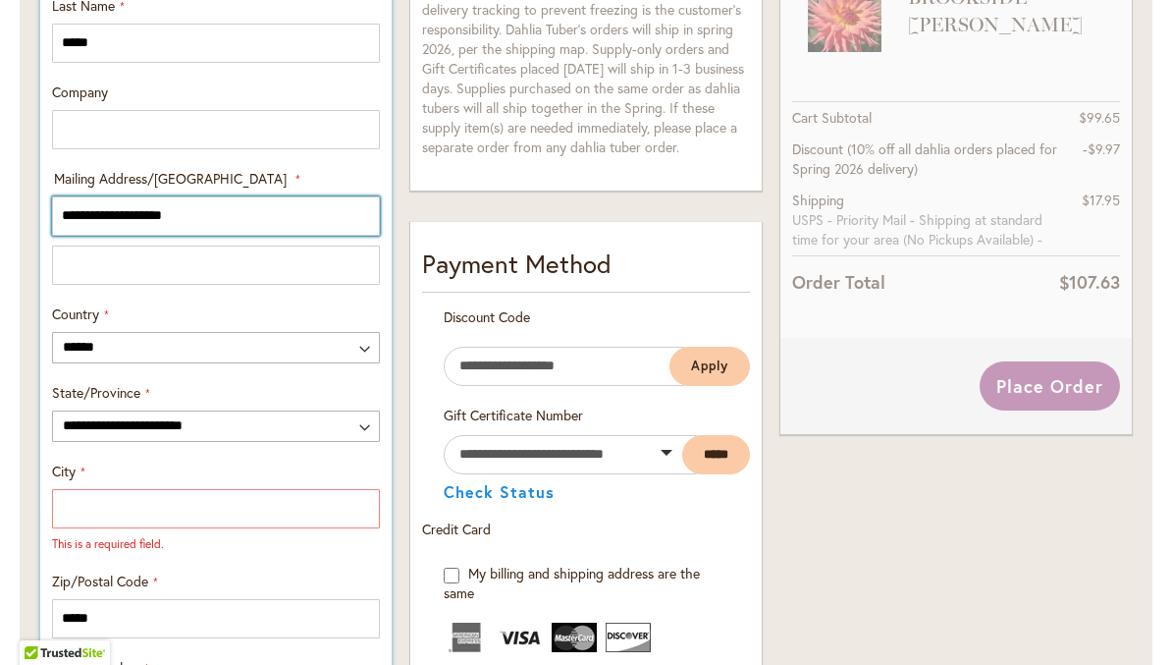
type input "**********"
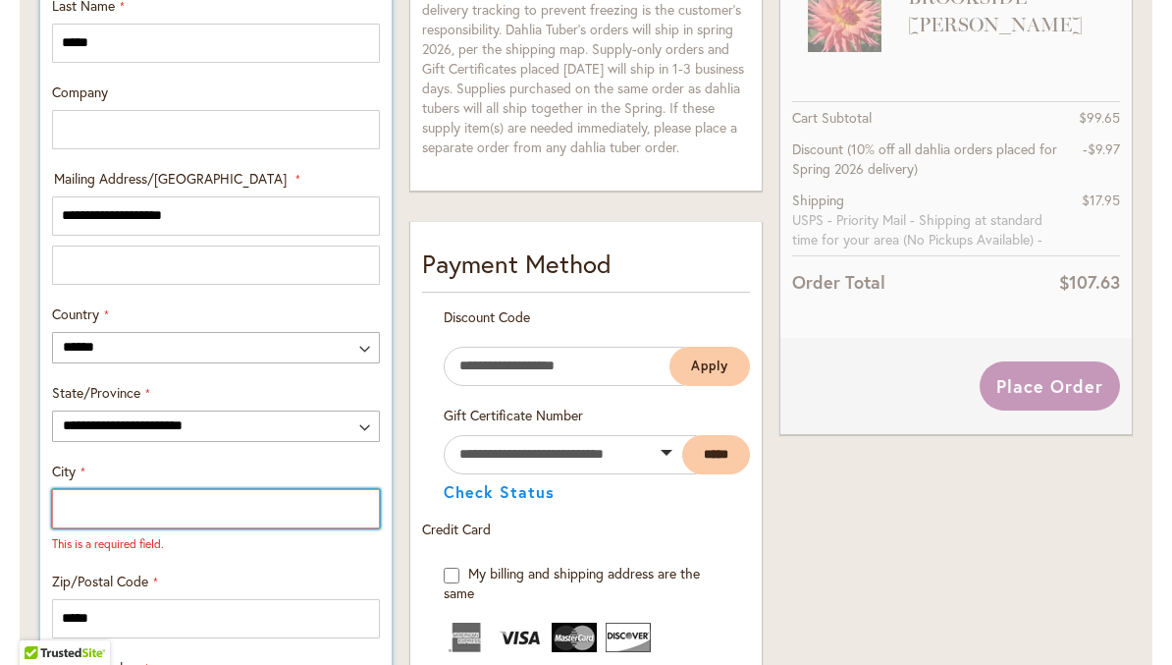
click at [283, 511] on input "City" at bounding box center [216, 508] width 328 height 39
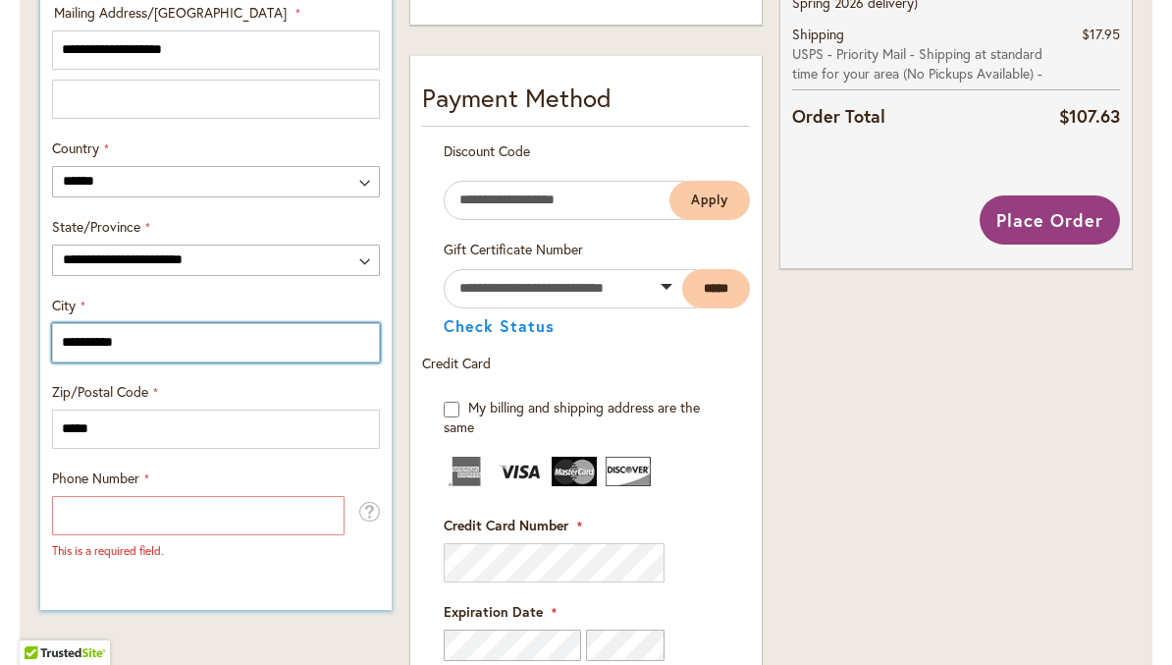
scroll to position [1046, 0]
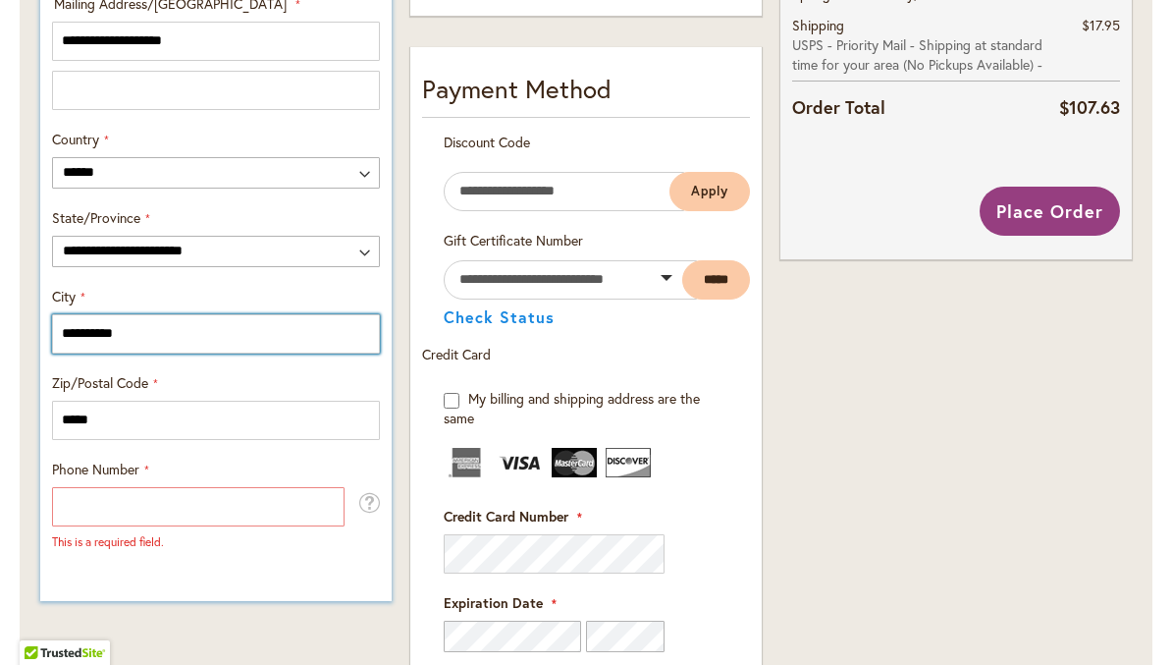
type input "**********"
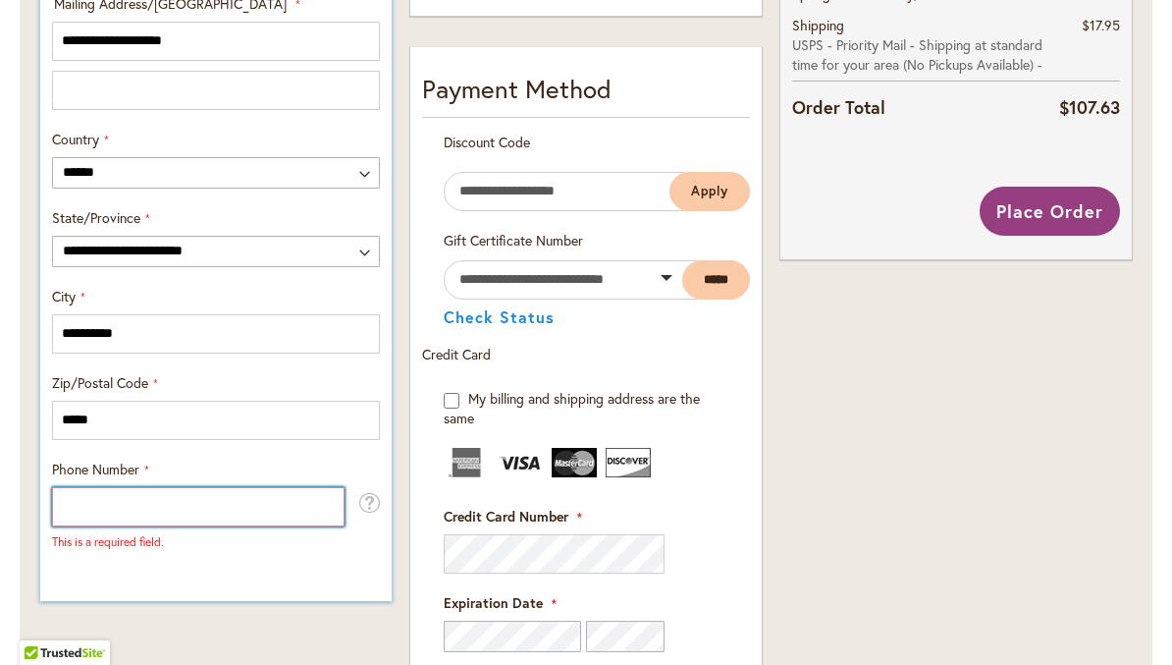
click at [273, 504] on input "Phone Number" at bounding box center [198, 506] width 293 height 39
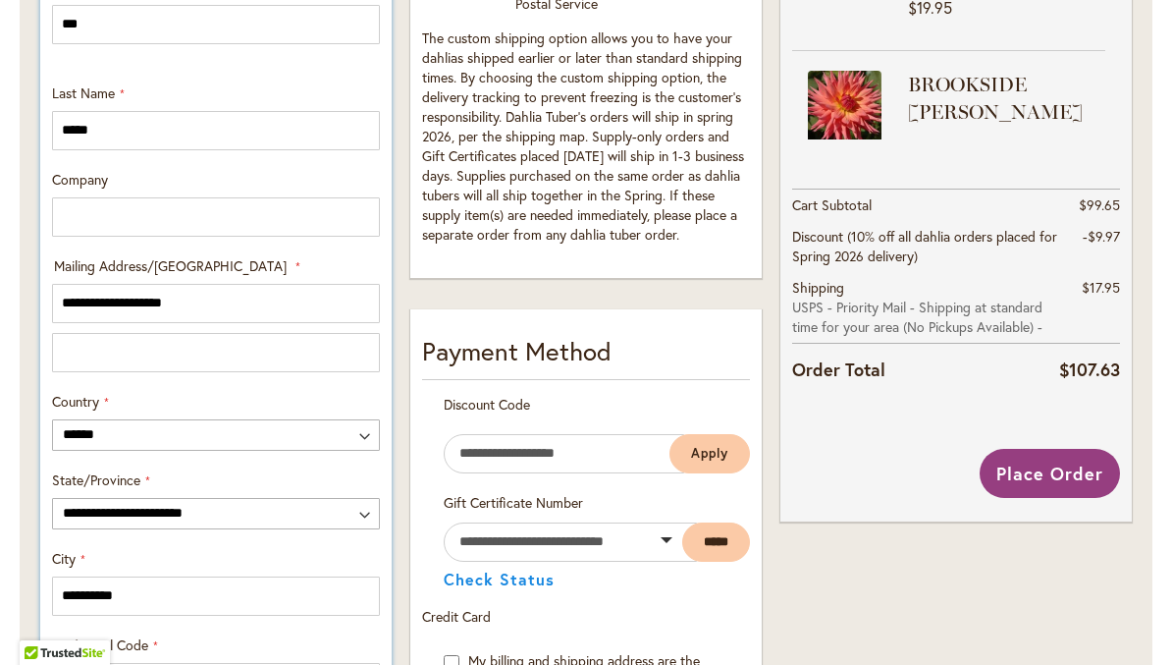
scroll to position [799, 0]
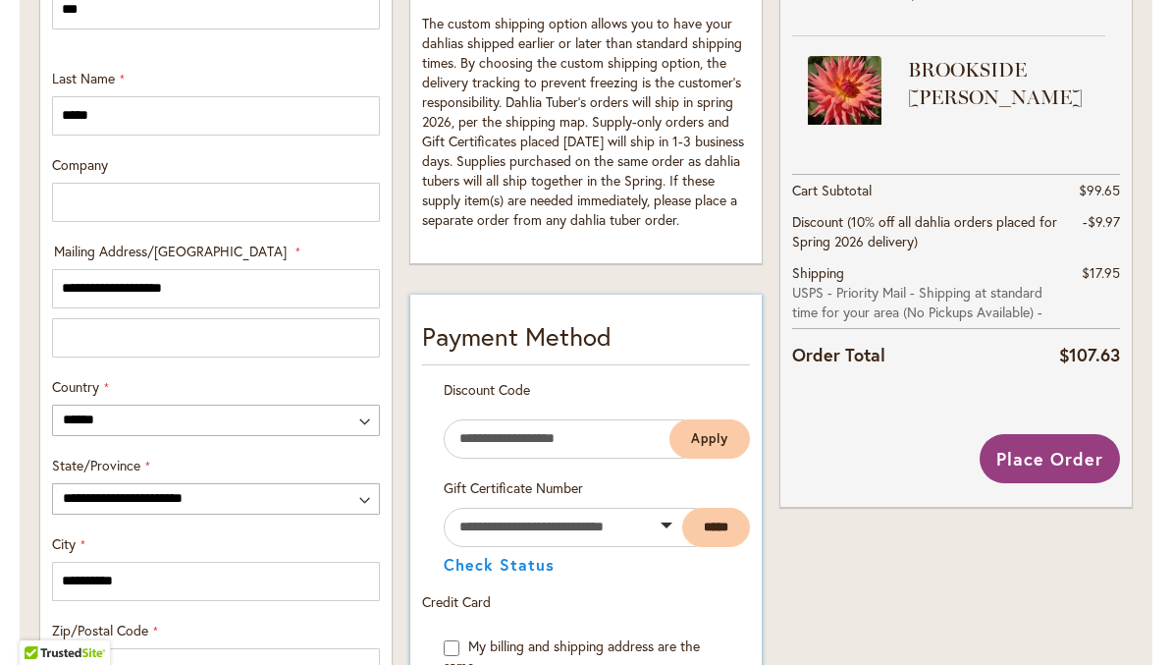
type input "**********"
click at [542, 448] on input "Enter discount code" at bounding box center [564, 438] width 240 height 39
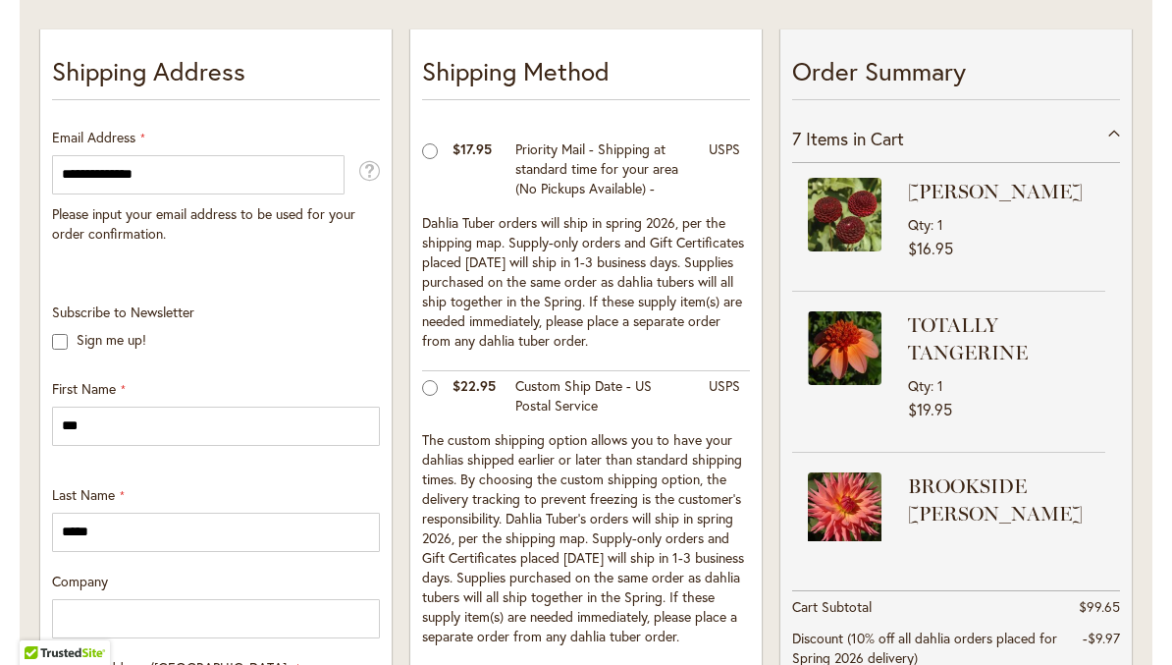
scroll to position [373, 0]
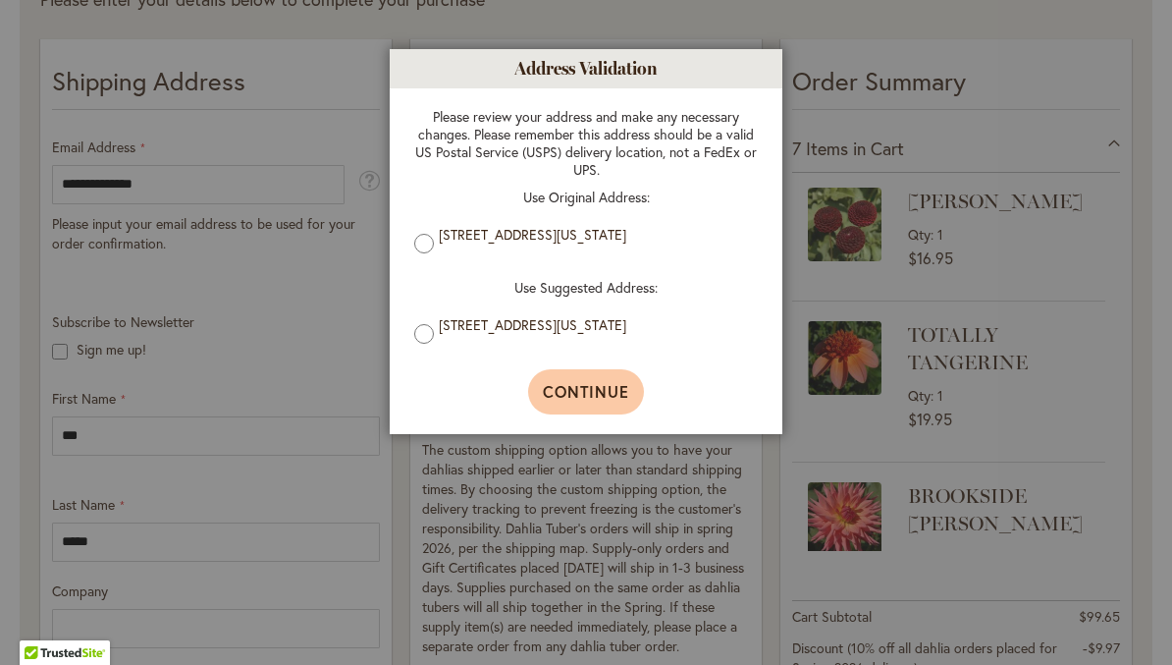
click at [609, 401] on span "Continue" at bounding box center [586, 391] width 87 height 21
type input "**********"
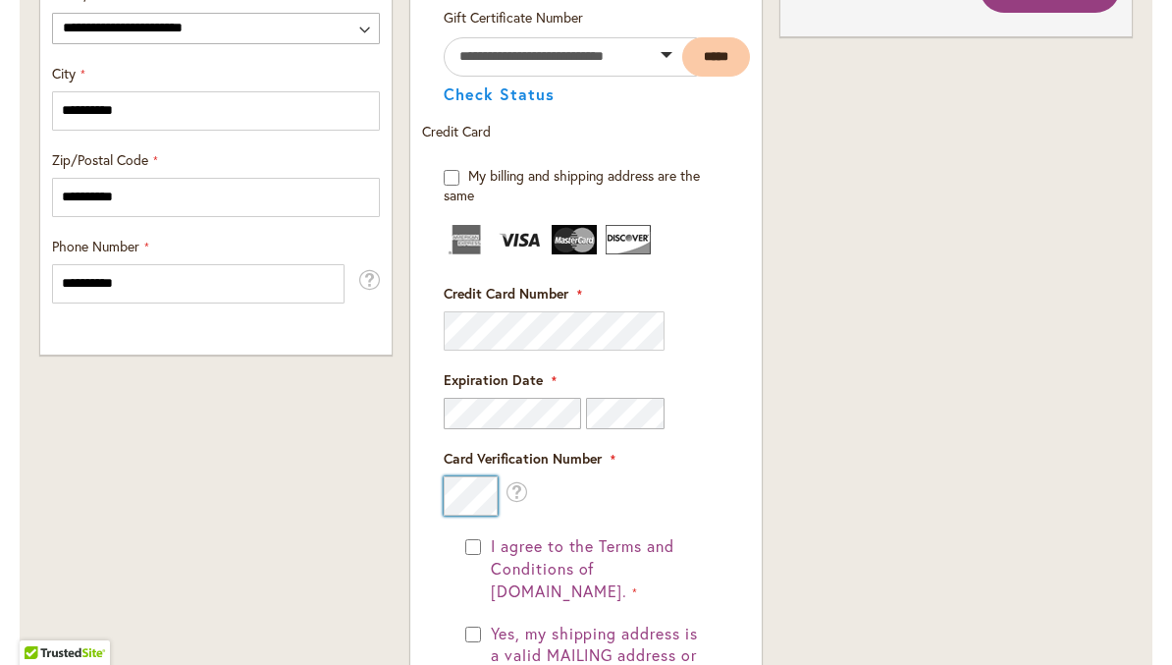
scroll to position [1270, 0]
click at [734, 326] on form "My billing and shipping address are the same Billing Address First Name Last Na…" at bounding box center [586, 545] width 328 height 760
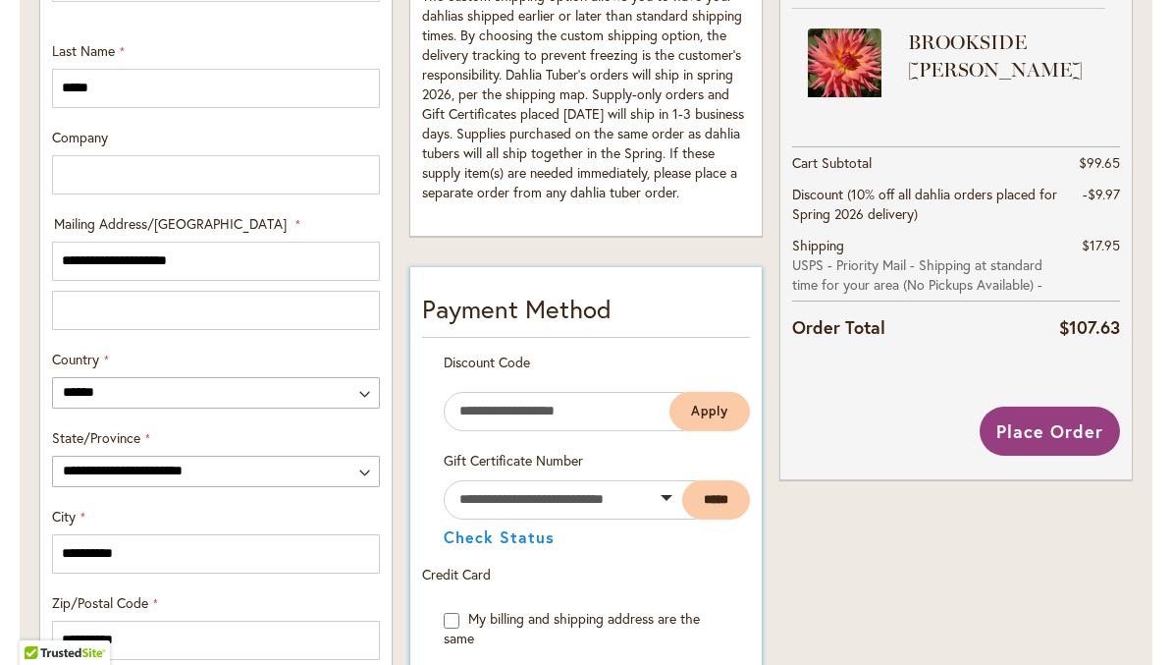
scroll to position [843, 0]
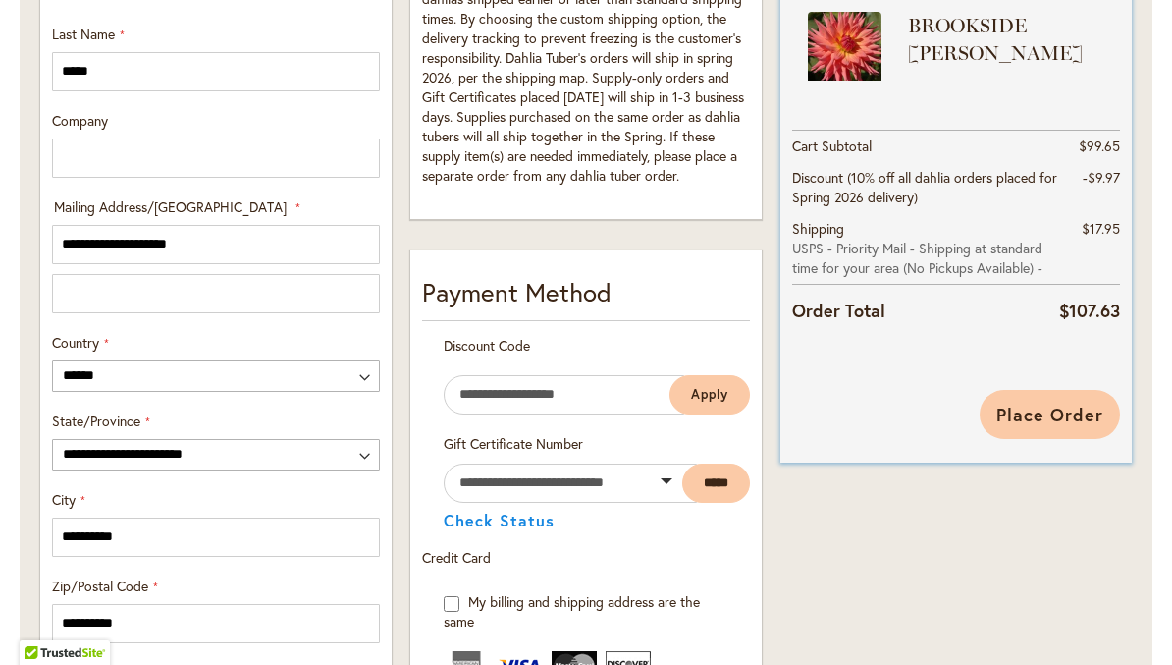
click at [1061, 413] on span "Place Order" at bounding box center [1049, 414] width 107 height 24
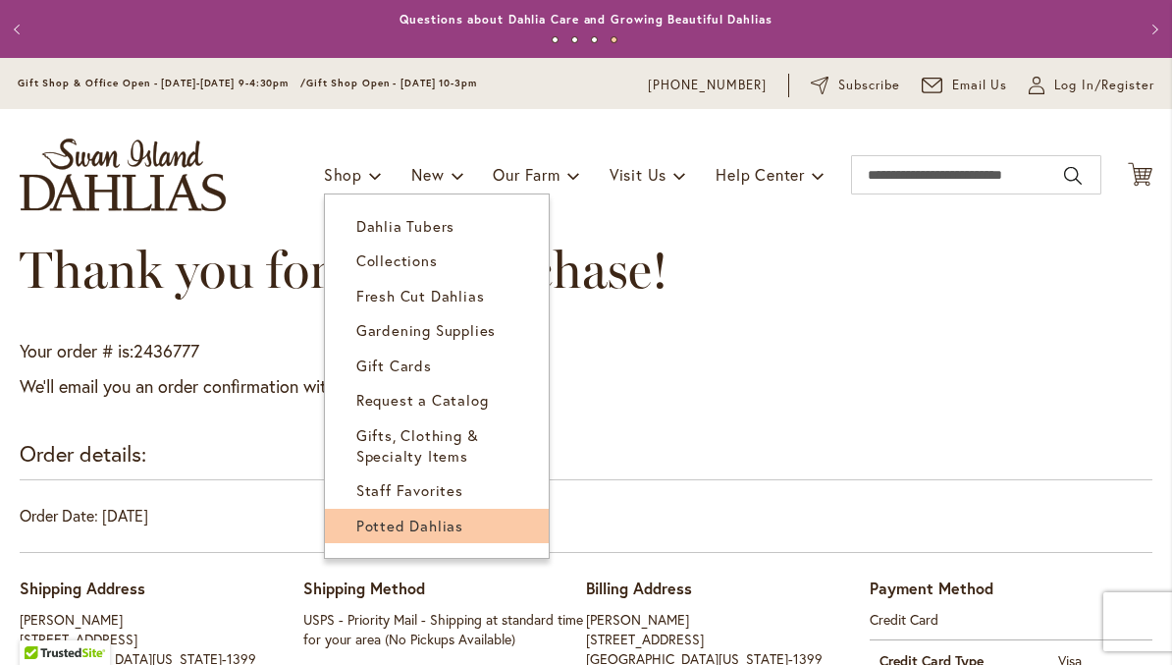
click at [450, 529] on span "Potted Dahlias" at bounding box center [409, 525] width 107 height 20
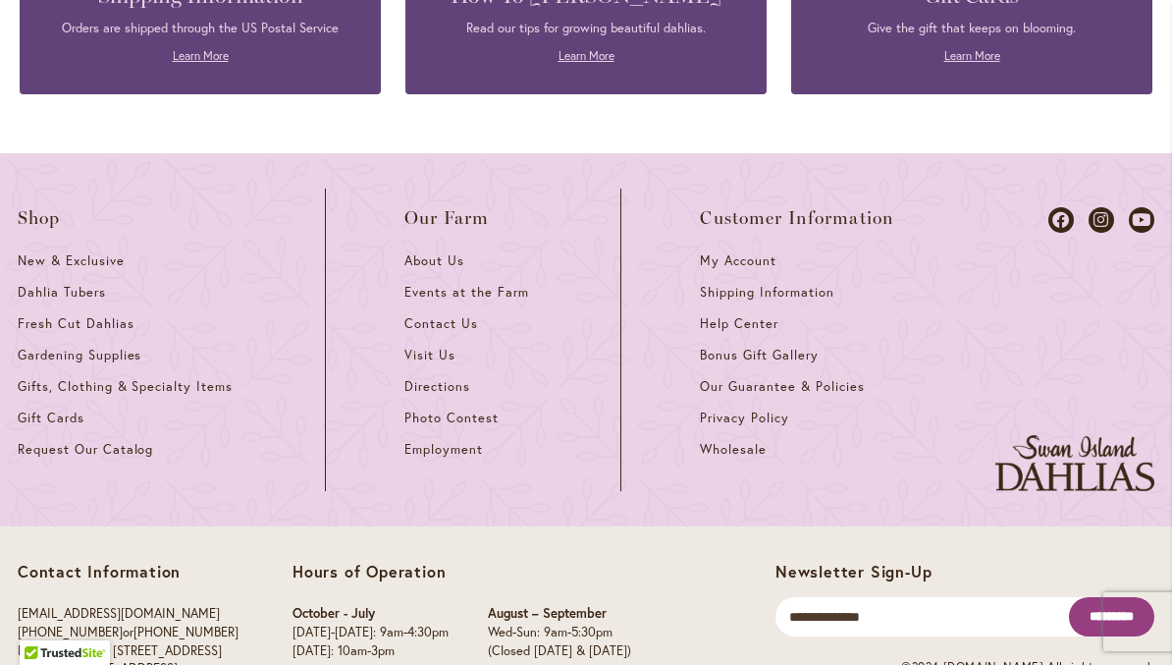
scroll to position [3428, 0]
